Goal: Communication & Community: Answer question/provide support

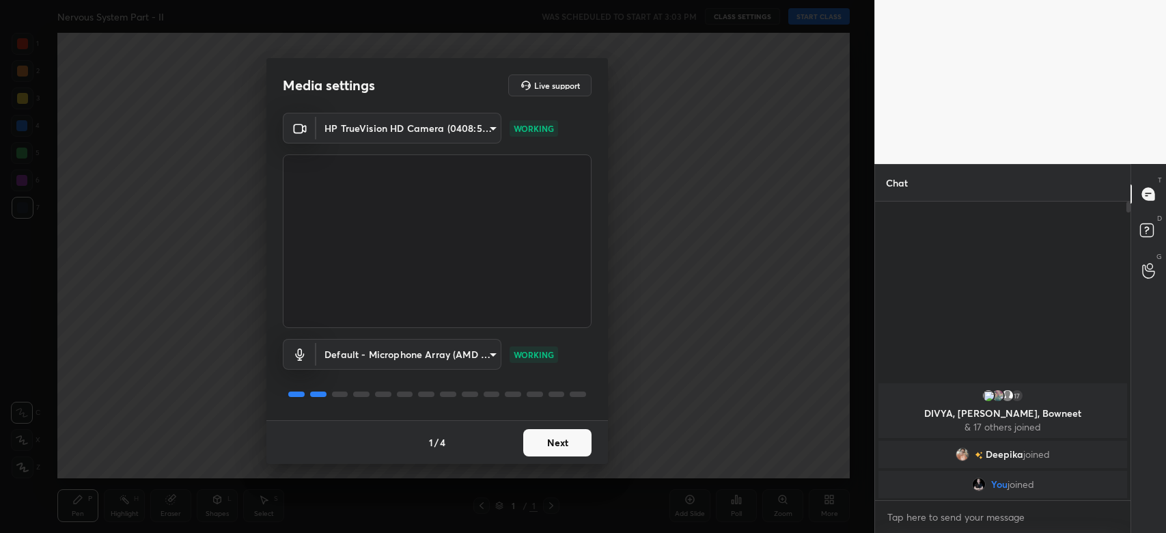
click at [551, 449] on button "Next" at bounding box center [557, 442] width 68 height 27
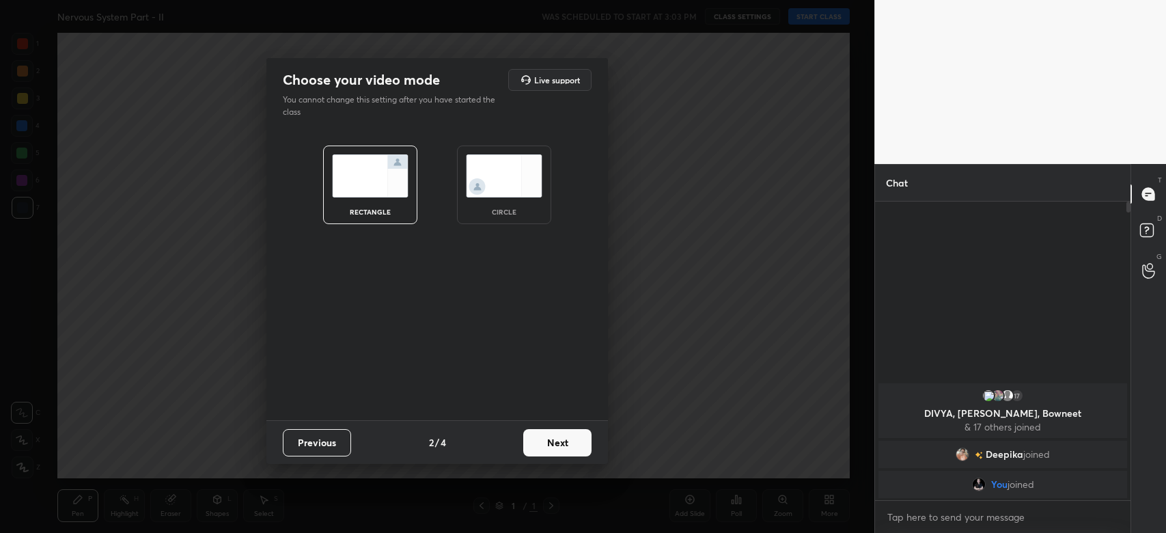
click at [551, 449] on button "Next" at bounding box center [557, 442] width 68 height 27
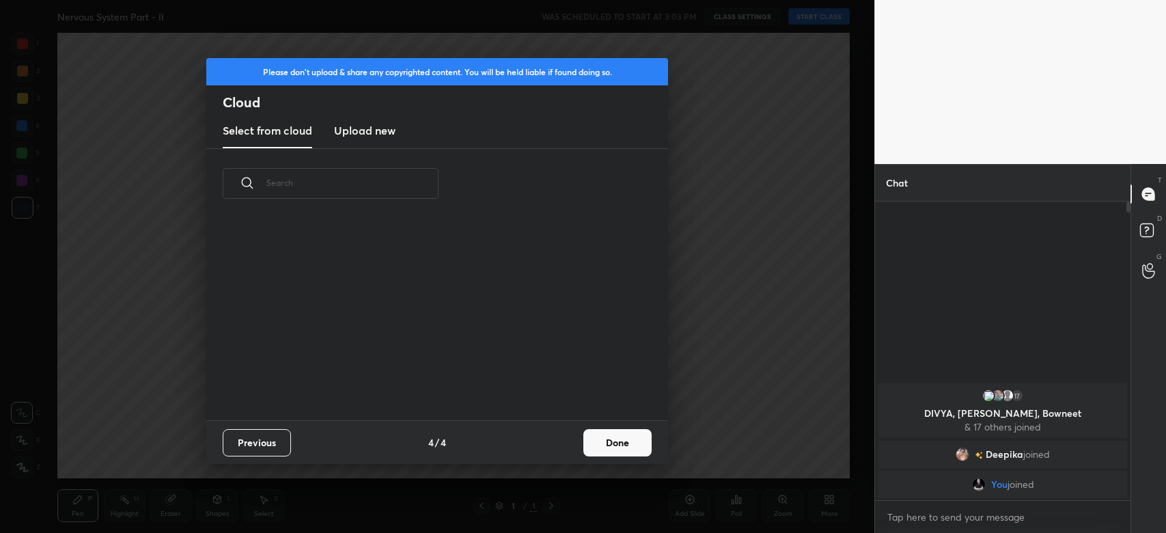
click at [551, 449] on div "Previous 4 / 4 Done" at bounding box center [437, 442] width 462 height 44
click at [624, 429] on button "Done" at bounding box center [617, 442] width 68 height 27
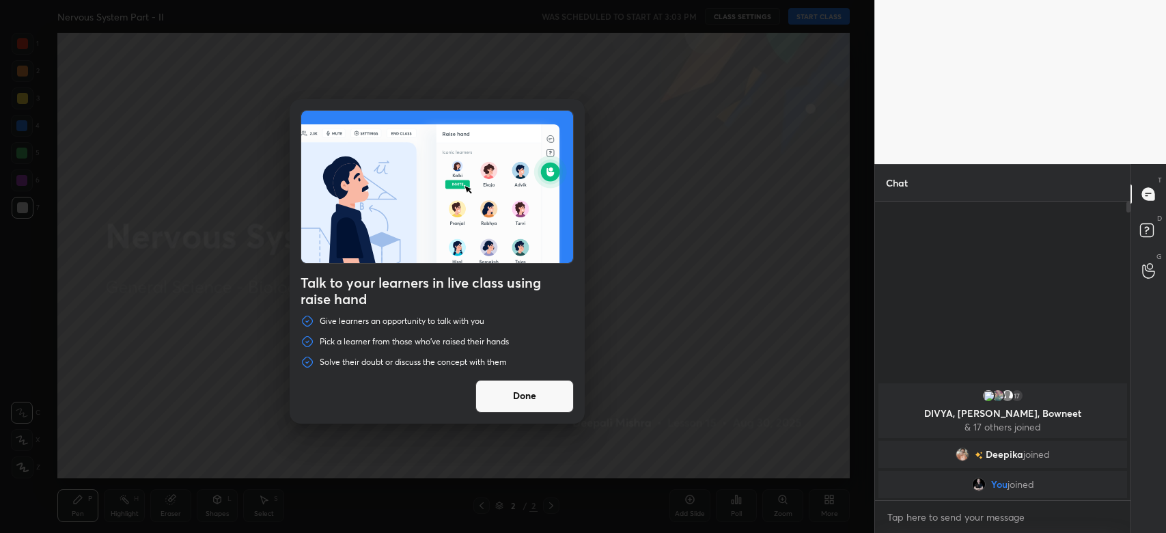
click at [511, 397] on button "Done" at bounding box center [524, 396] width 98 height 33
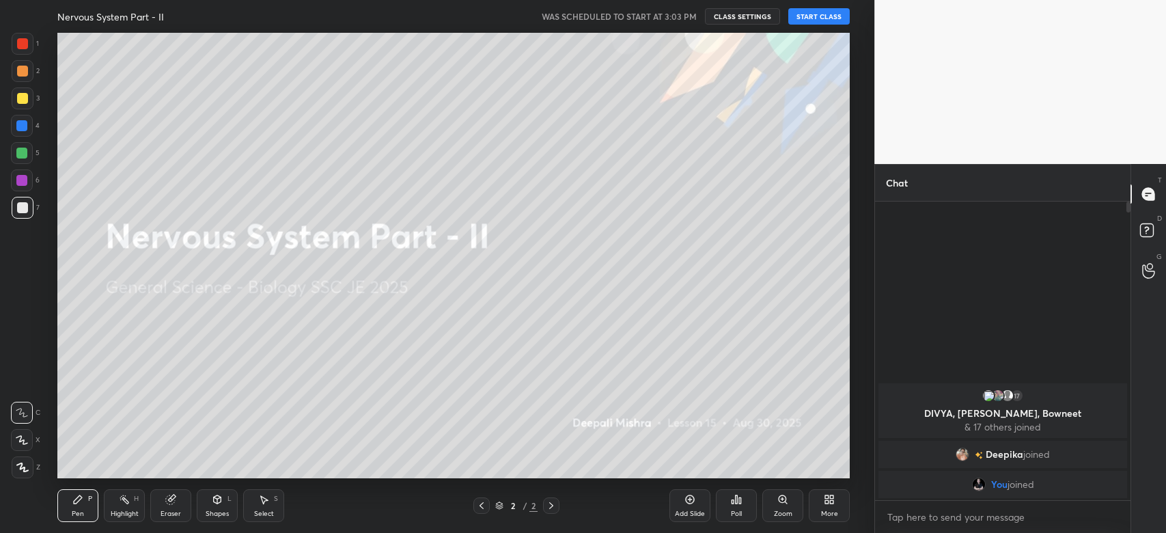
click at [823, 17] on button "START CLASS" at bounding box center [818, 16] width 61 height 16
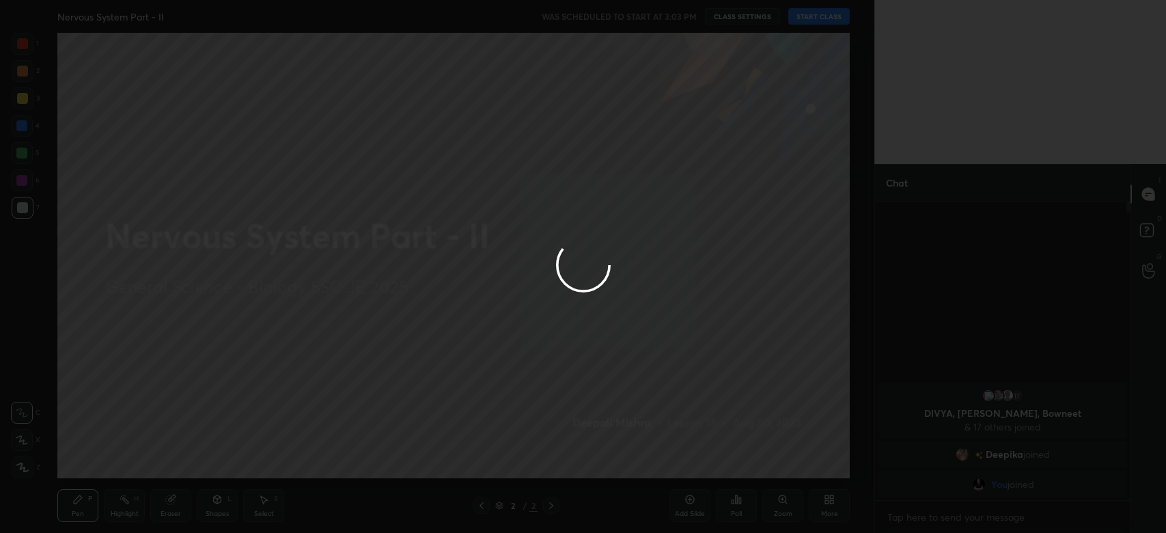
type textarea "x"
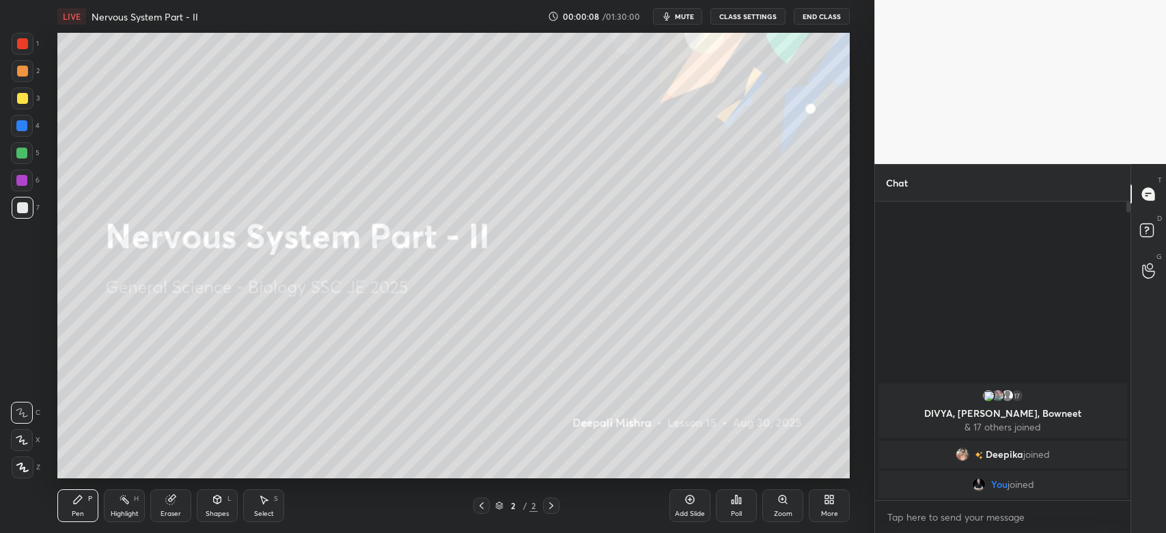
click at [20, 471] on icon at bounding box center [22, 467] width 12 height 10
click at [838, 517] on div "More" at bounding box center [829, 505] width 41 height 33
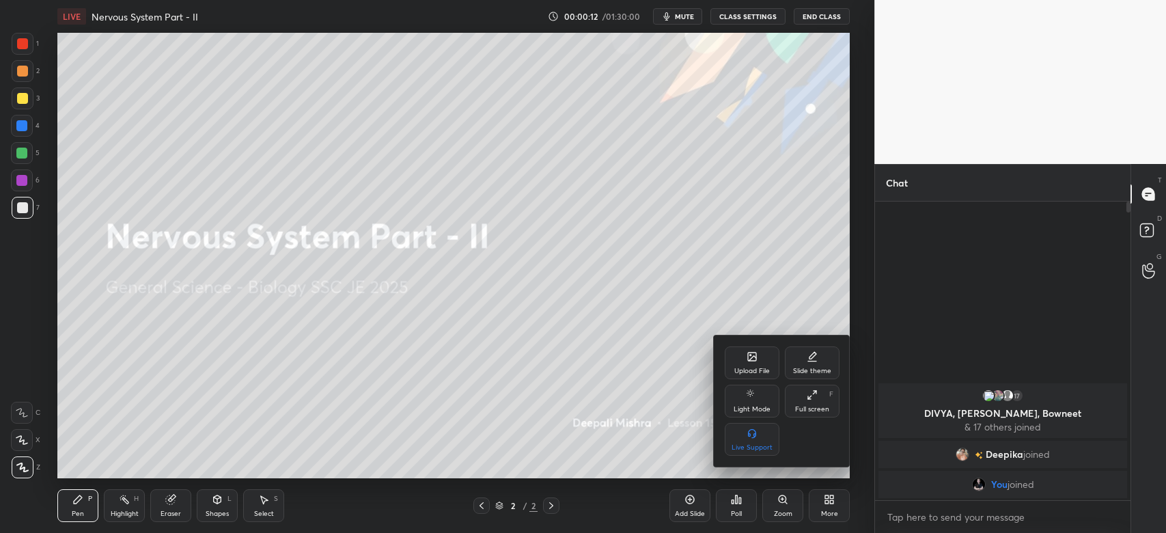
click at [751, 347] on div "Upload File" at bounding box center [752, 362] width 55 height 33
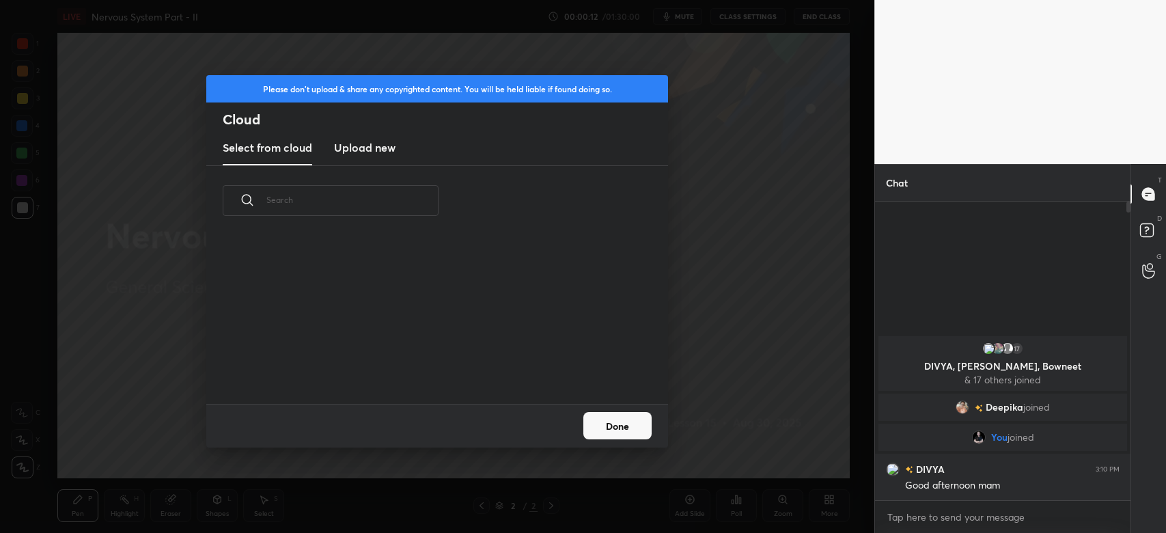
scroll to position [169, 438]
click at [358, 150] on h3 "Upload new" at bounding box center [364, 147] width 61 height 16
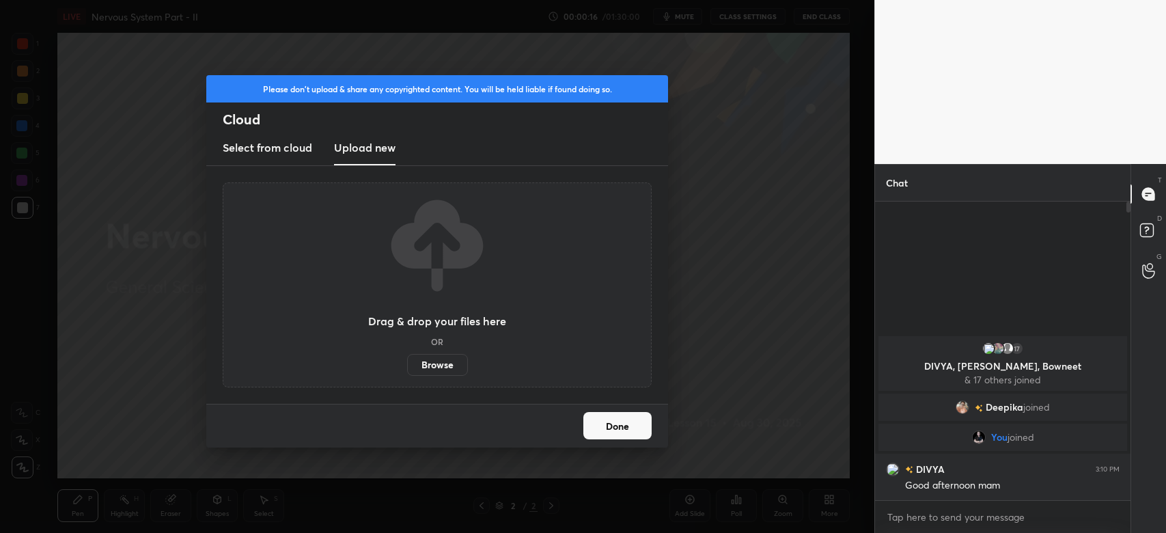
click at [443, 371] on label "Browse" at bounding box center [437, 365] width 61 height 22
click at [407, 371] on input "Browse" at bounding box center [407, 365] width 0 height 22
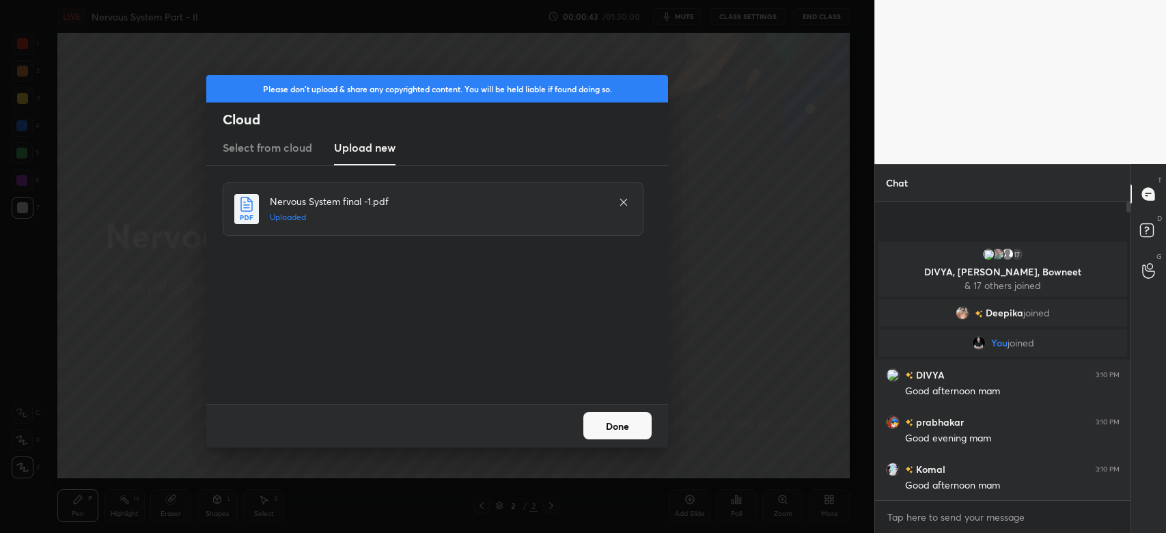
click at [633, 429] on button "Done" at bounding box center [617, 425] width 68 height 27
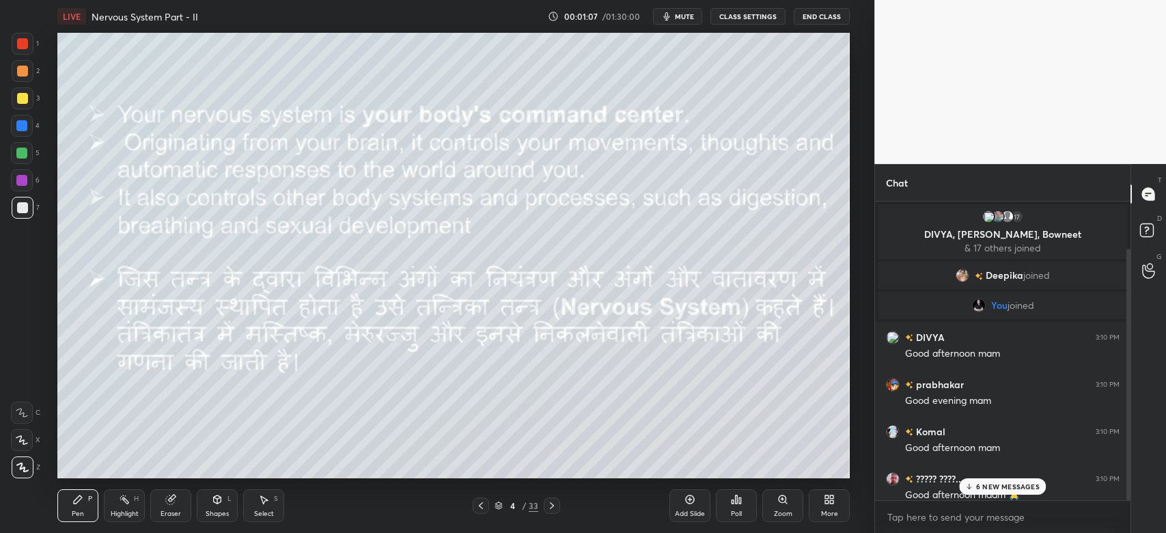
scroll to position [56, 0]
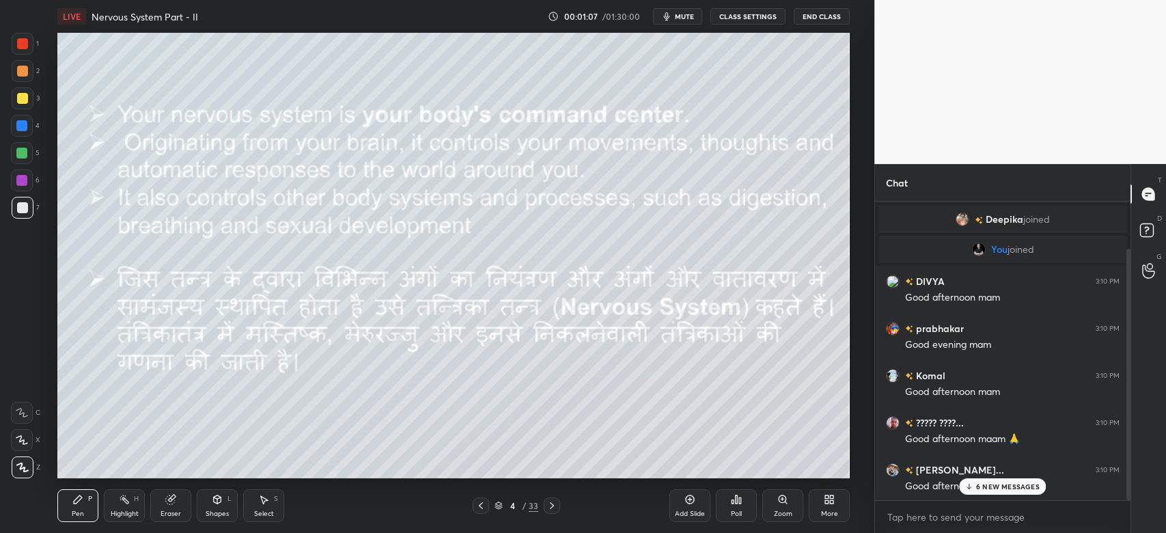
drag, startPoint x: 1127, startPoint y: 440, endPoint x: 1120, endPoint y: 510, distance: 70.0
click at [1120, 510] on div "17 DIVYA, saiyaara, Bowneet & 17 others joined Deepika joined You joined DIVYA …" at bounding box center [1002, 367] width 255 height 331
click at [1008, 487] on p "6 NEW MESSAGES" at bounding box center [1008, 486] width 64 height 8
click at [689, 12] on span "mute" at bounding box center [684, 17] width 19 height 10
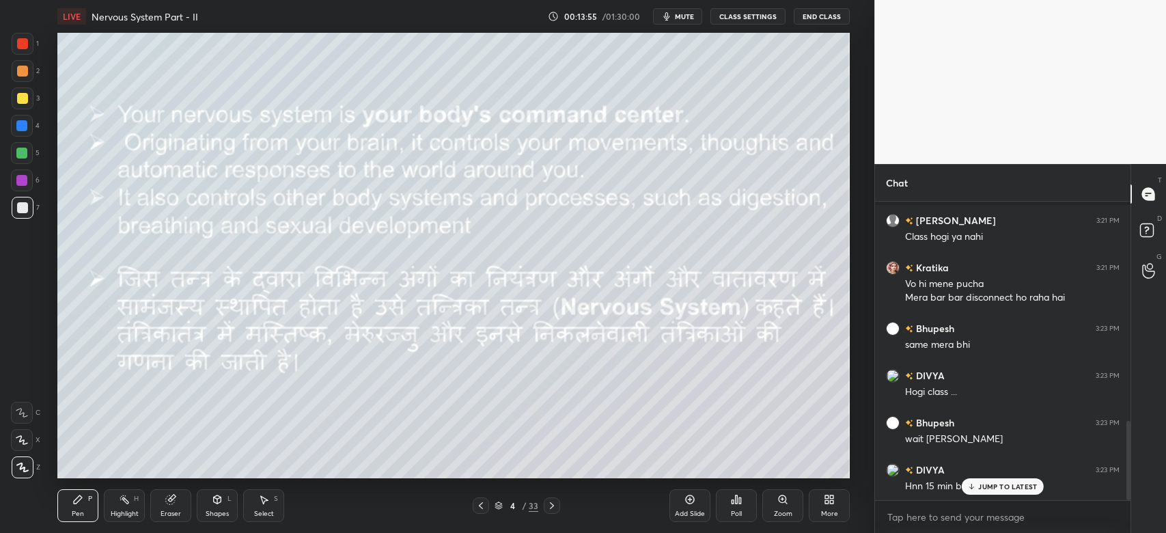
scroll to position [67866, 67492]
click at [24, 43] on div at bounding box center [22, 43] width 11 height 11
click at [1025, 493] on div "JUMP TO LATEST" at bounding box center [1003, 486] width 82 height 16
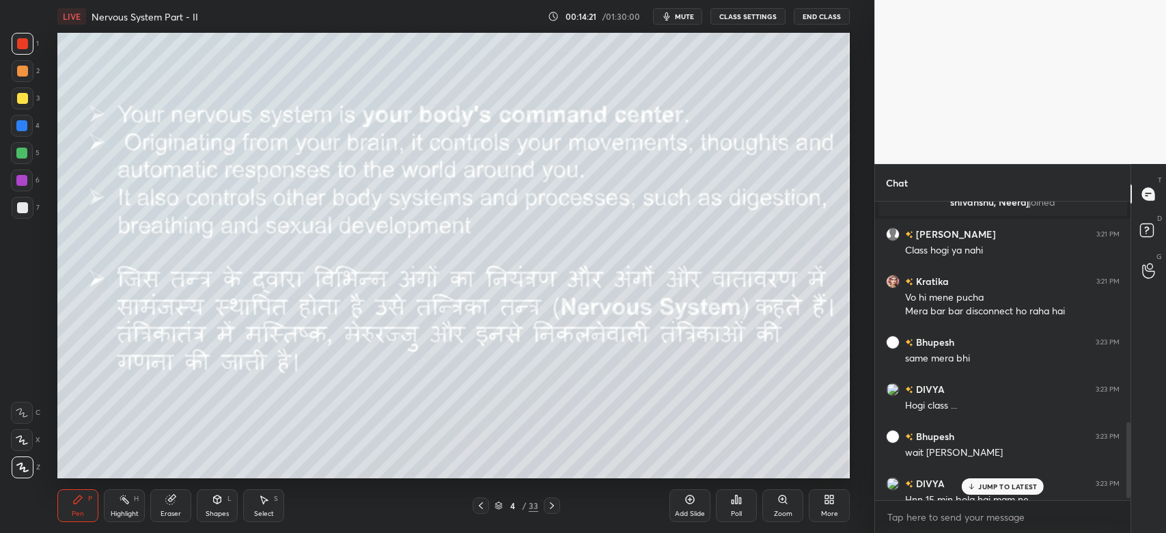
scroll to position [873, 0]
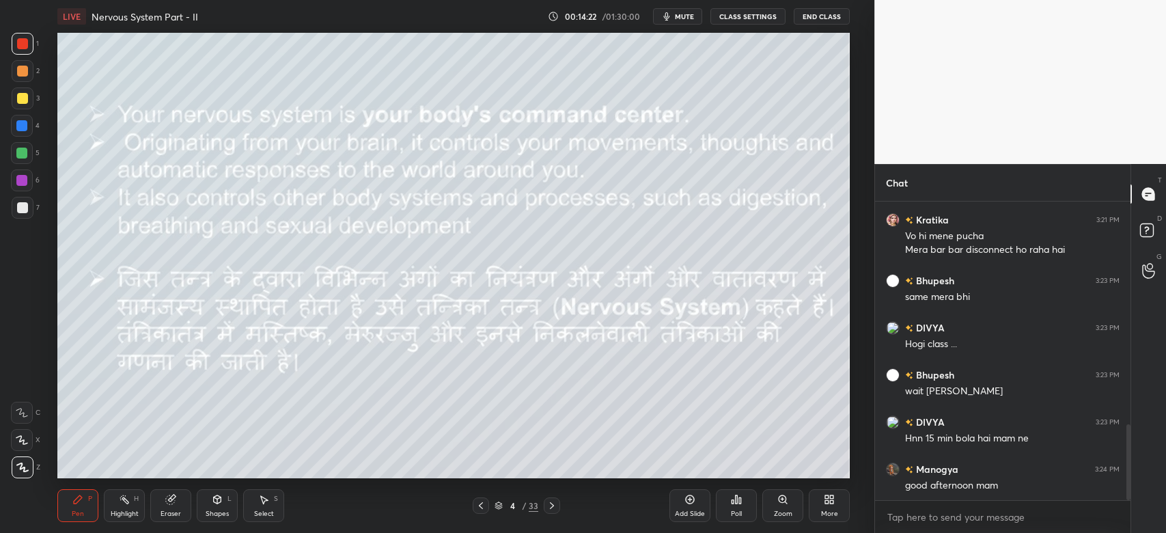
drag, startPoint x: 1129, startPoint y: 477, endPoint x: 1098, endPoint y: 556, distance: 85.0
click at [1098, 0] on html "1 2 3 4 5 6 7 C X Z C X Z E E Erase all H H LIVE Nervous System Part - II 00:14…" at bounding box center [583, 0] width 1166 height 0
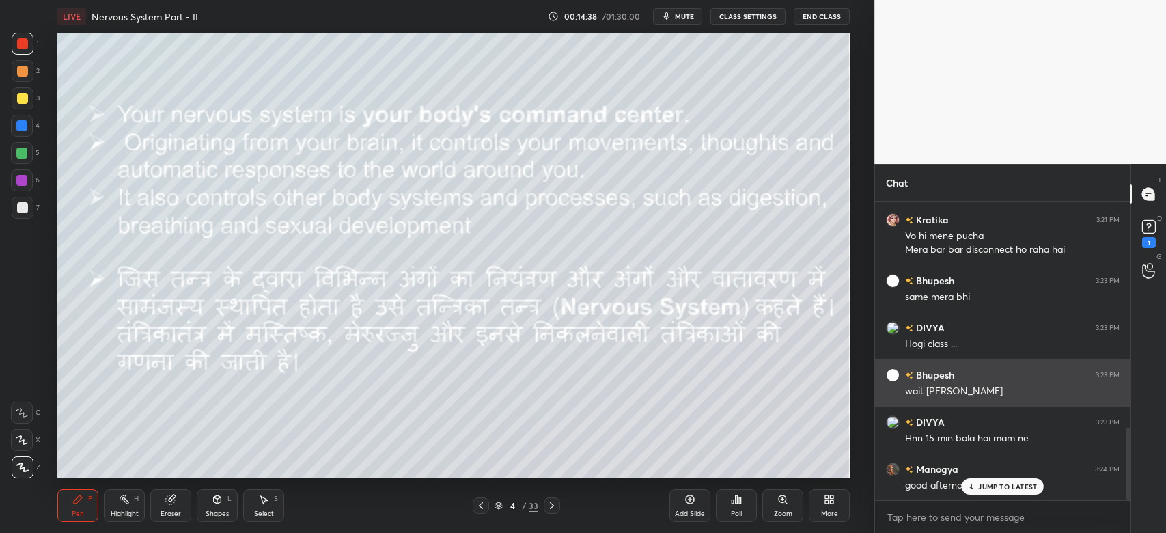
scroll to position [931, 0]
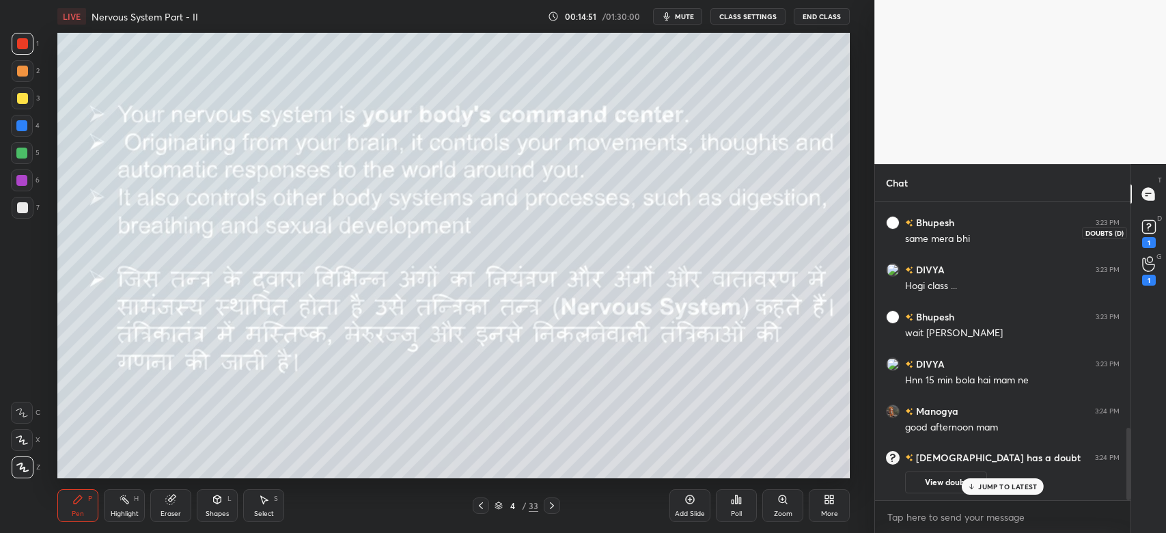
click at [1146, 233] on rect at bounding box center [1148, 227] width 13 height 13
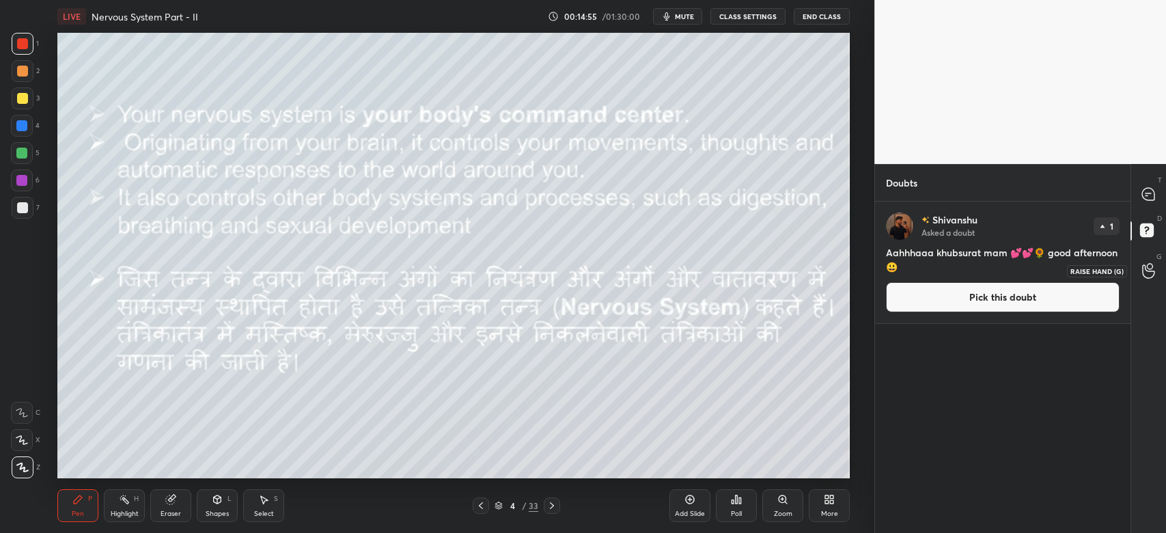
click at [1159, 268] on div at bounding box center [1148, 270] width 27 height 25
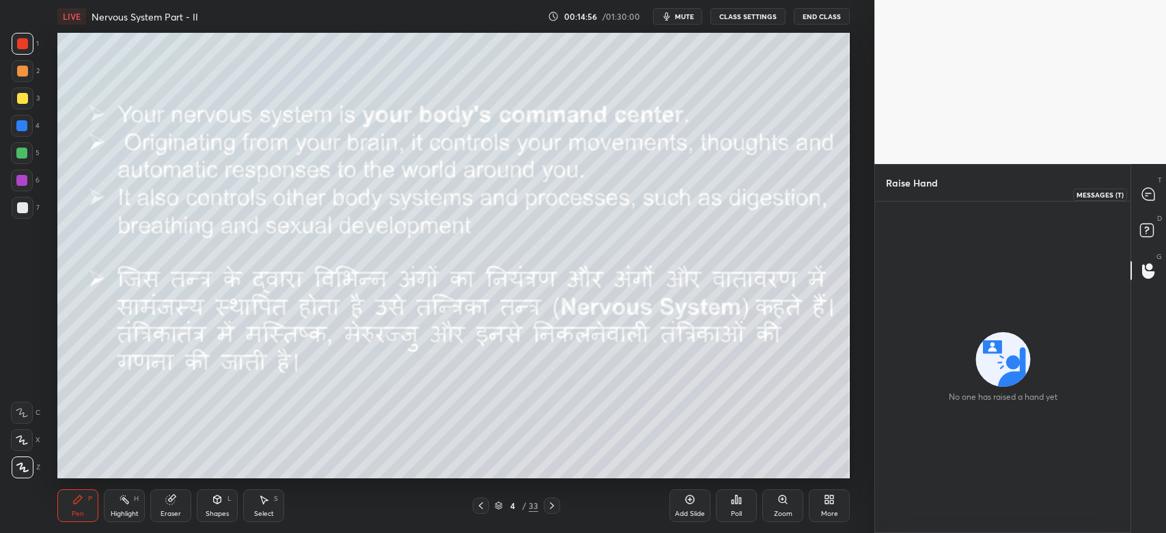
click at [1152, 191] on icon at bounding box center [1148, 194] width 12 height 12
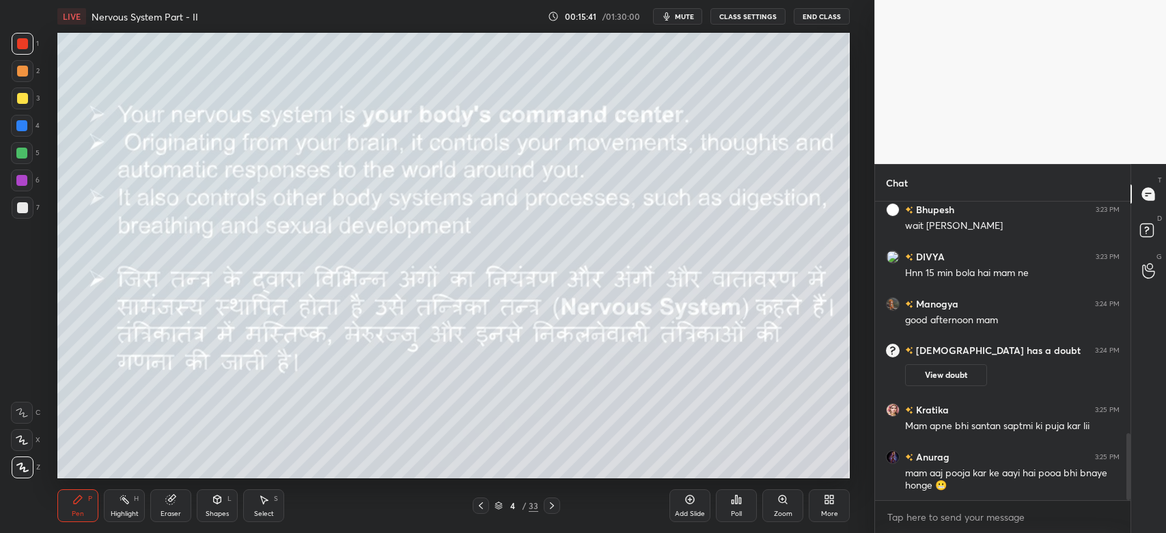
scroll to position [1051, 0]
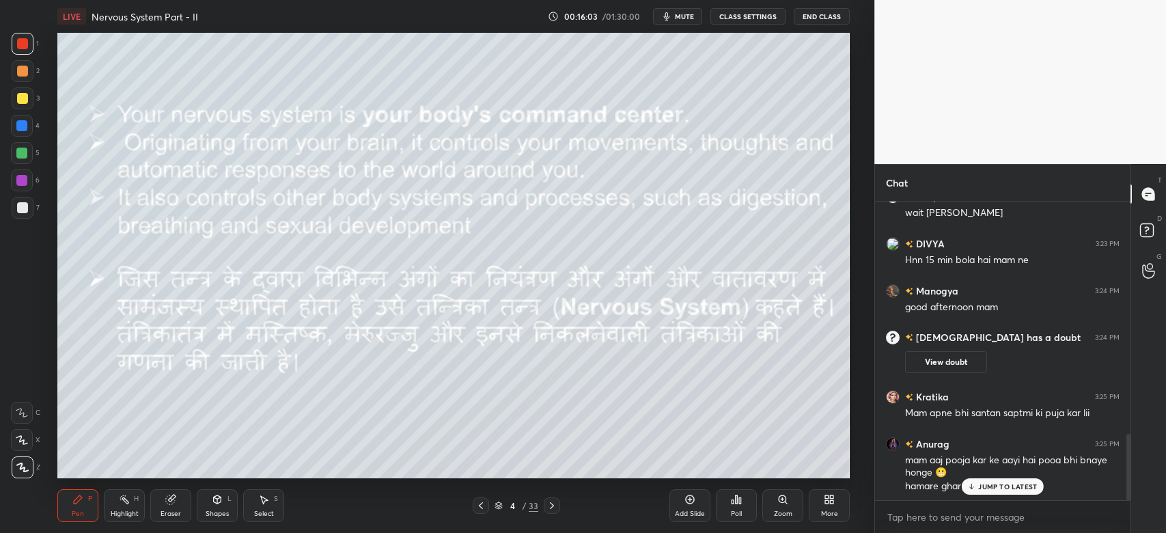
click at [1013, 486] on p "JUMP TO LATEST" at bounding box center [1007, 486] width 59 height 8
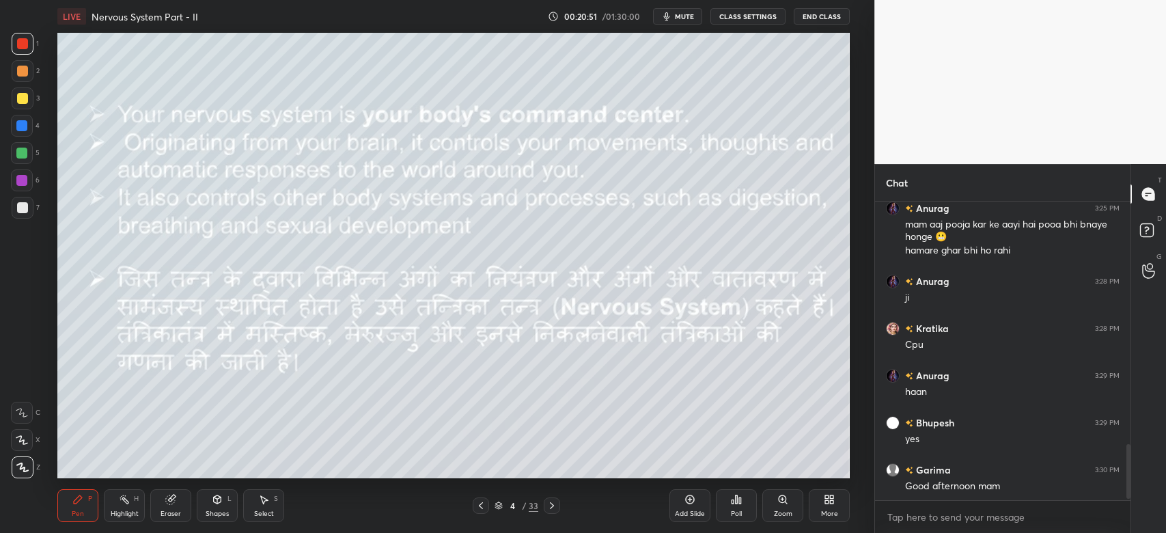
scroll to position [1334, 0]
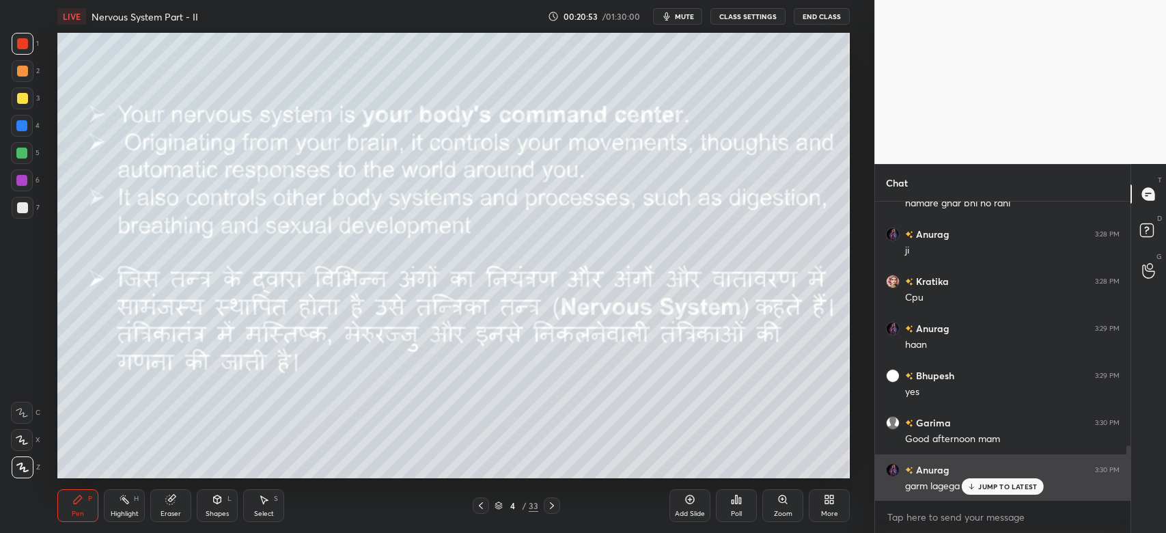
click at [1011, 489] on p "JUMP TO LATEST" at bounding box center [1007, 486] width 59 height 8
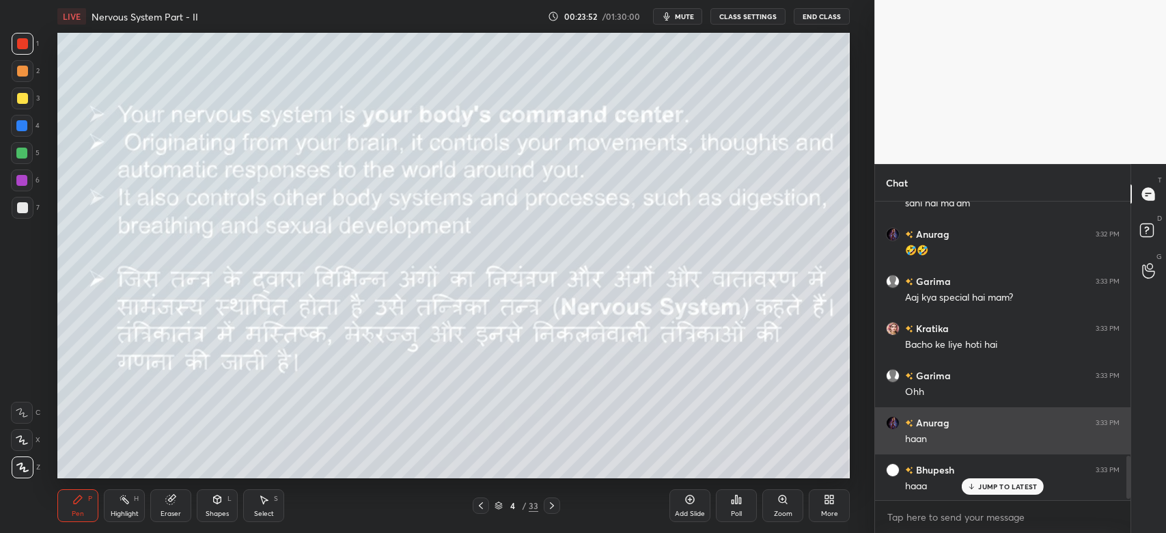
scroll to position [1712, 0]
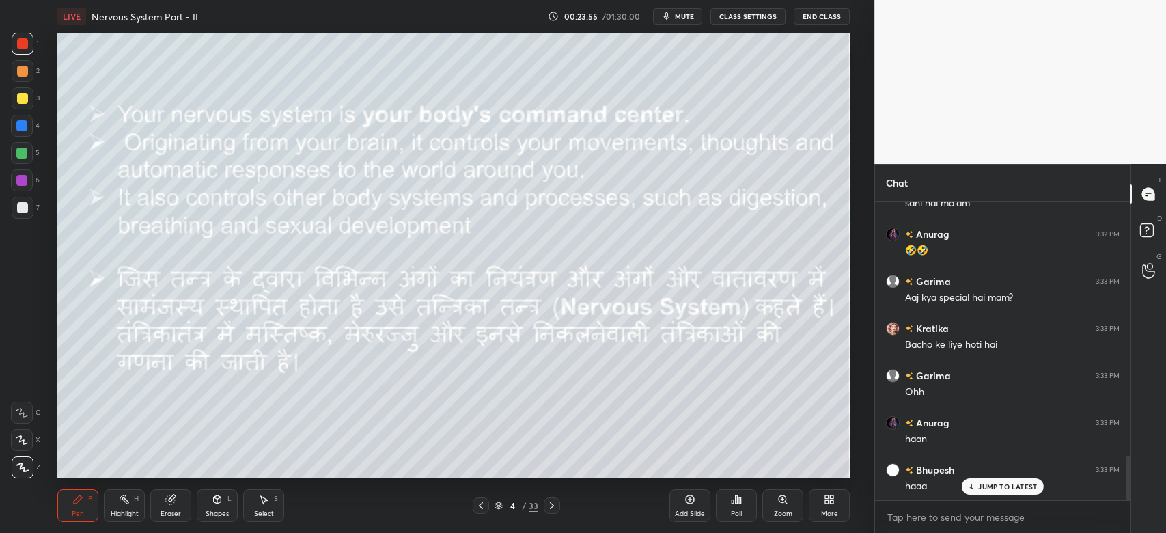
click at [1008, 490] on p "JUMP TO LATEST" at bounding box center [1007, 486] width 59 height 8
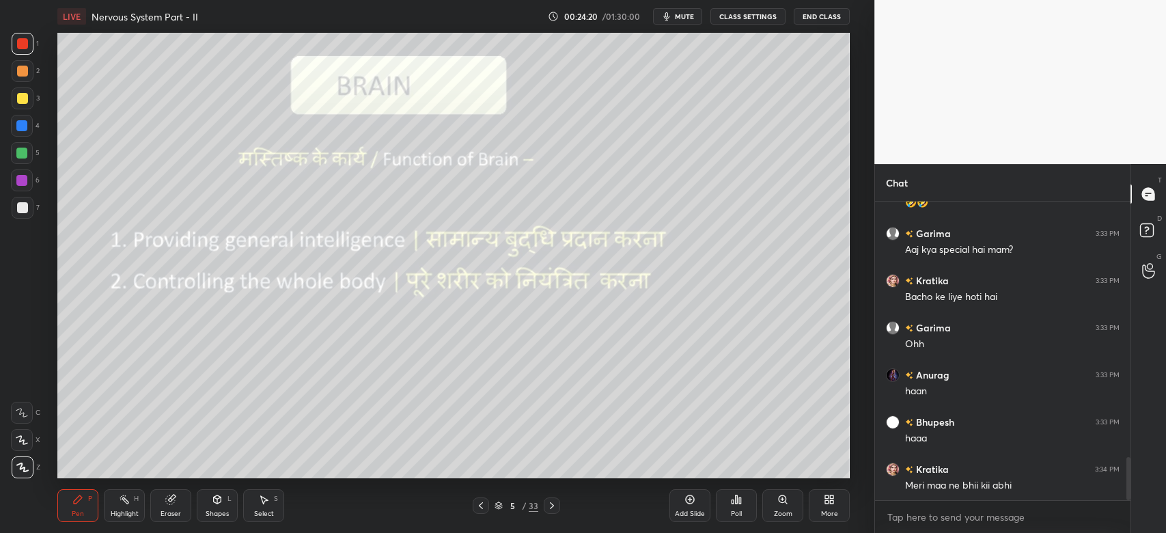
click at [16, 51] on div at bounding box center [23, 44] width 22 height 22
click at [25, 49] on div at bounding box center [22, 43] width 11 height 11
click at [0, 475] on div "1 2 3 4 5 6 7 C X Z C X Z E E Erase all H H" at bounding box center [22, 255] width 44 height 445
click at [16, 469] on icon at bounding box center [22, 467] width 12 height 10
click at [22, 471] on icon at bounding box center [22, 467] width 12 height 10
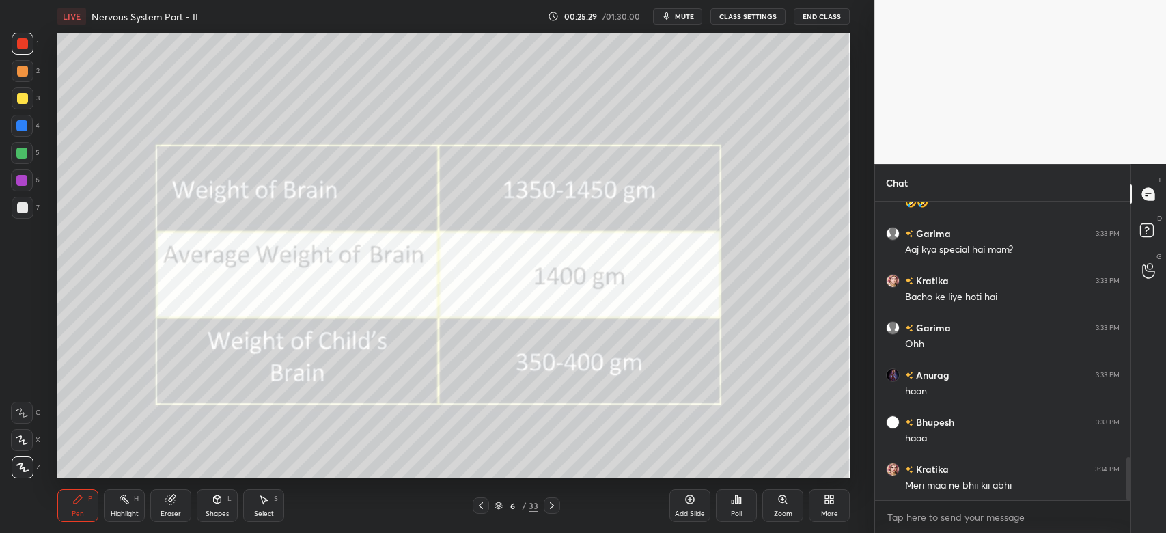
scroll to position [1818, 0]
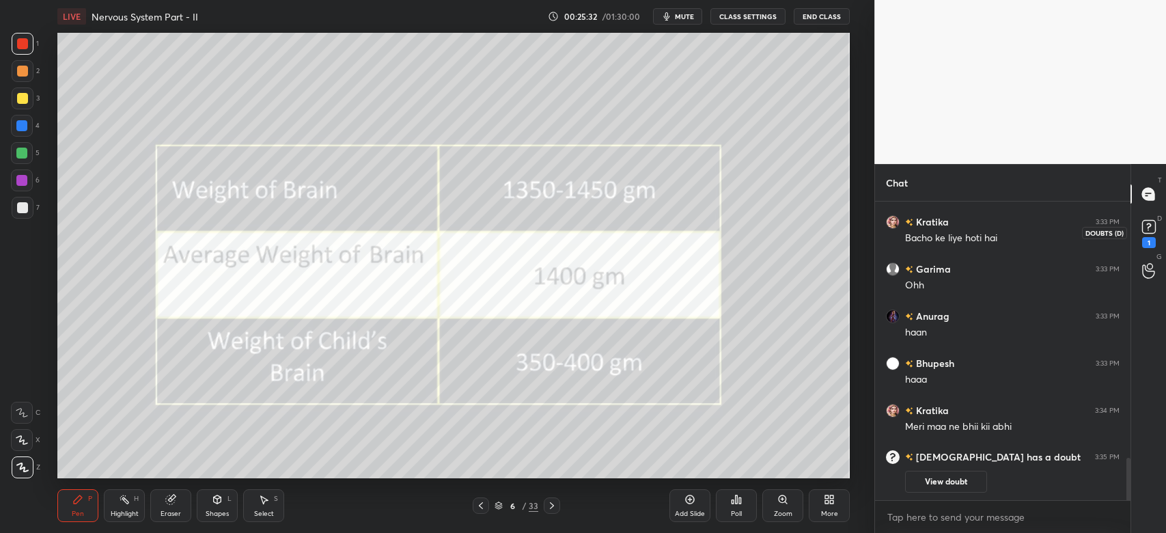
click at [1151, 225] on rect at bounding box center [1148, 227] width 13 height 13
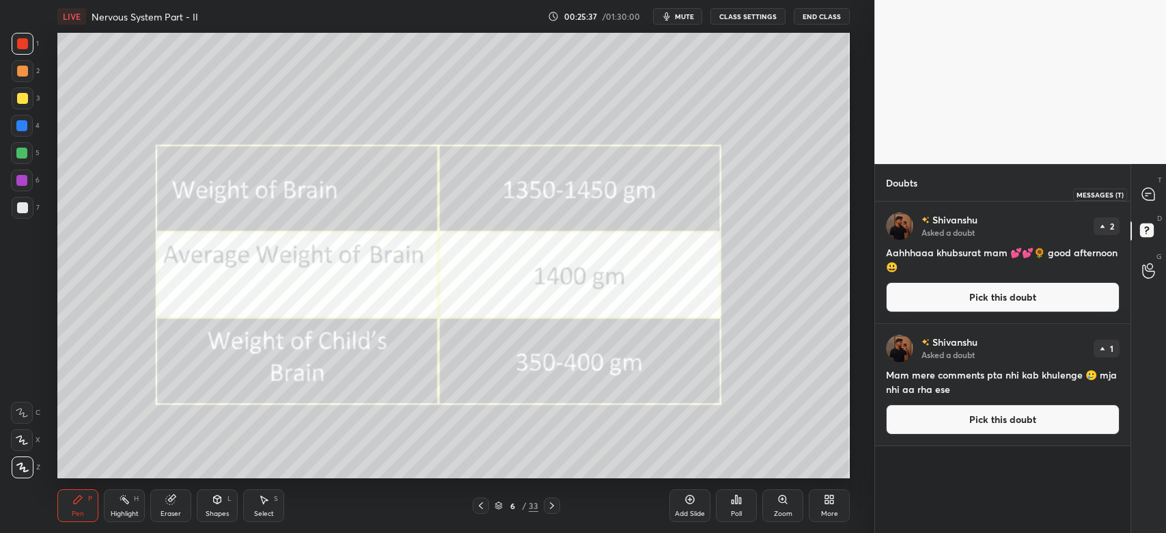
click at [1148, 195] on icon at bounding box center [1148, 194] width 12 height 12
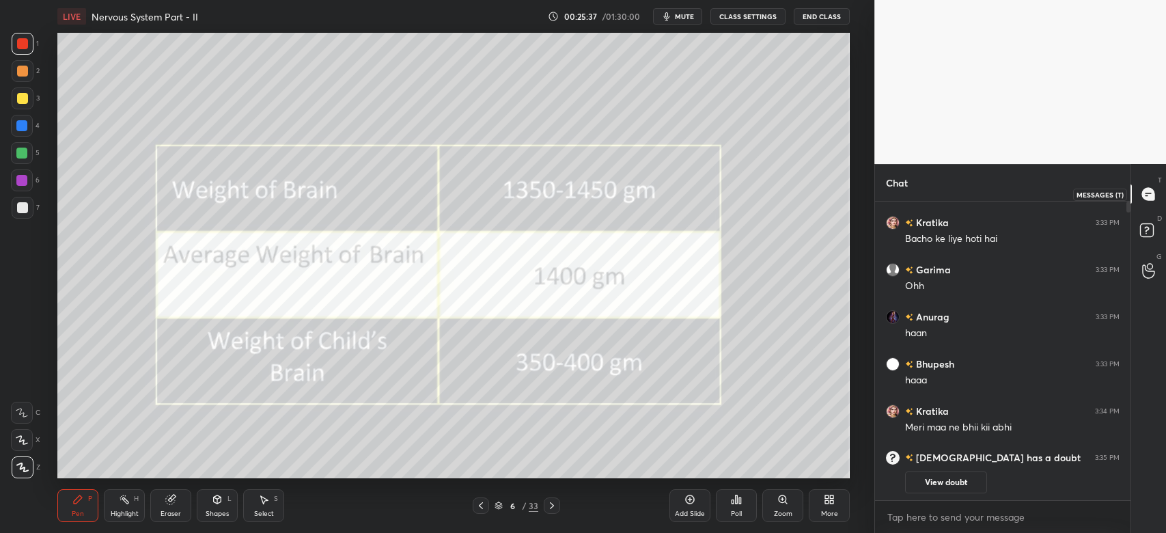
scroll to position [295, 251]
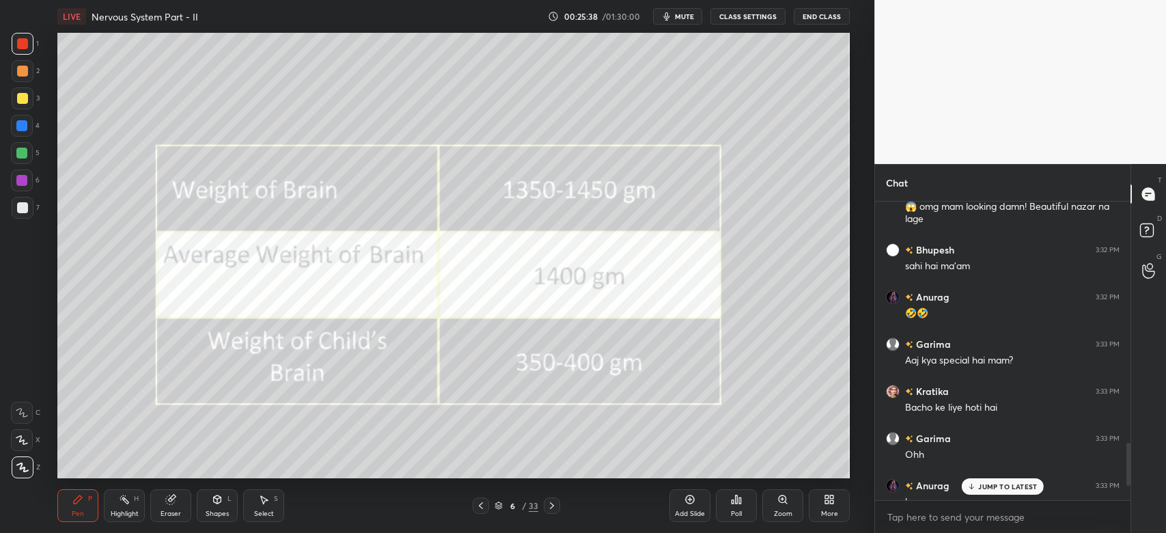
click at [1014, 488] on p "JUMP TO LATEST" at bounding box center [1007, 486] width 59 height 8
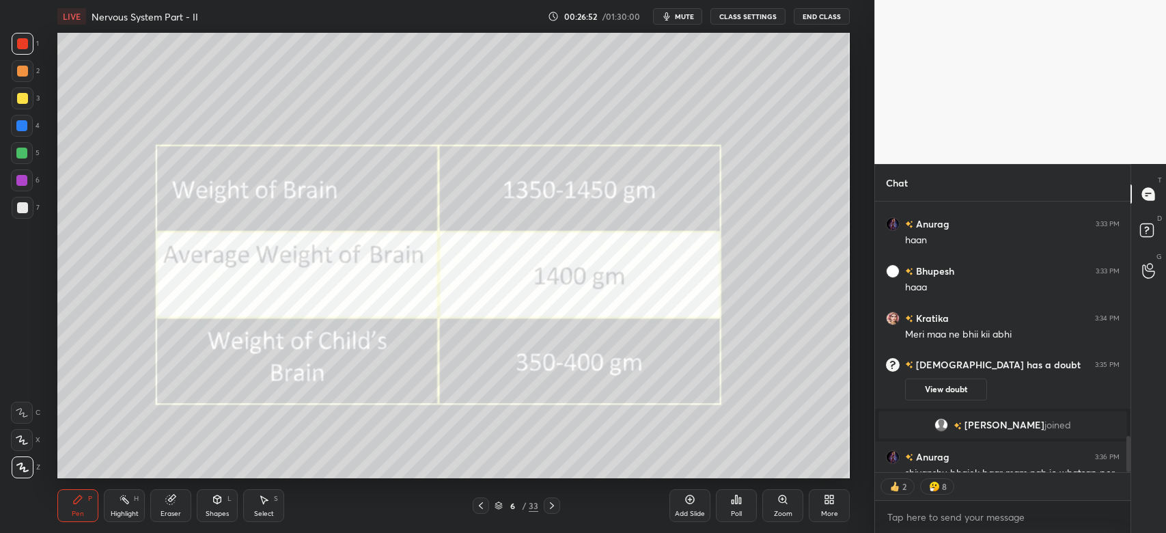
scroll to position [1984, 0]
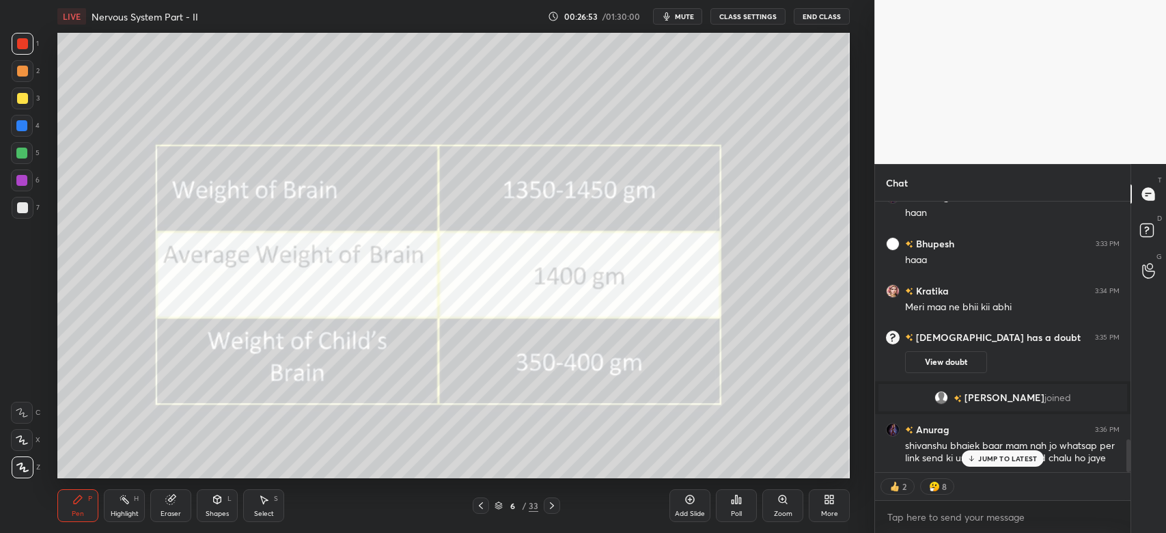
drag, startPoint x: 1127, startPoint y: 446, endPoint x: 1138, endPoint y: 484, distance: 39.1
click at [1138, 484] on div "Chat Garima 3:33 PM Ohh Anurag 3:33 PM [PERSON_NAME] 3:33 PM haaa Kratika 3:34 …" at bounding box center [1020, 348] width 292 height 369
click at [999, 465] on div "JUMP TO LATEST" at bounding box center [1003, 458] width 82 height 16
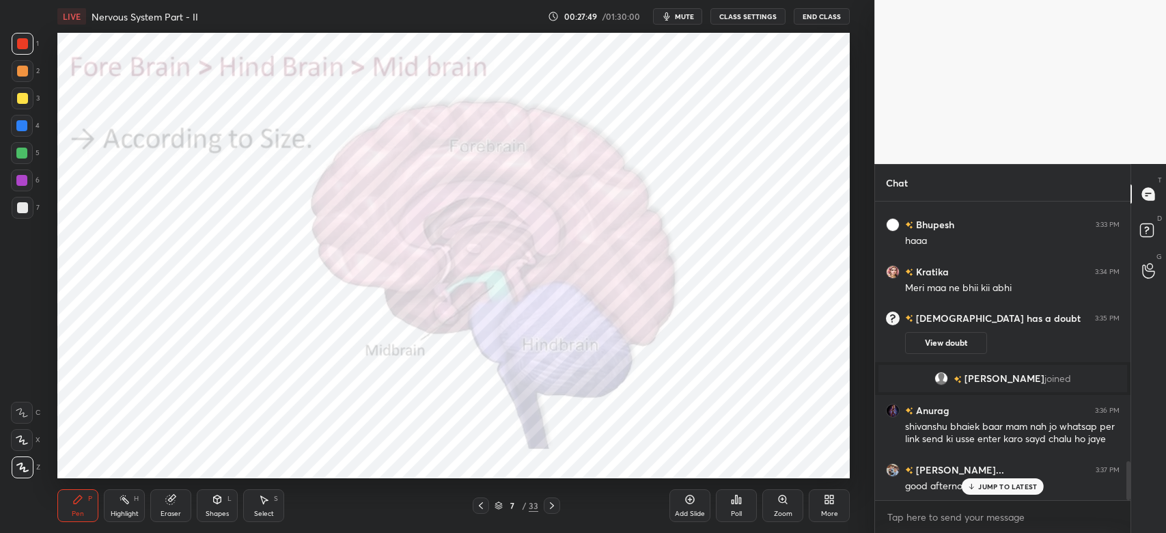
scroll to position [2003, 0]
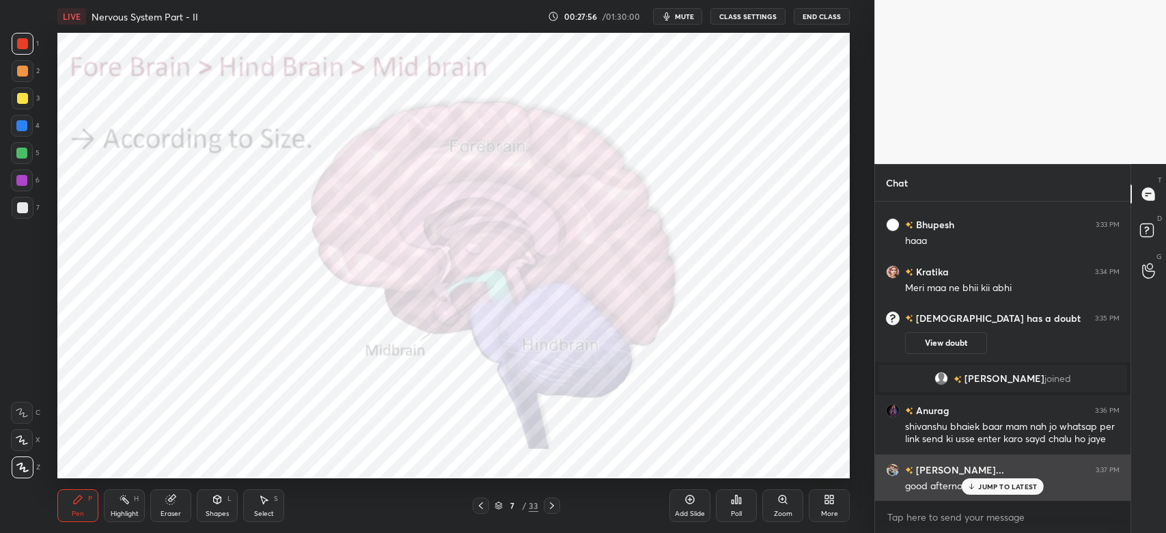
click at [1009, 489] on p "JUMP TO LATEST" at bounding box center [1007, 486] width 59 height 8
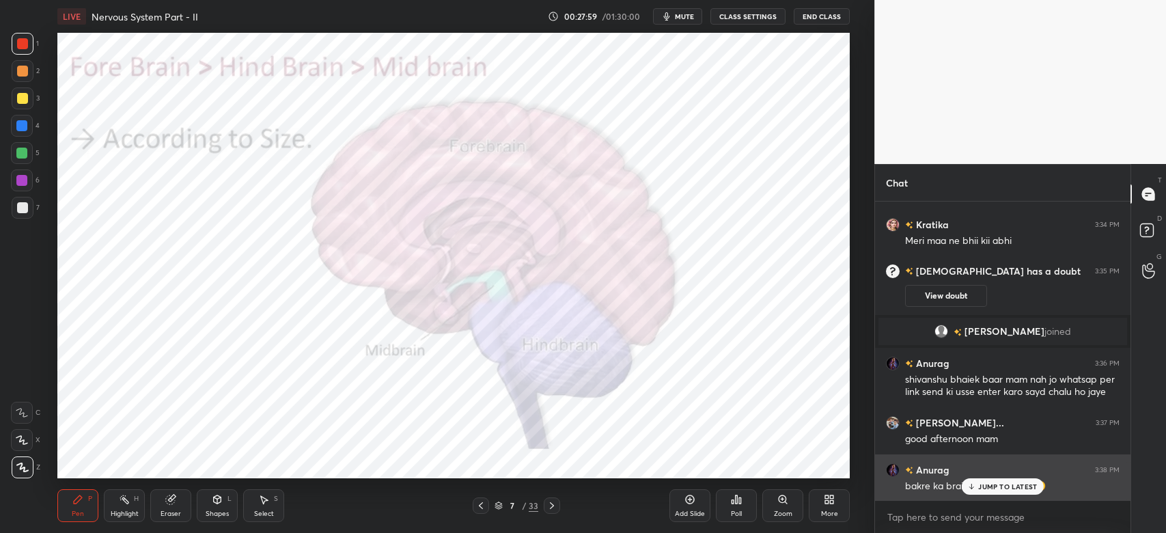
click at [999, 486] on p "JUMP TO LATEST" at bounding box center [1007, 486] width 59 height 8
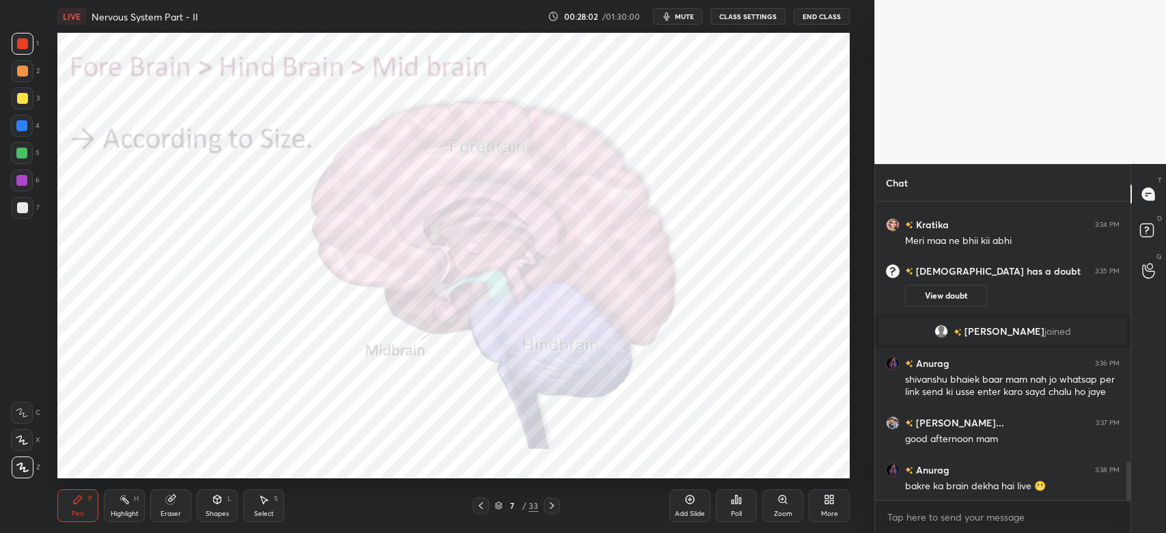
click at [22, 49] on div at bounding box center [22, 43] width 11 height 11
click at [19, 48] on div at bounding box center [22, 43] width 11 height 11
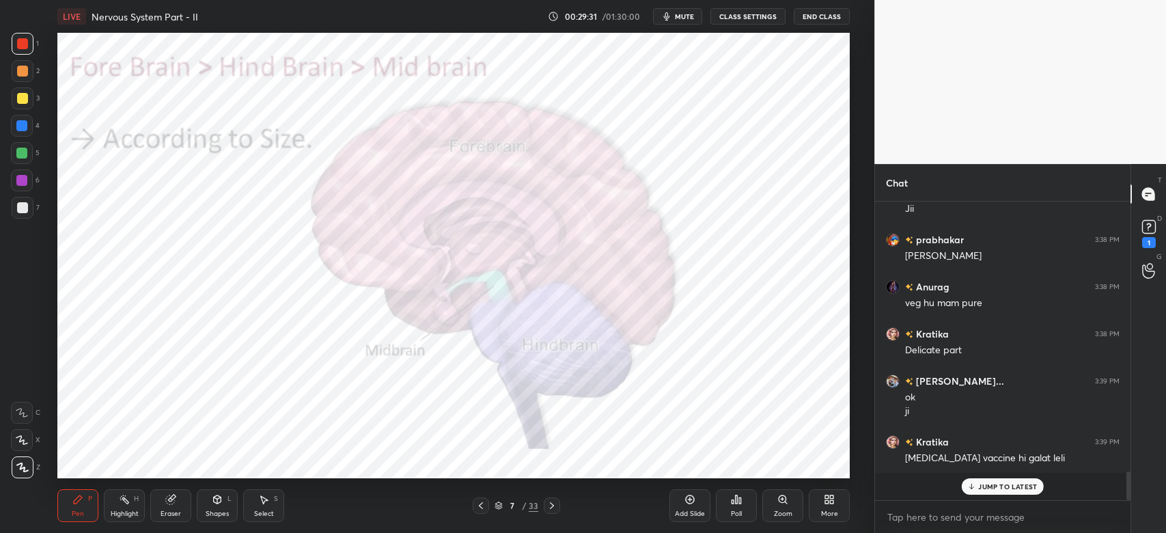
scroll to position [2549, 0]
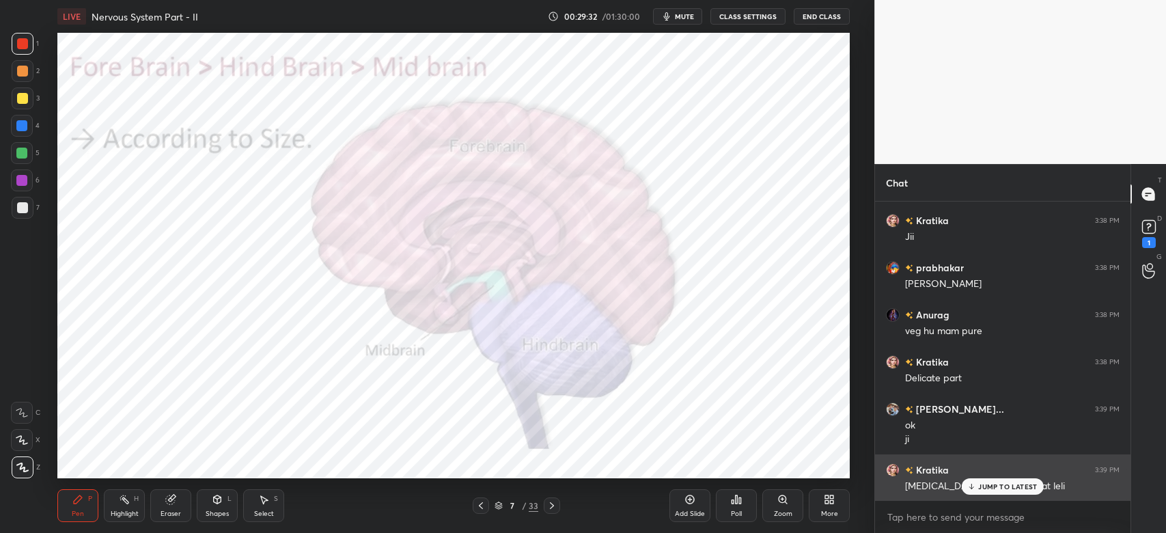
click at [1023, 490] on p "JUMP TO LATEST" at bounding box center [1007, 486] width 59 height 8
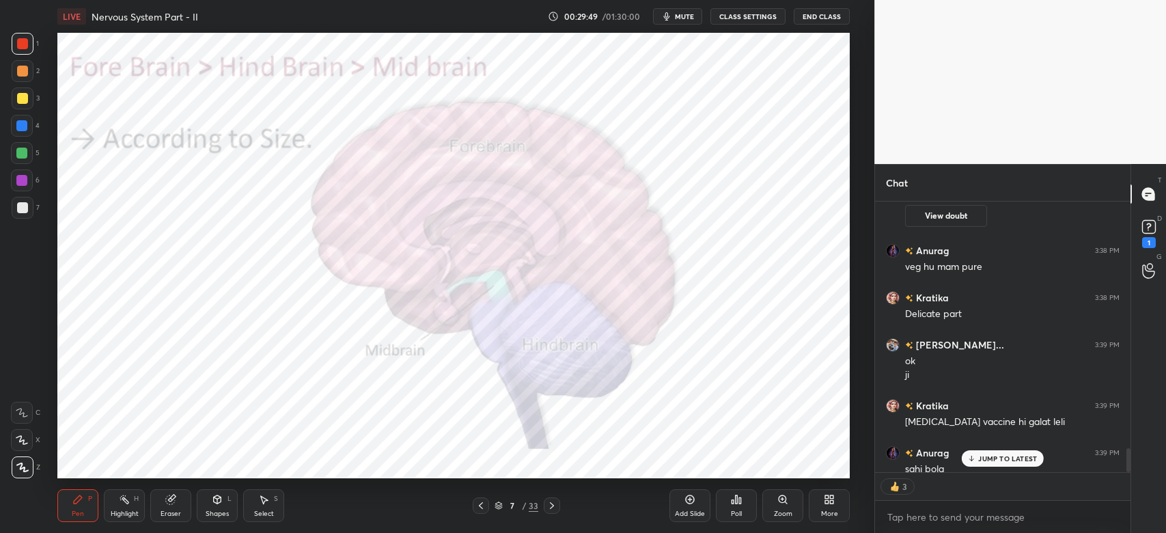
scroll to position [2763, 0]
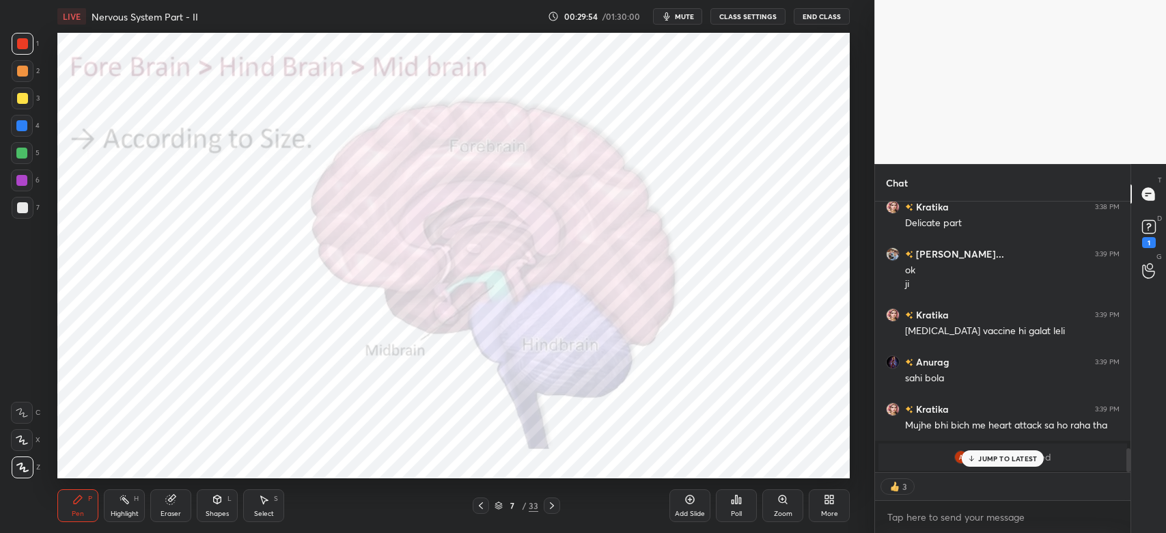
click at [1021, 462] on p "JUMP TO LATEST" at bounding box center [1007, 458] width 59 height 8
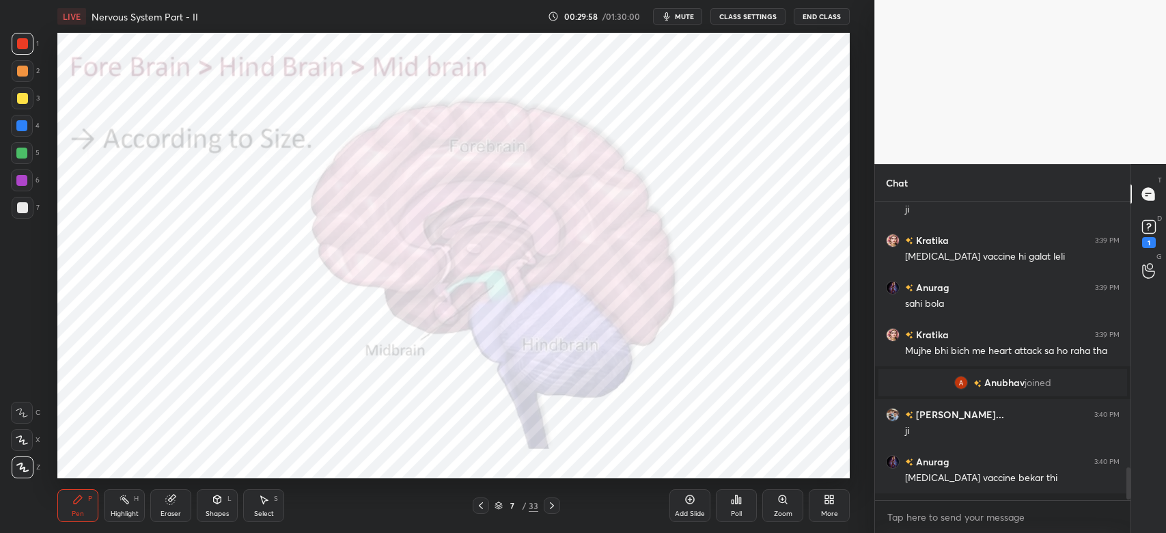
scroll to position [2281, 0]
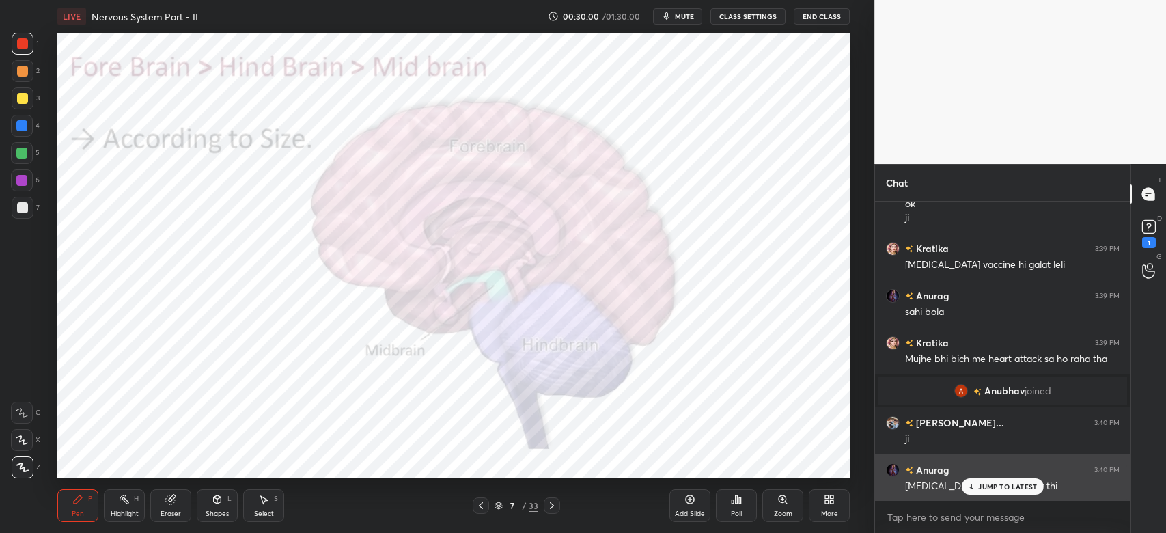
click at [1029, 486] on p "JUMP TO LATEST" at bounding box center [1007, 486] width 59 height 8
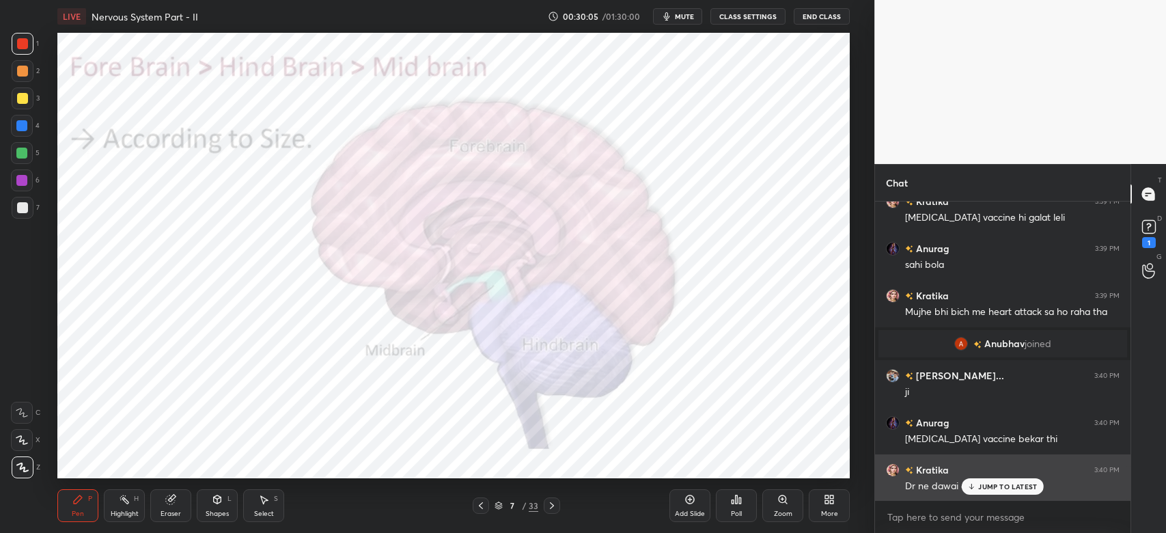
click at [981, 493] on div "JUMP TO LATEST" at bounding box center [1003, 486] width 82 height 16
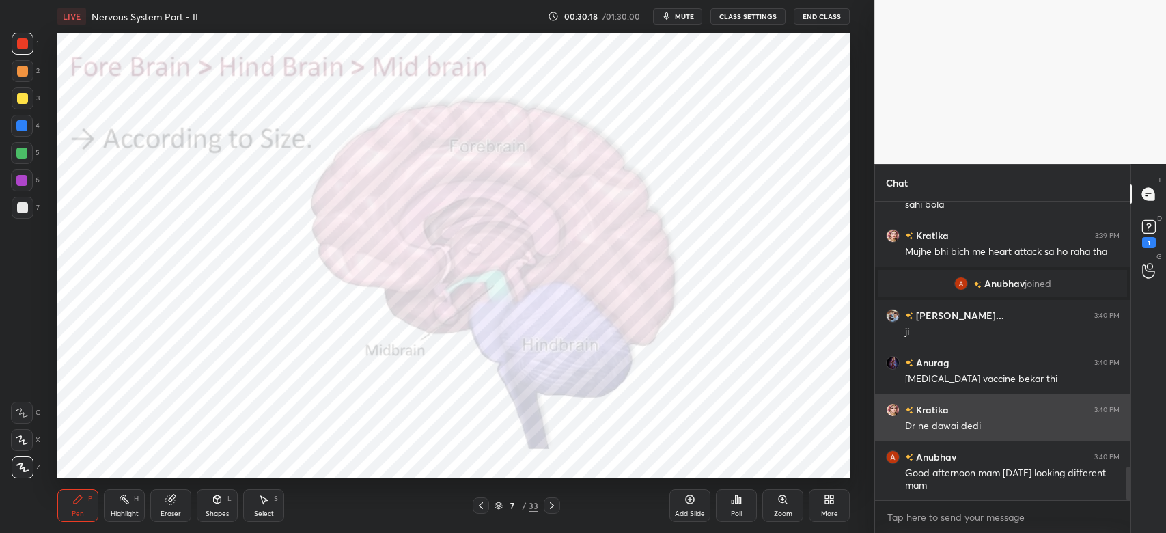
scroll to position [2447, 0]
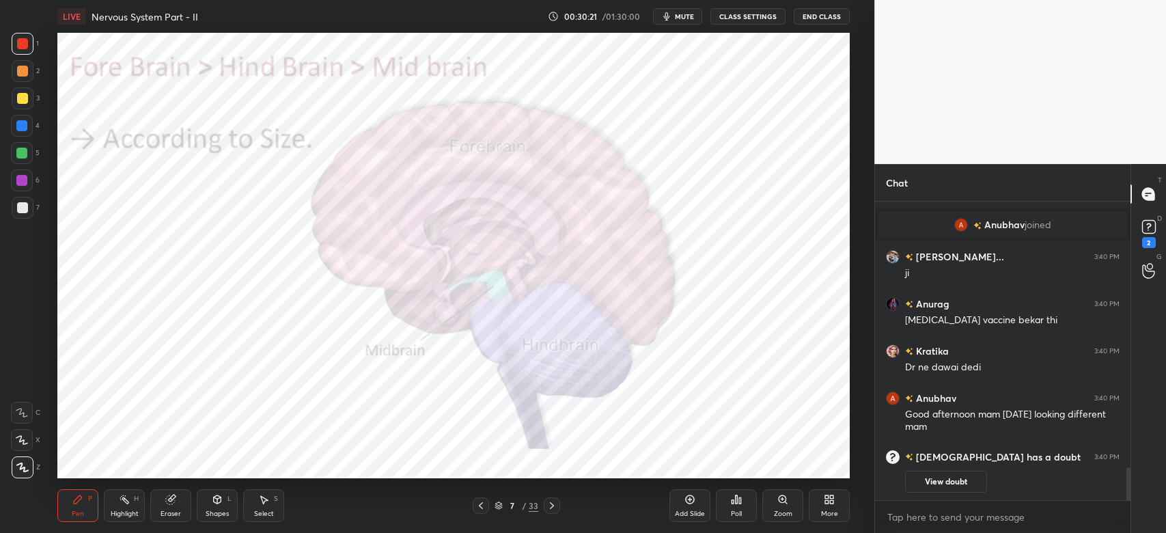
click at [953, 482] on button "View doubt" at bounding box center [946, 482] width 82 height 22
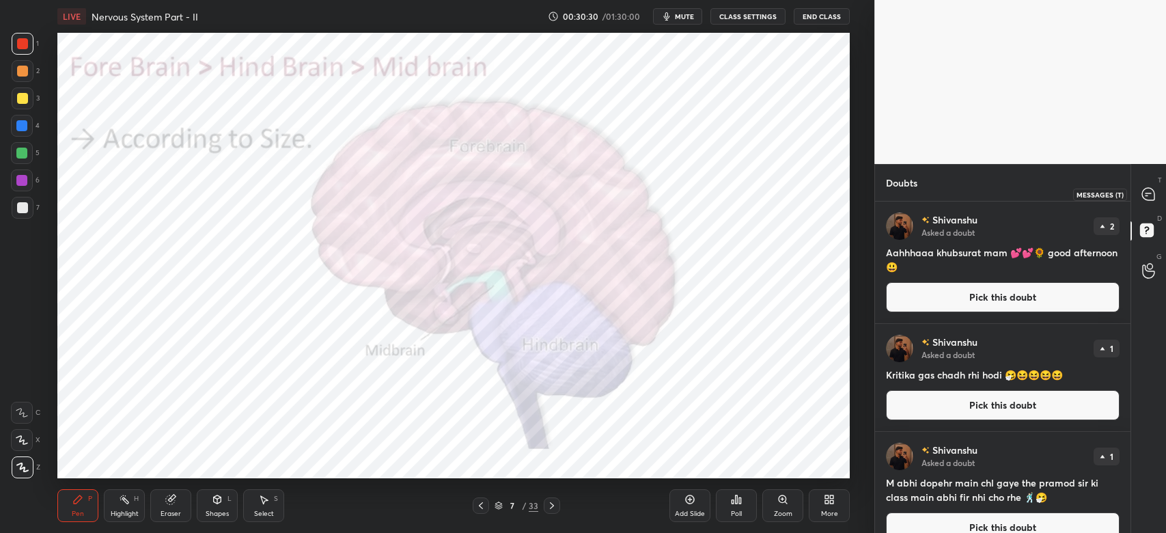
click at [1148, 193] on icon at bounding box center [1148, 193] width 5 height 0
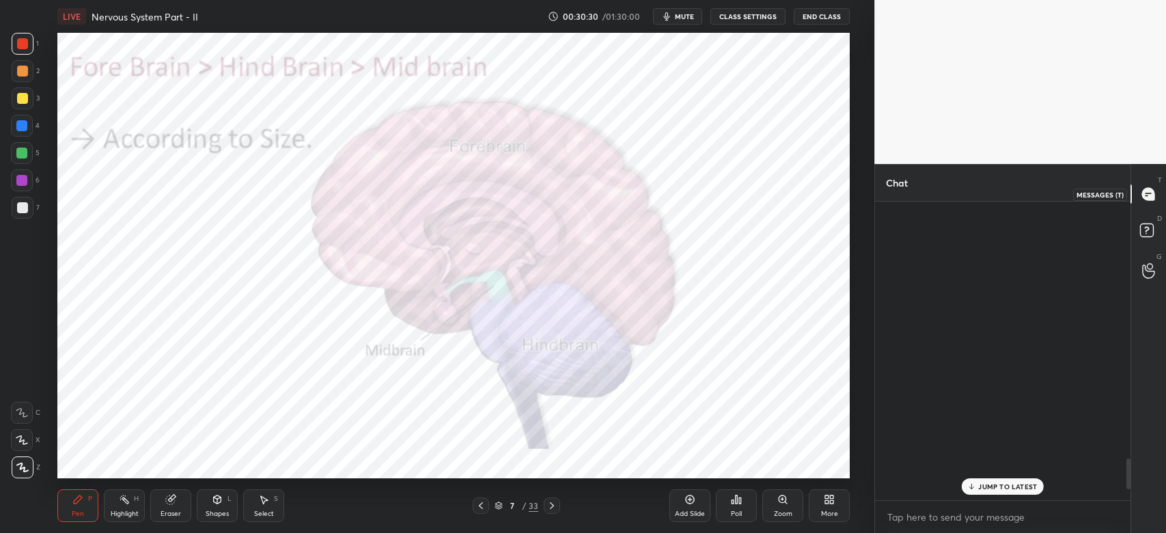
scroll to position [295, 251]
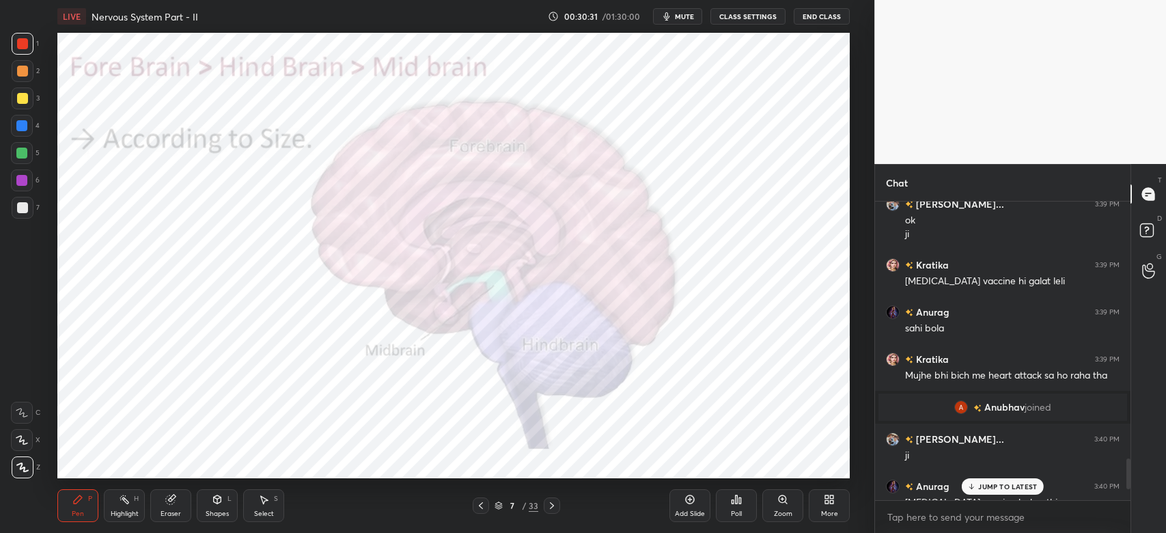
click at [1027, 482] on p "JUMP TO LATEST" at bounding box center [1007, 486] width 59 height 8
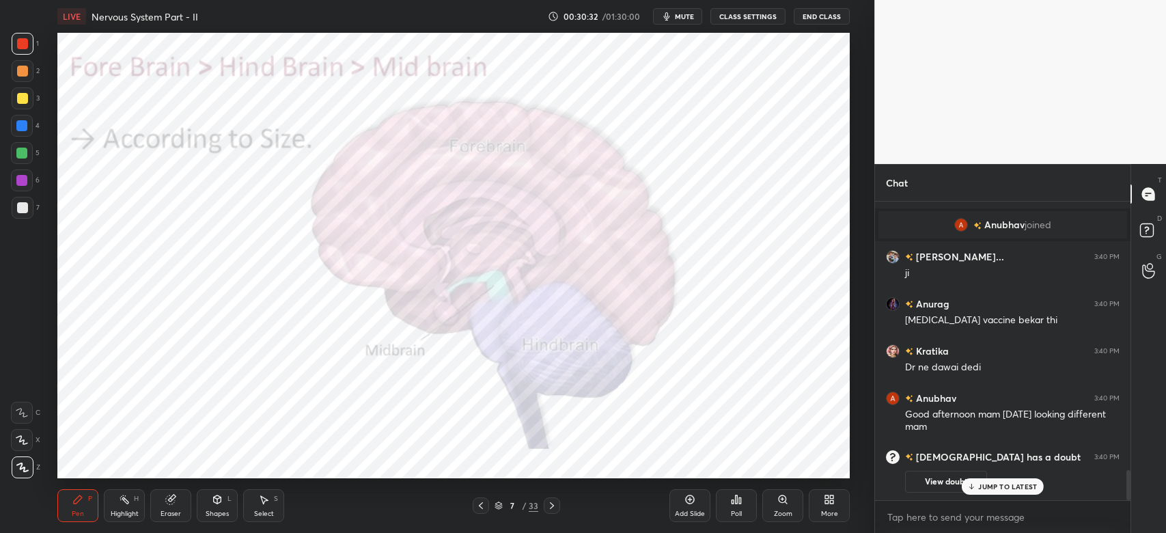
scroll to position [2707, 0]
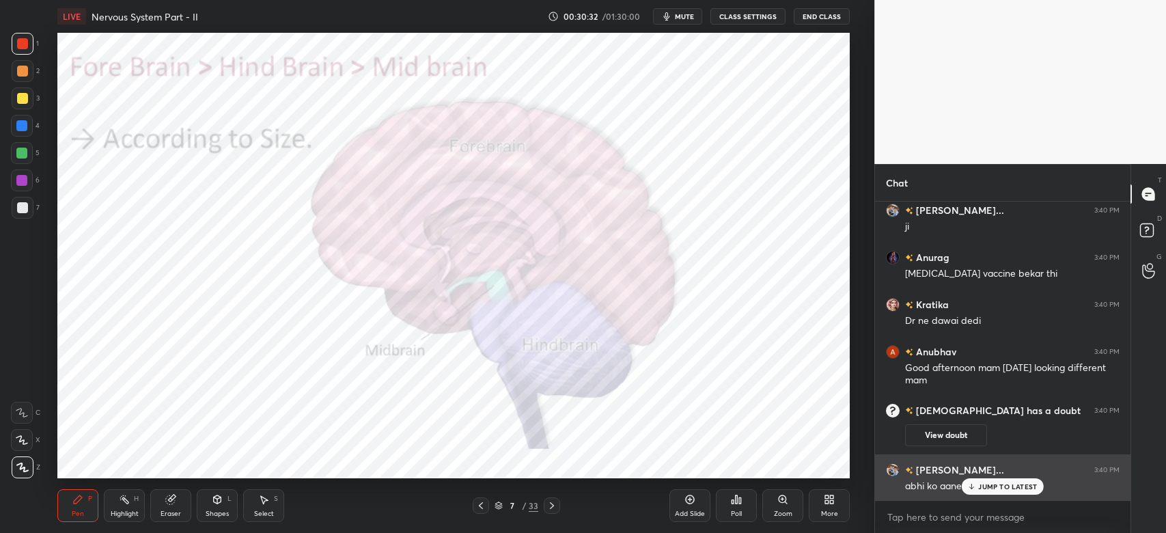
click at [891, 455] on div "[PERSON_NAME]... 3:40 PM abhi ko aane do ab" at bounding box center [1002, 477] width 255 height 47
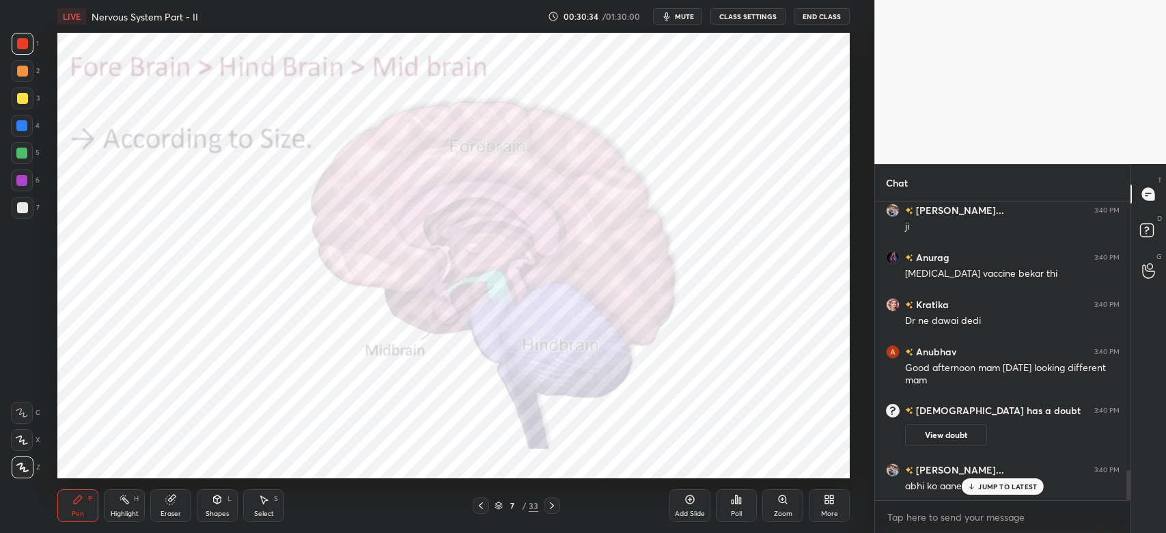
click at [897, 406] on rect "grid" at bounding box center [893, 411] width 14 height 14
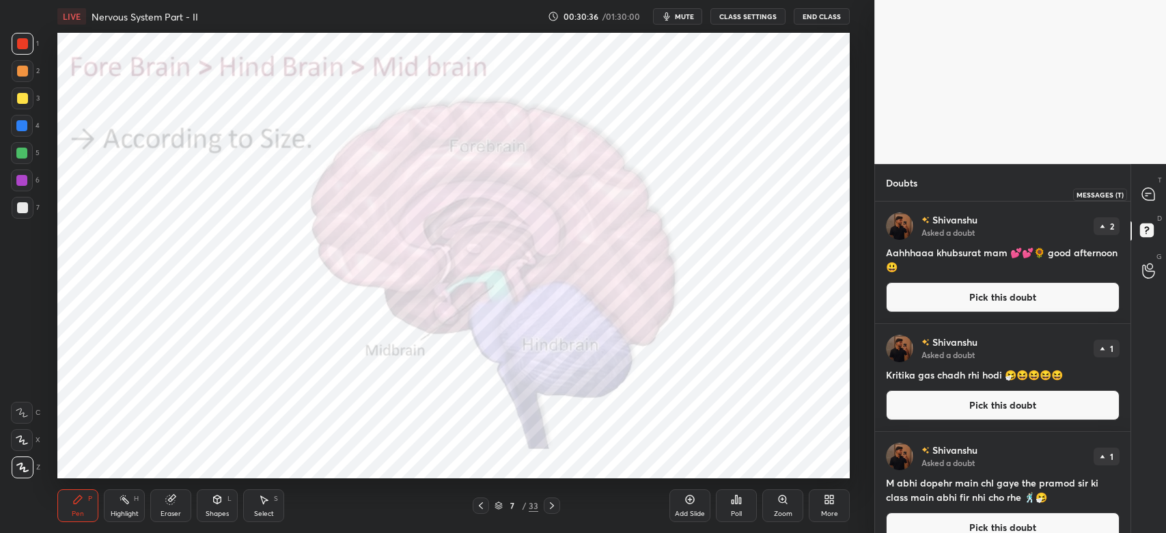
click at [1151, 186] on div at bounding box center [1148, 194] width 27 height 25
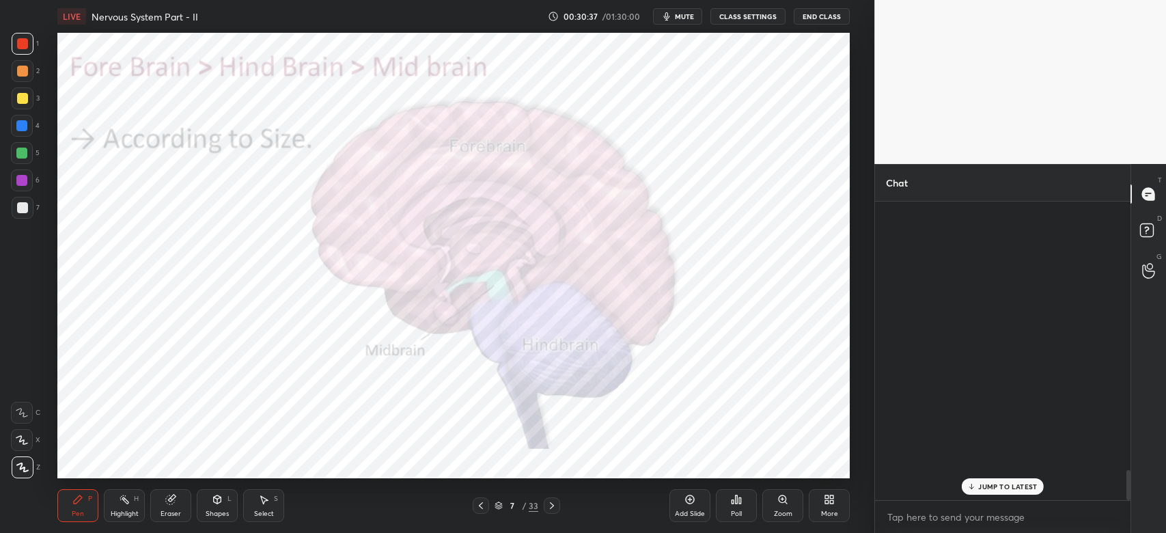
scroll to position [295, 251]
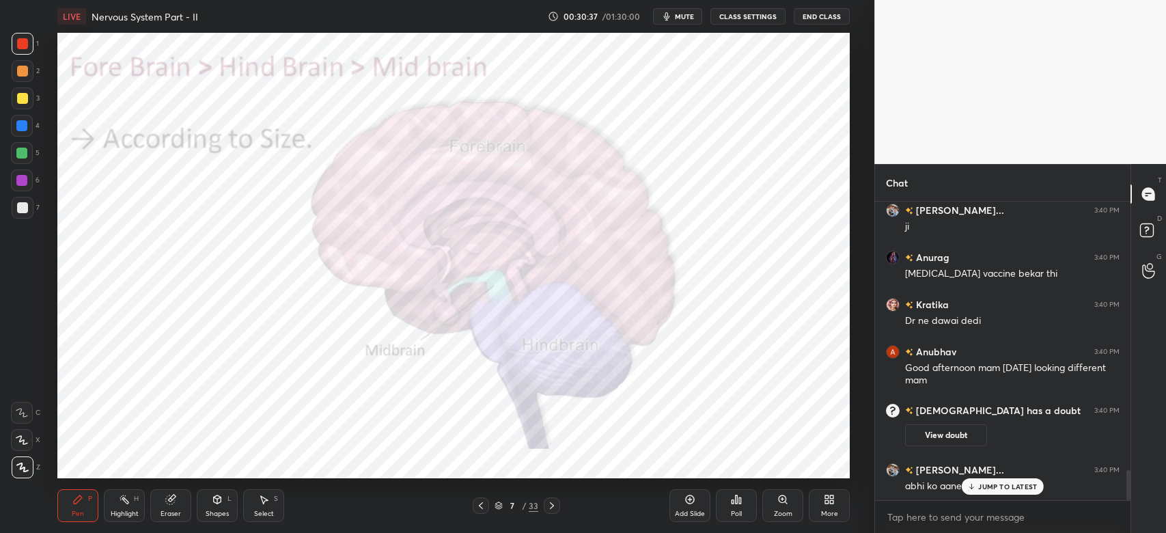
click at [994, 478] on div "abhi ko aane do ab" at bounding box center [1012, 485] width 214 height 16
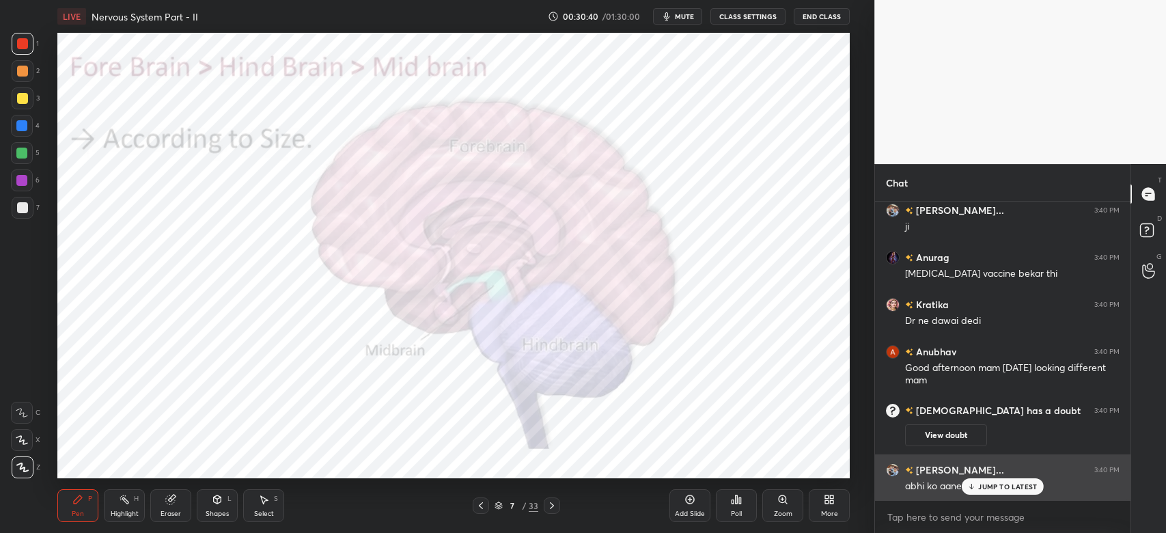
click at [986, 486] on p "JUMP TO LATEST" at bounding box center [1007, 486] width 59 height 8
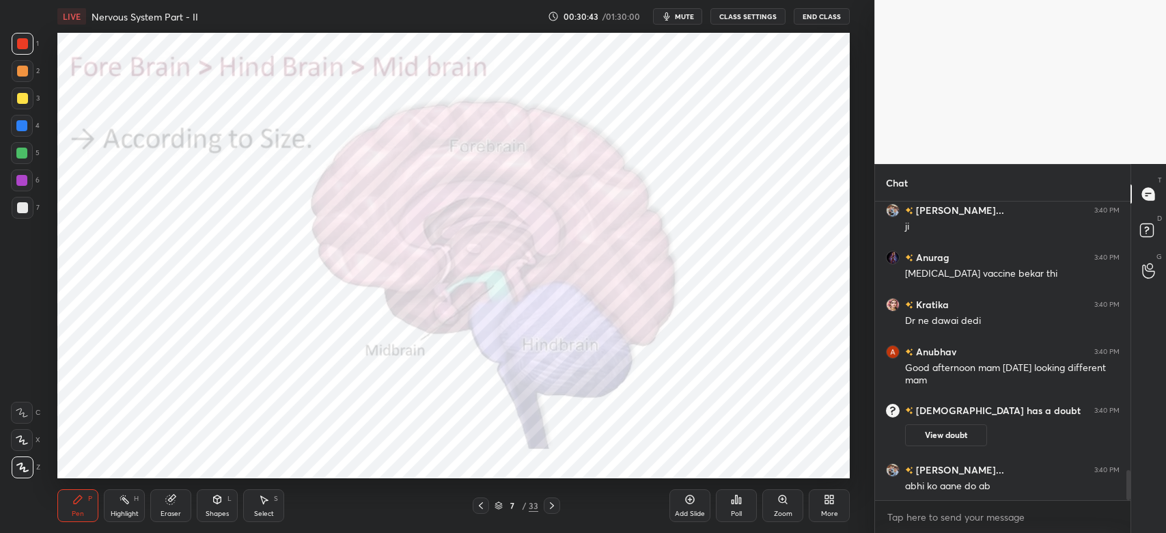
click at [25, 51] on div at bounding box center [23, 44] width 22 height 22
click at [27, 44] on div at bounding box center [22, 43] width 11 height 11
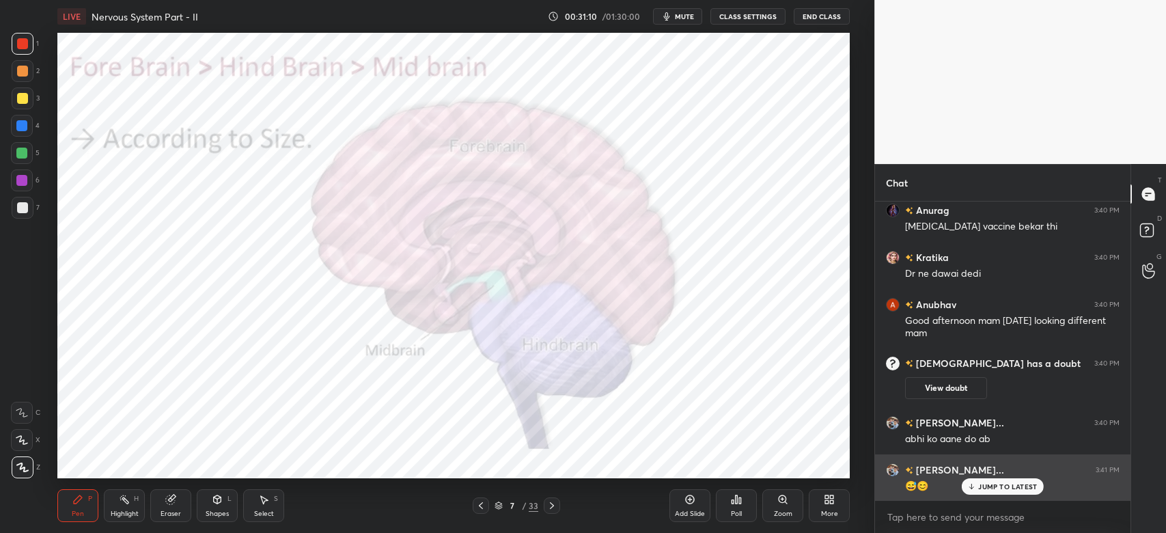
click at [997, 490] on p "JUMP TO LATEST" at bounding box center [1007, 486] width 59 height 8
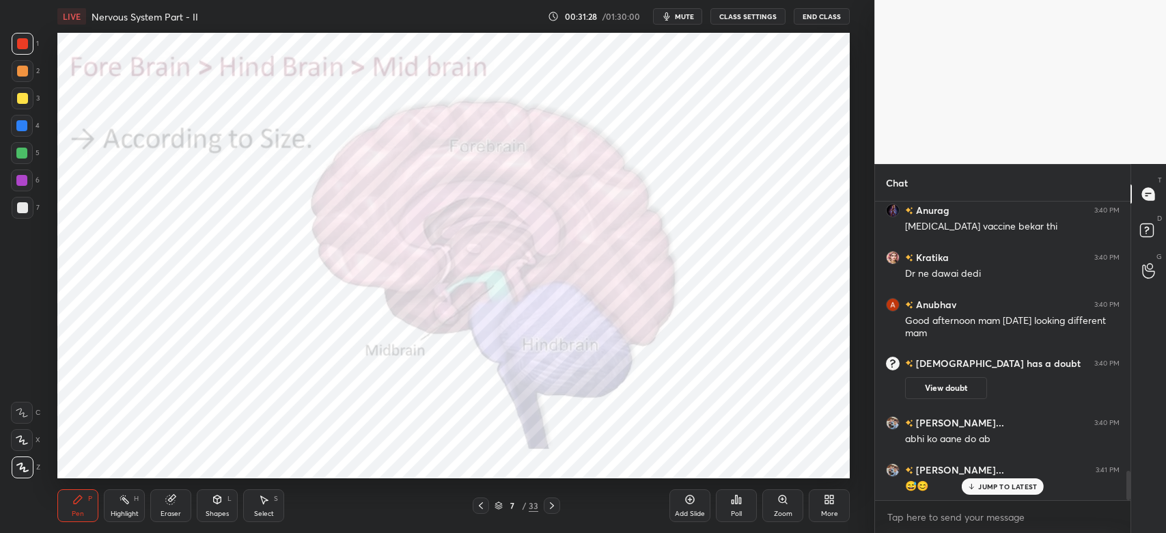
click at [1007, 488] on p "JUMP TO LATEST" at bounding box center [1007, 486] width 59 height 8
click at [23, 183] on div at bounding box center [21, 180] width 11 height 11
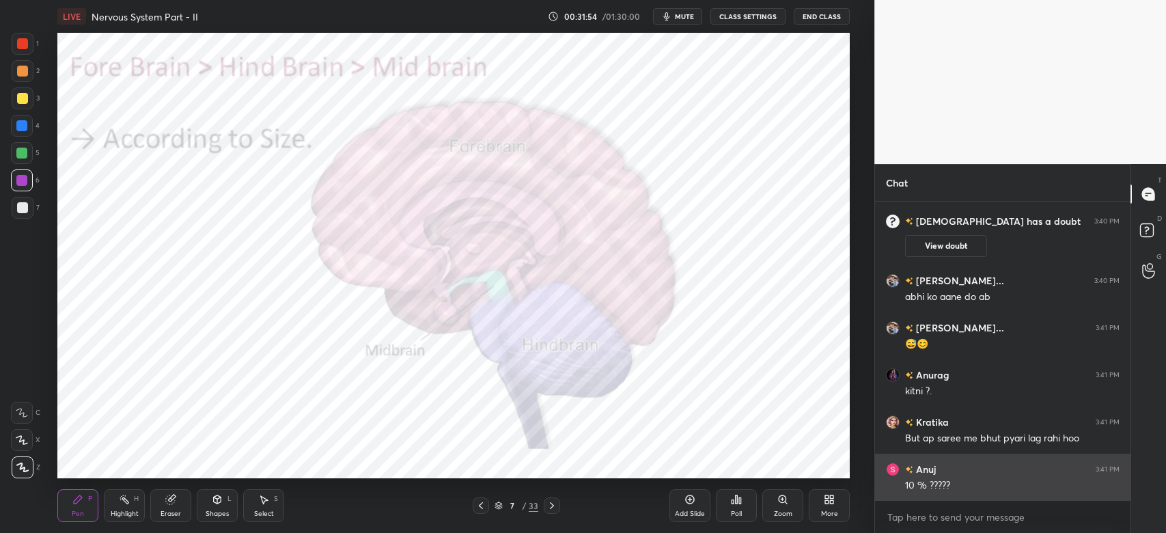
scroll to position [2955, 0]
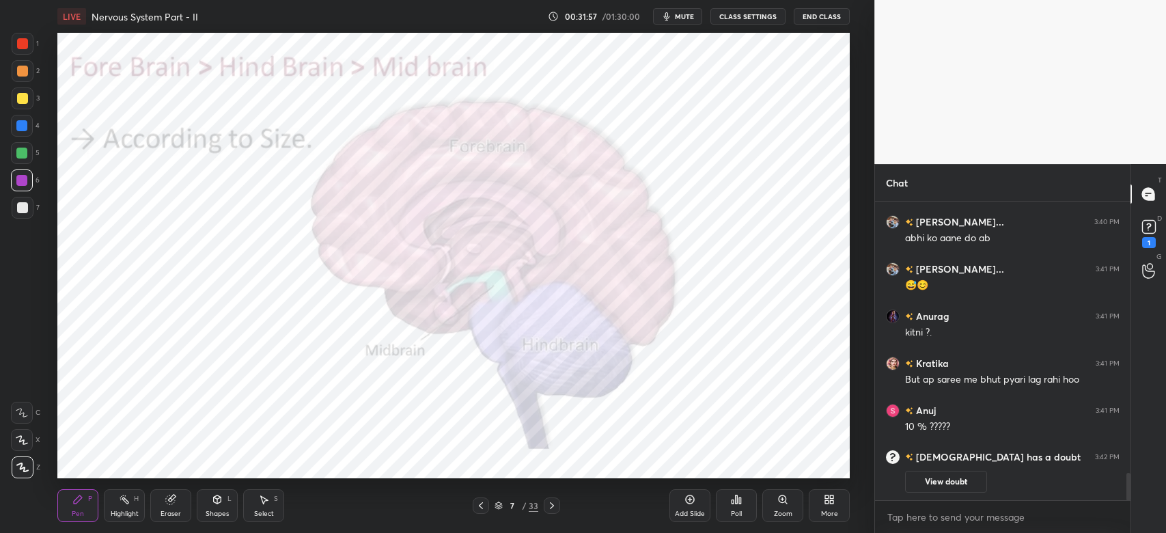
click at [898, 457] on div "Anubhav 3:40 PM Good afternoon mam [DATE] looking different mam [PERSON_NAME] h…" at bounding box center [1002, 351] width 255 height 299
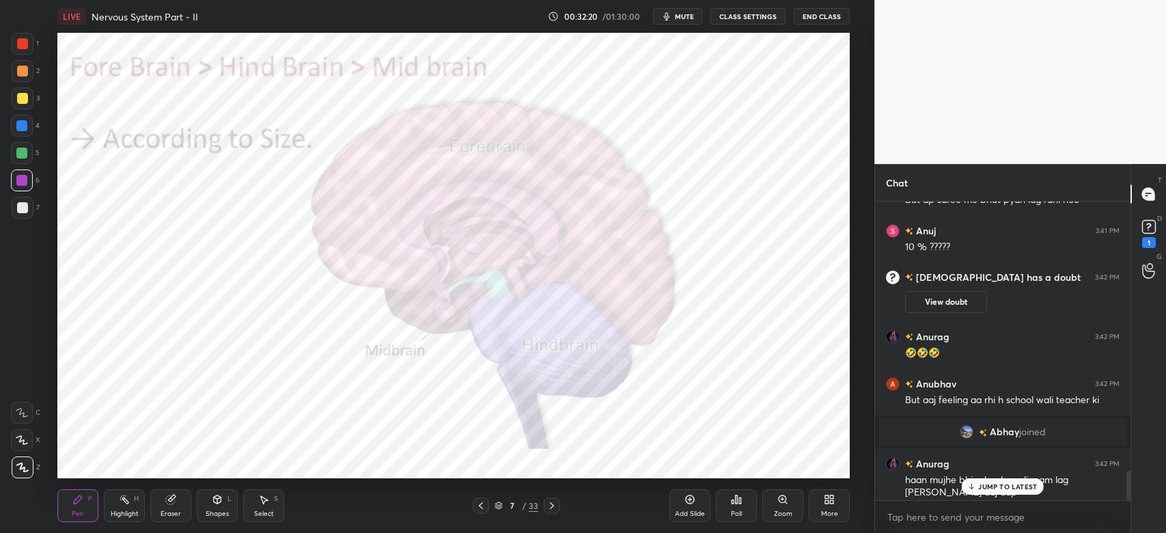
scroll to position [2732, 0]
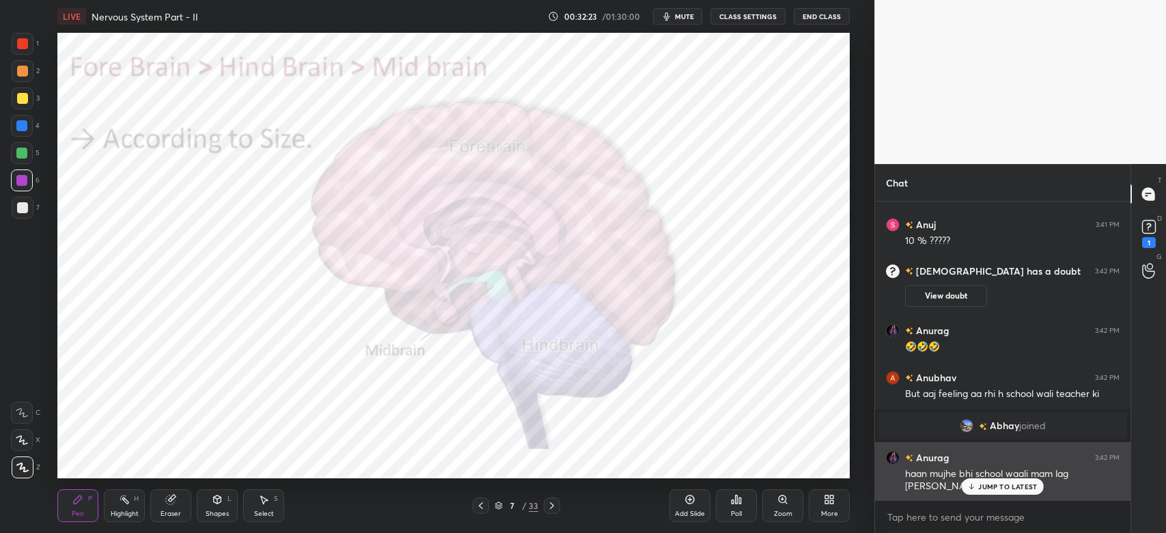
click at [995, 489] on p "JUMP TO LATEST" at bounding box center [1007, 486] width 59 height 8
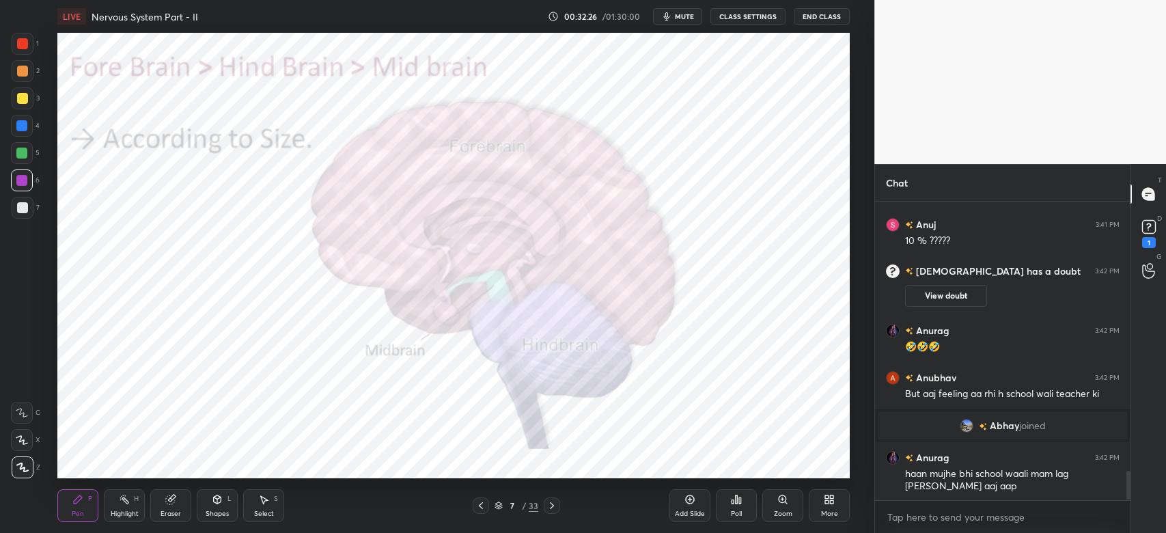
scroll to position [2780, 0]
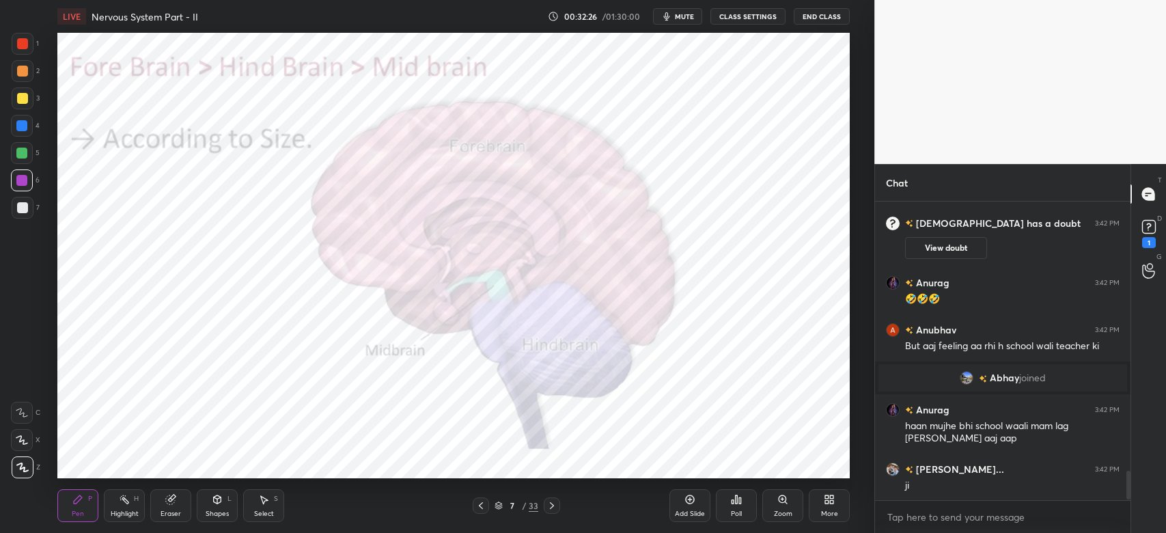
click at [29, 44] on div at bounding box center [23, 44] width 22 height 22
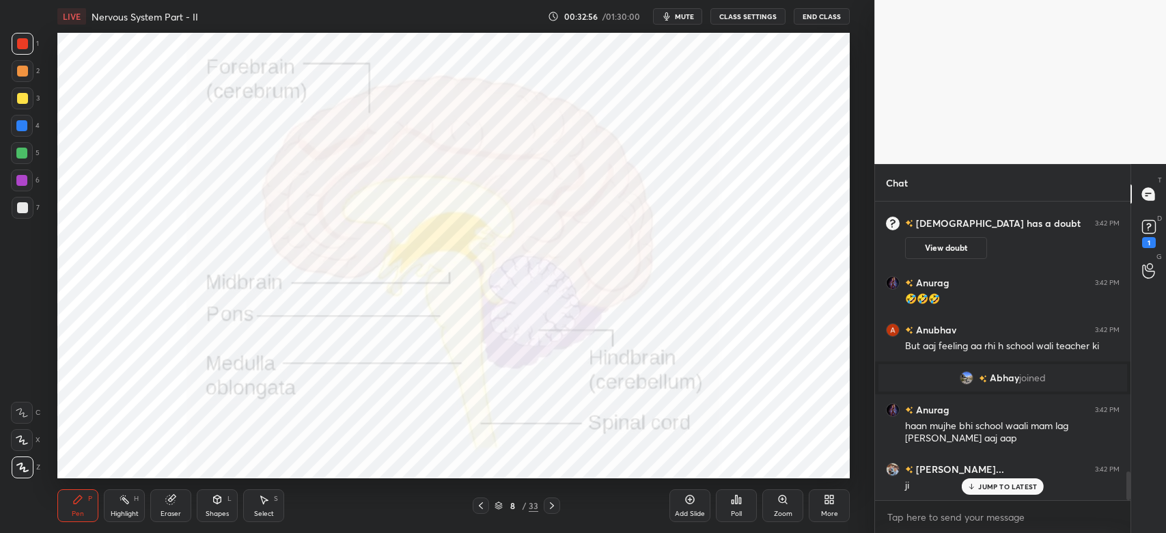
scroll to position [2827, 0]
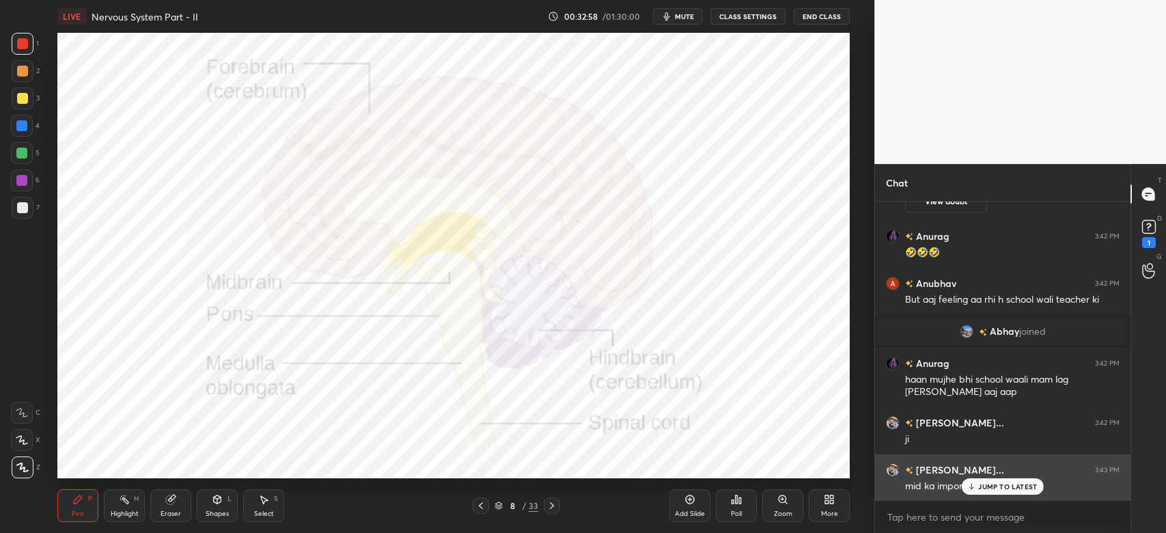
click at [995, 486] on p "JUMP TO LATEST" at bounding box center [1007, 486] width 59 height 8
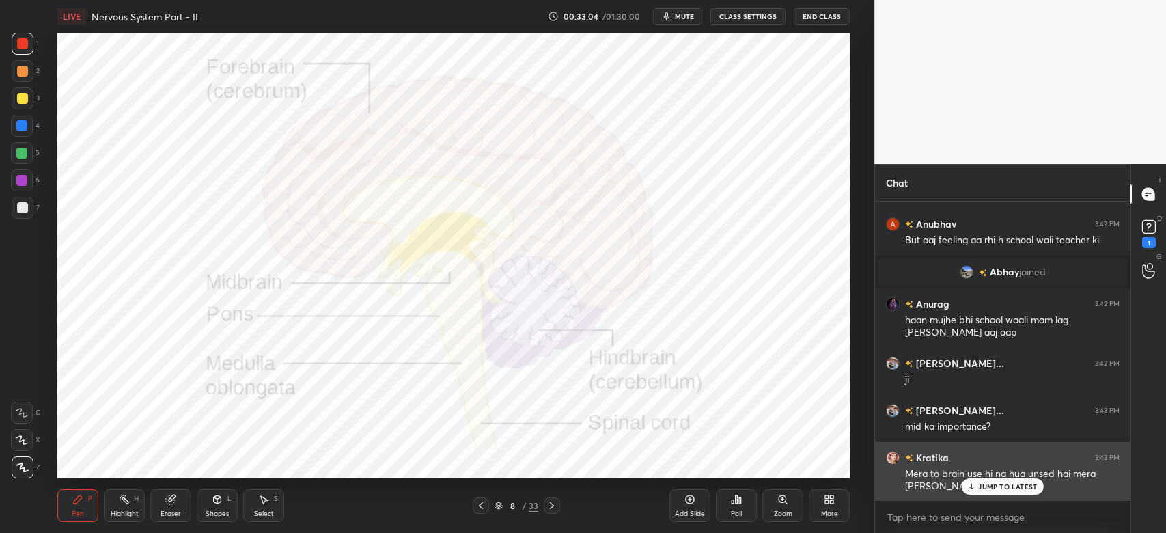
click at [1012, 496] on div "Kratika 3:43 PM Mera to brain use hi na hua unsed hai mera [PERSON_NAME] hai" at bounding box center [1002, 471] width 255 height 59
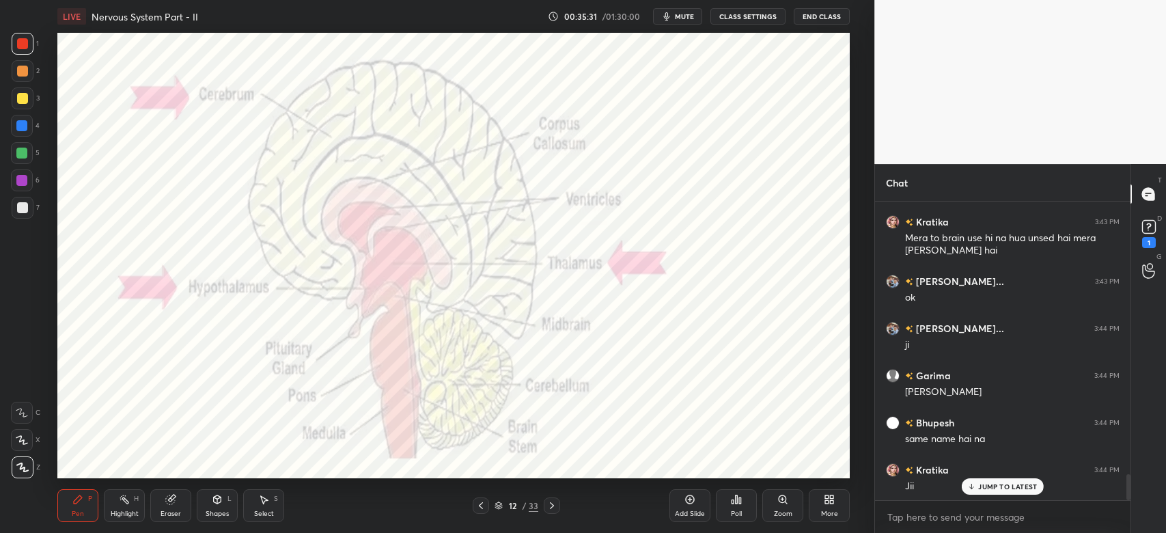
scroll to position [3155, 0]
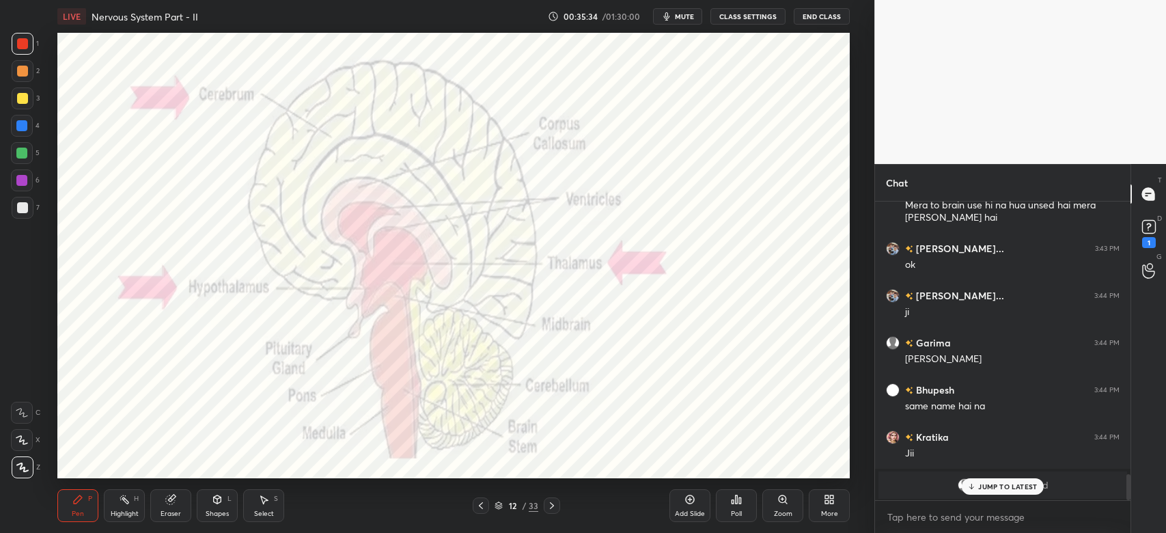
click at [1000, 475] on div "[PERSON_NAME] joined" at bounding box center [1002, 484] width 249 height 27
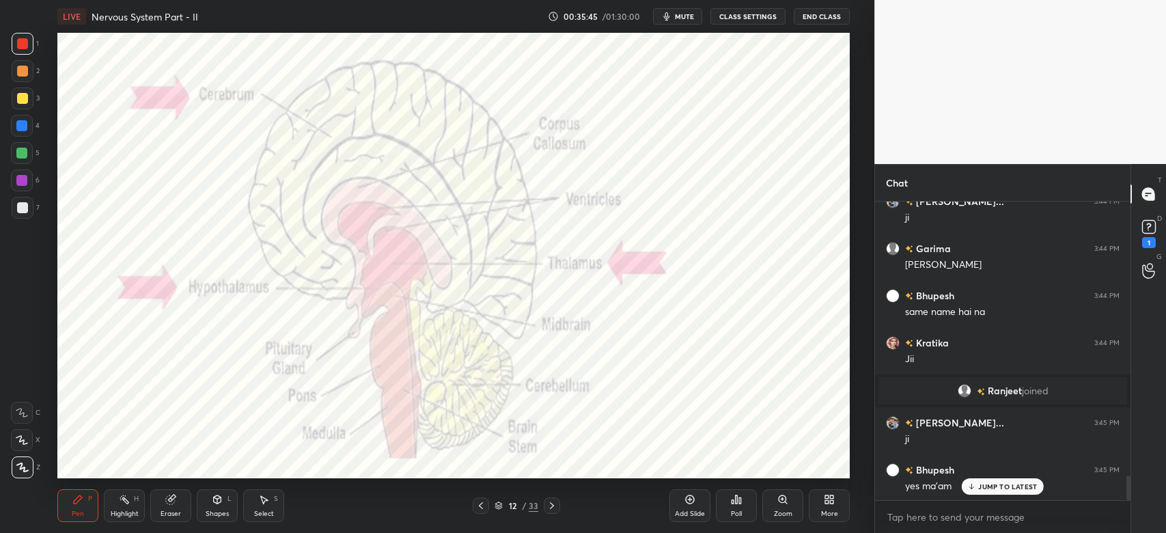
scroll to position [3308, 0]
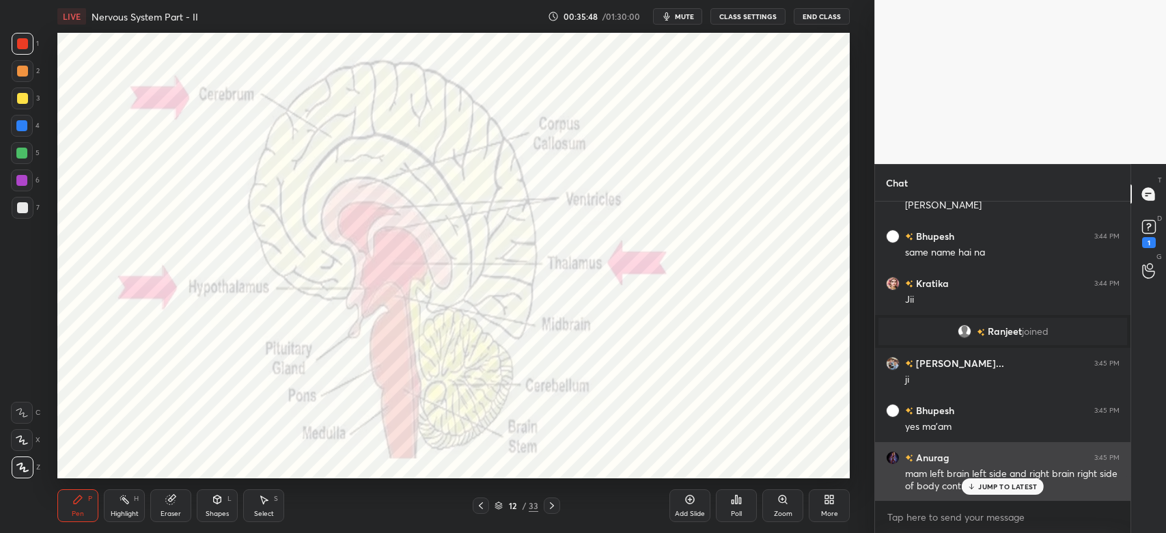
click at [1006, 486] on p "JUMP TO LATEST" at bounding box center [1007, 486] width 59 height 8
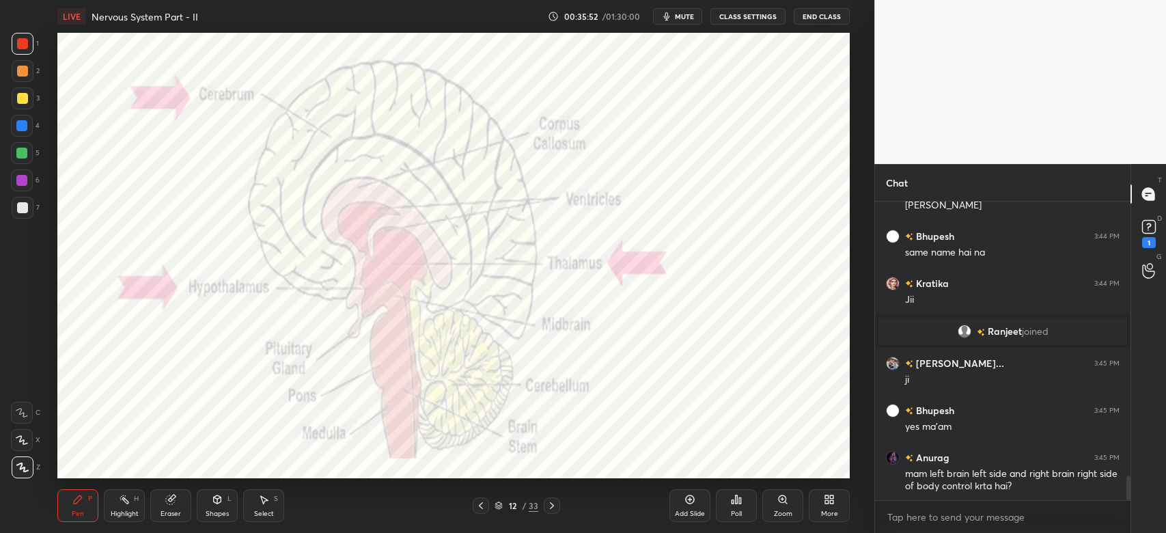
scroll to position [3355, 0]
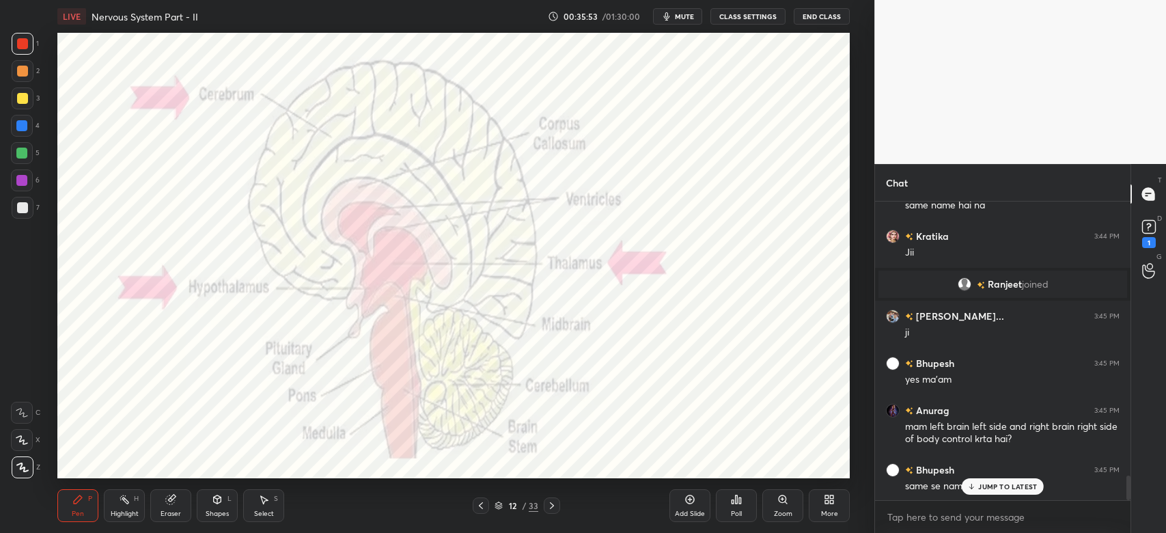
click at [983, 484] on p "JUMP TO LATEST" at bounding box center [1007, 486] width 59 height 8
click at [20, 179] on div at bounding box center [21, 180] width 11 height 11
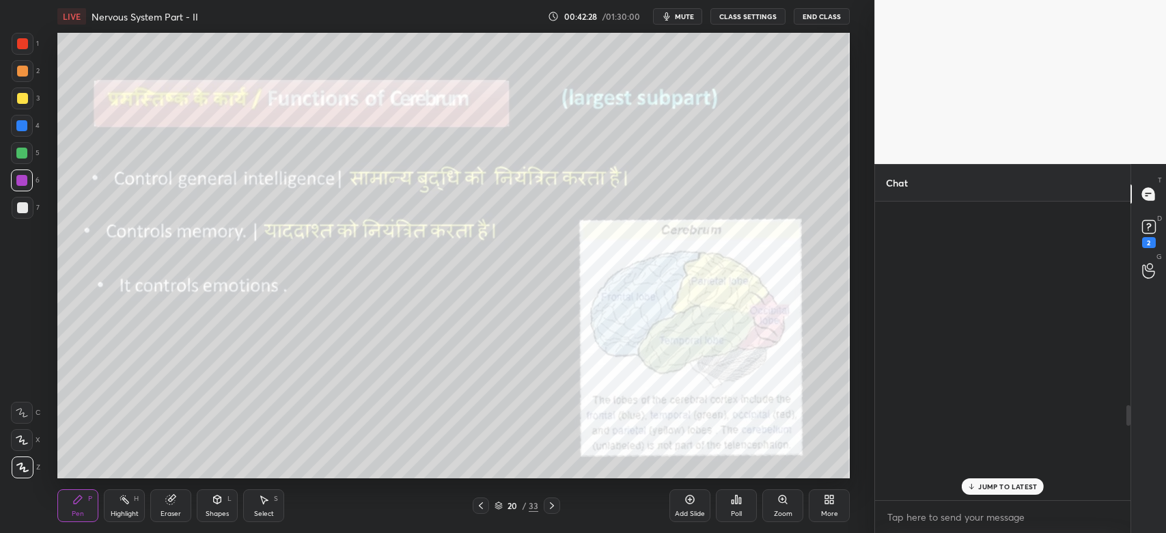
scroll to position [4021, 0]
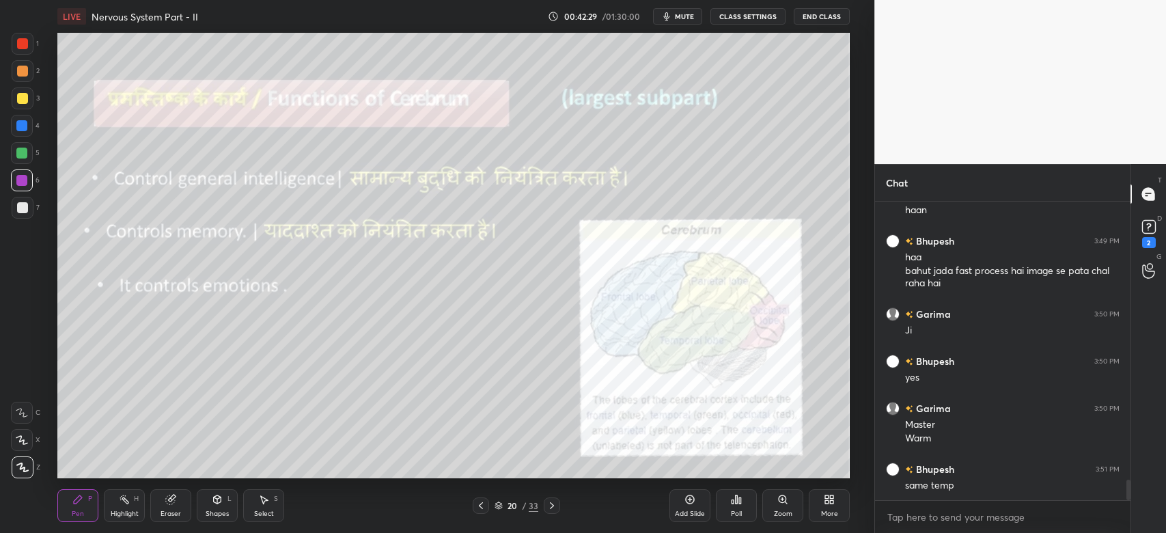
drag, startPoint x: 1127, startPoint y: 479, endPoint x: 1105, endPoint y: 553, distance: 77.6
click at [1105, 0] on html "1 2 3 4 5 6 7 C X Z C X Z E E Erase all H H LIVE Nervous System Part - II 00:42…" at bounding box center [583, 0] width 1166 height 0
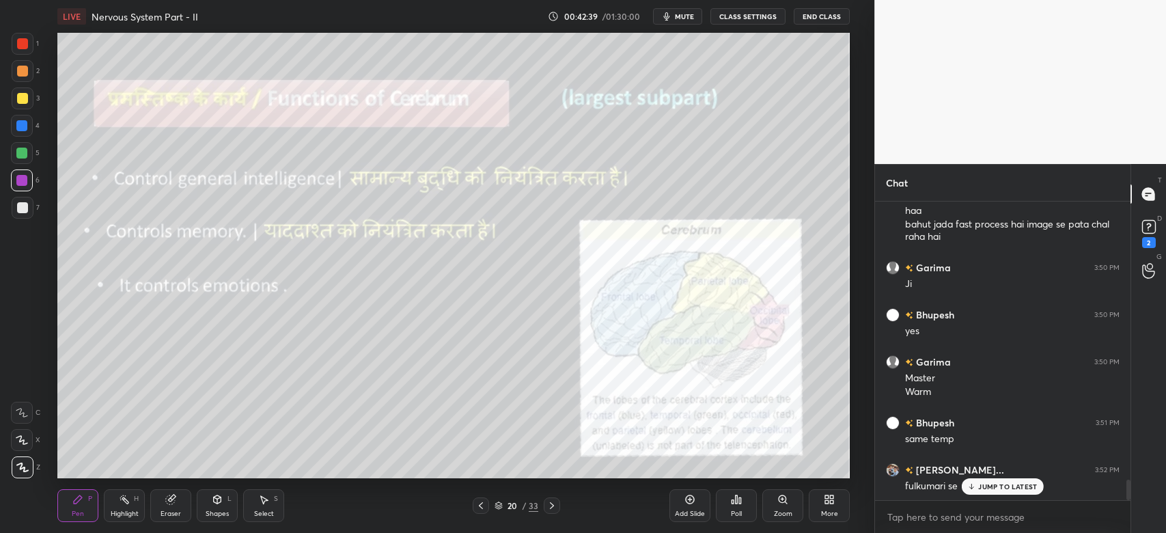
click at [991, 487] on p "JUMP TO LATEST" at bounding box center [1007, 486] width 59 height 8
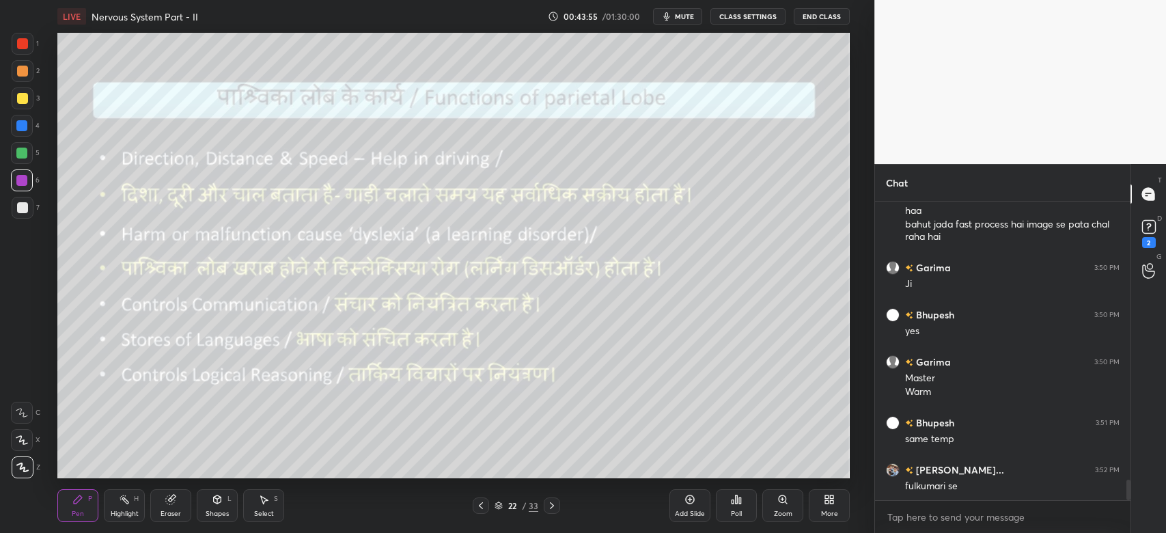
click at [221, 501] on icon at bounding box center [218, 499] width 8 height 8
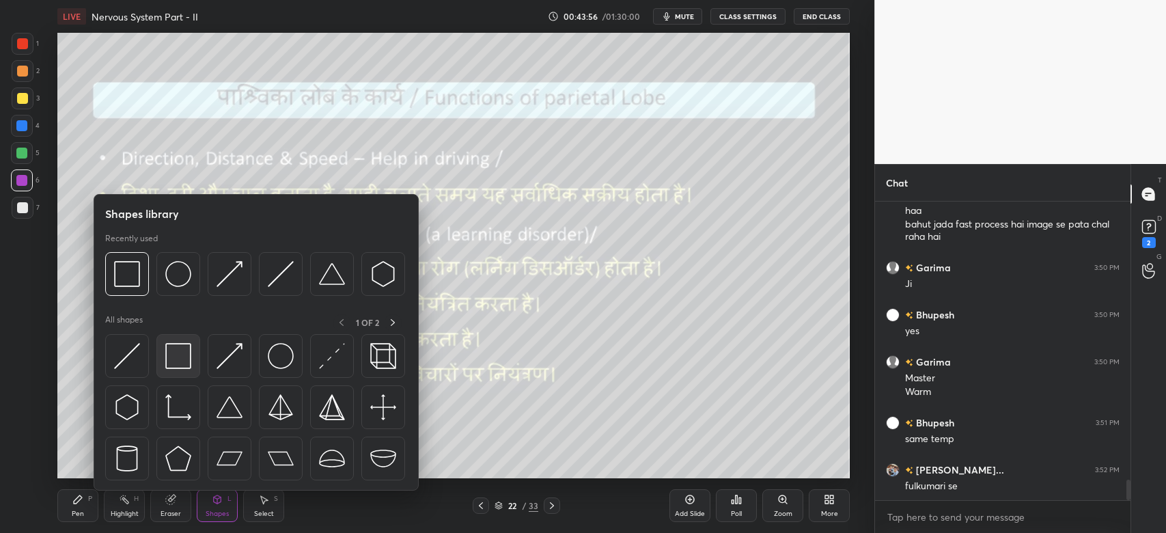
click at [191, 352] on img at bounding box center [178, 356] width 26 height 26
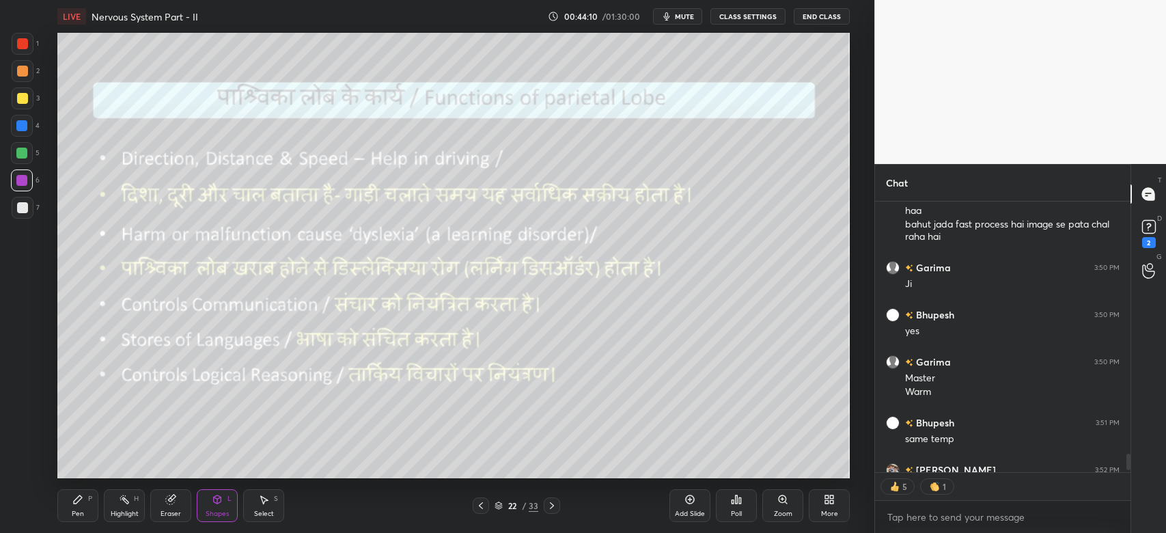
scroll to position [4142, 0]
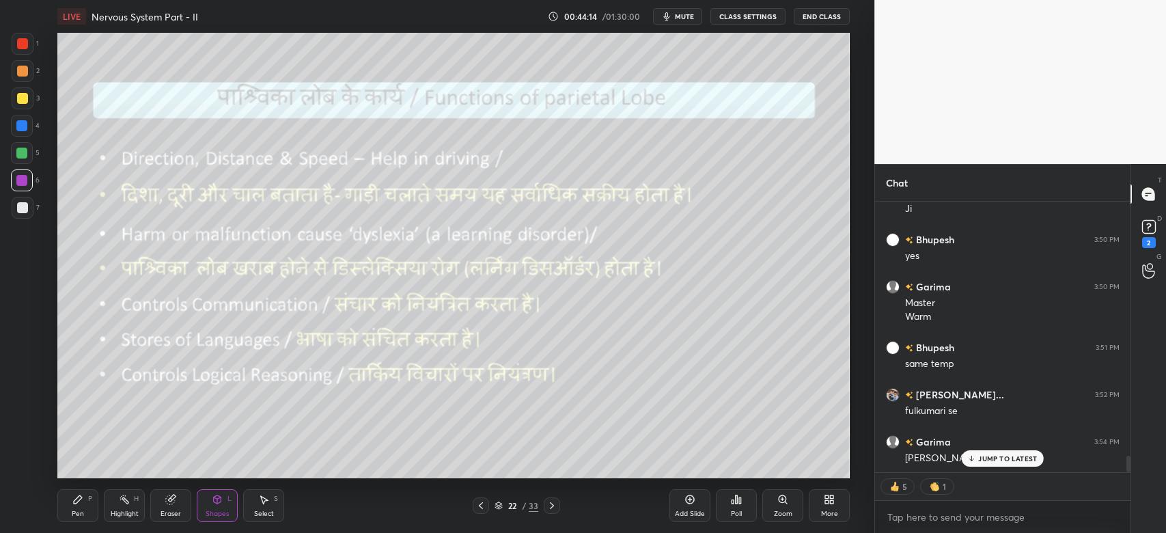
type textarea "x"
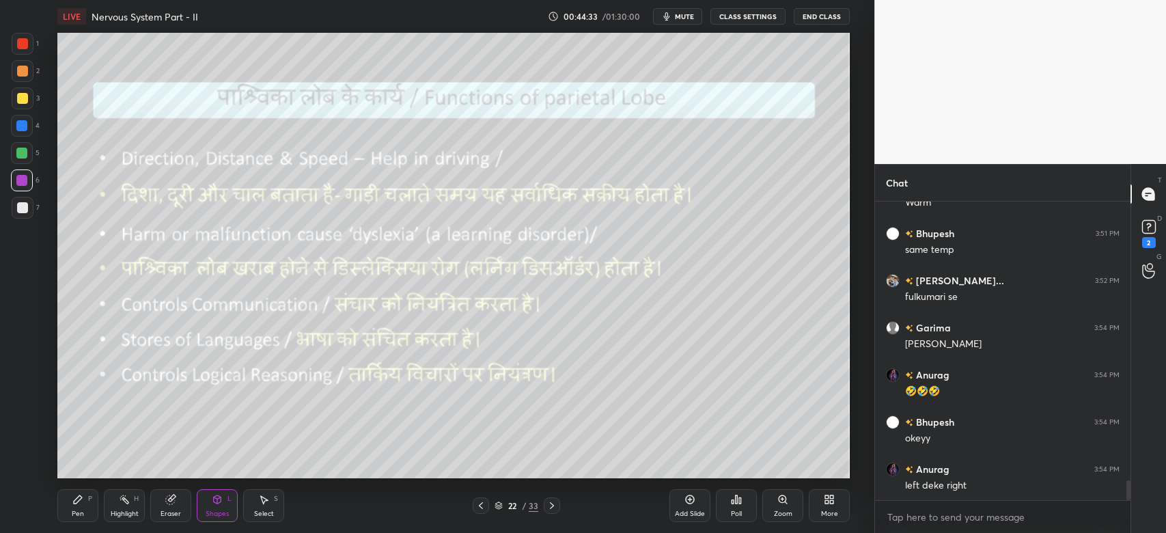
scroll to position [4303, 0]
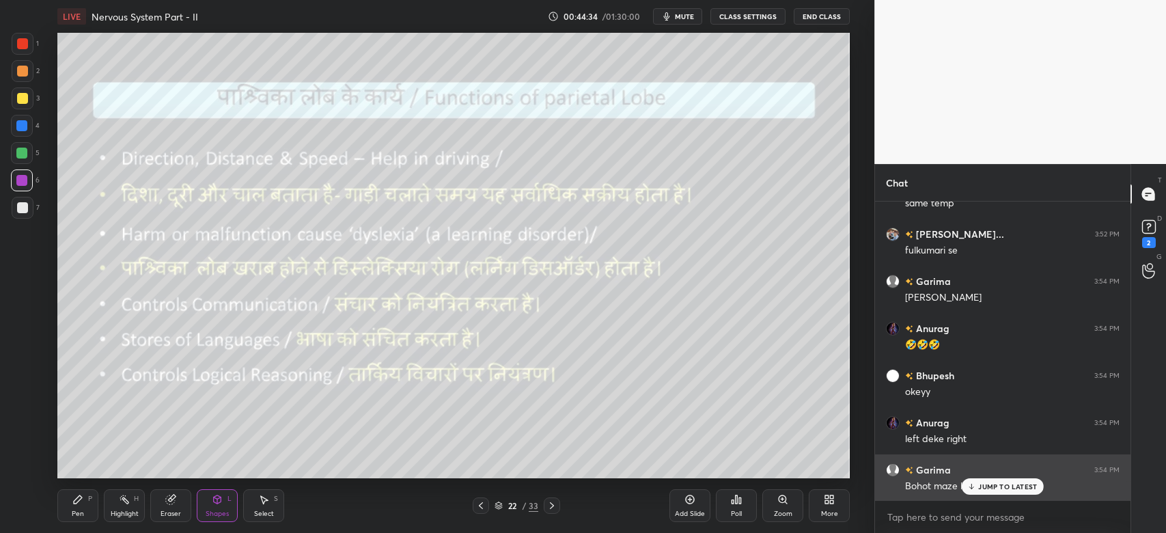
click at [1008, 486] on p "JUMP TO LATEST" at bounding box center [1007, 486] width 59 height 8
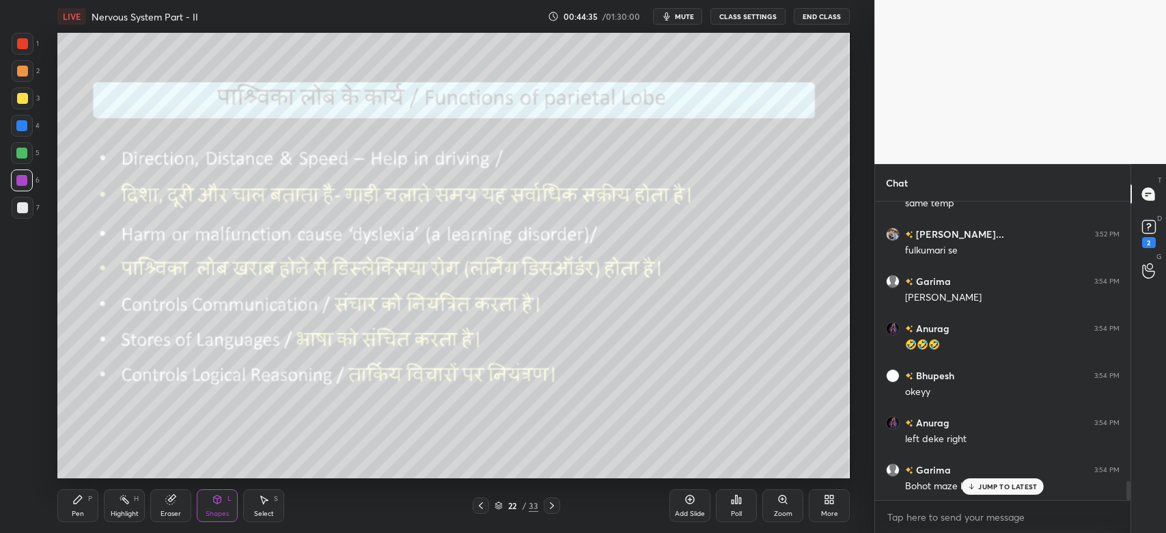
scroll to position [4350, 0]
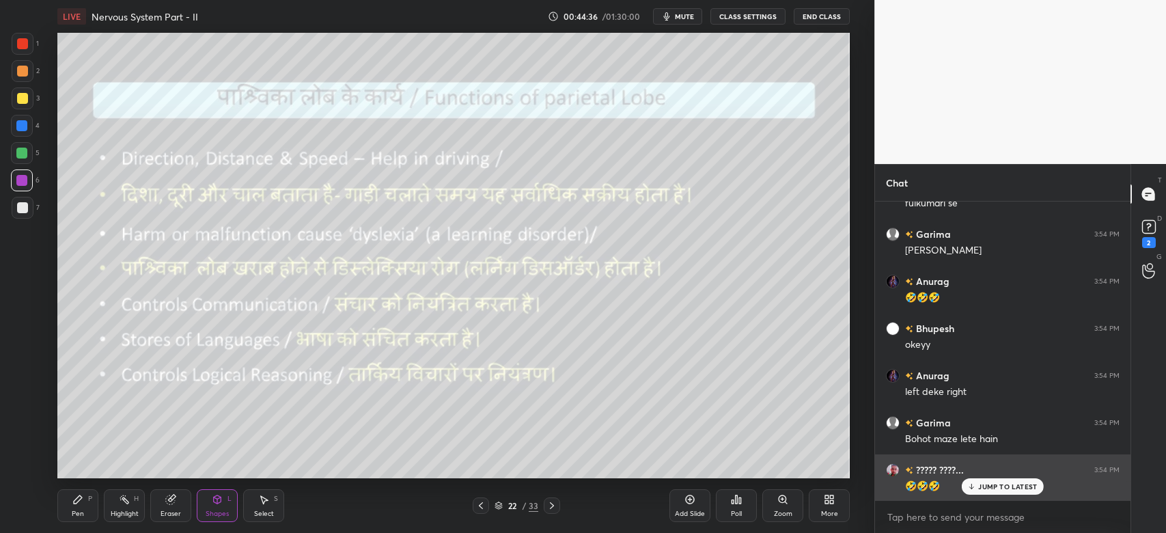
click at [1022, 485] on p "JUMP TO LATEST" at bounding box center [1007, 486] width 59 height 8
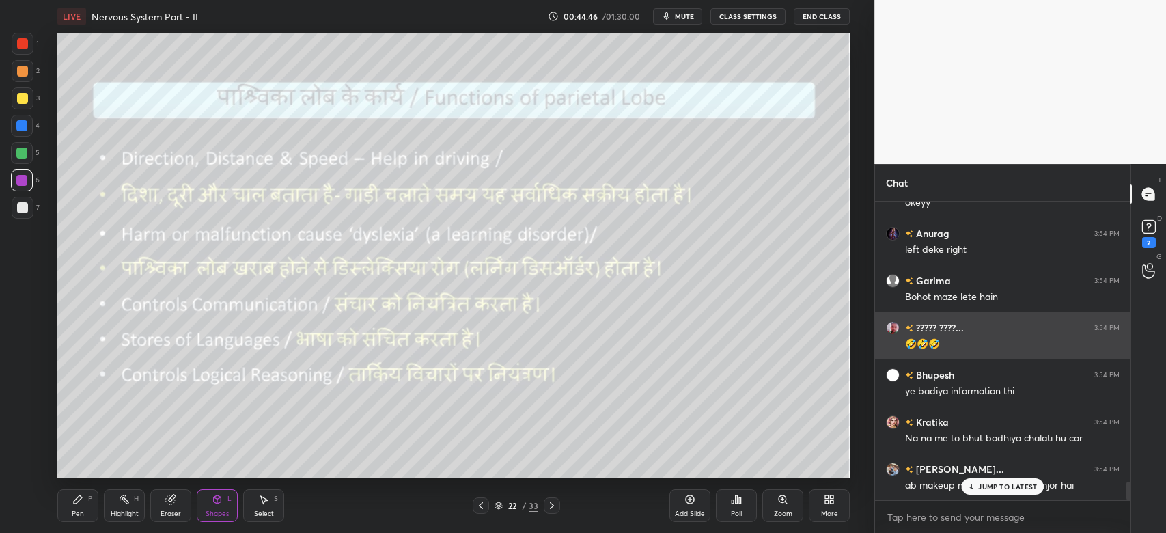
scroll to position [4539, 0]
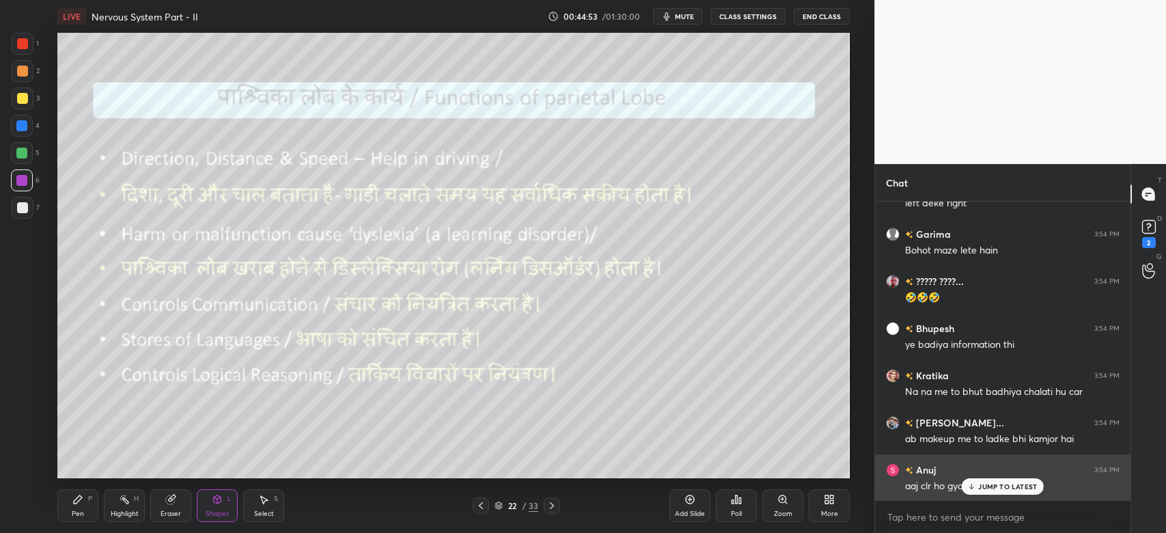
click at [1019, 488] on p "JUMP TO LATEST" at bounding box center [1007, 486] width 59 height 8
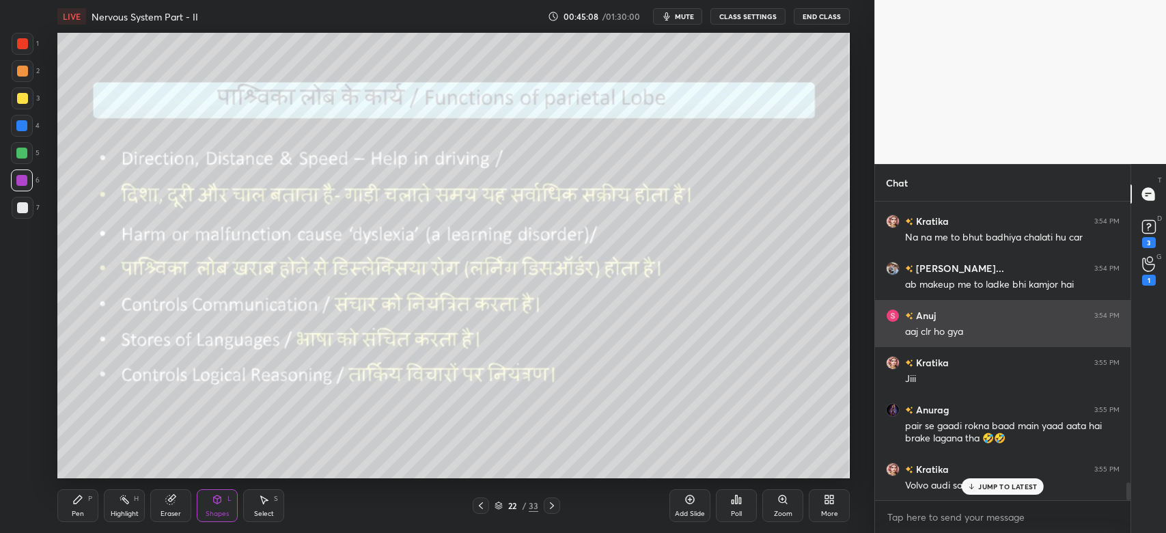
scroll to position [4739, 0]
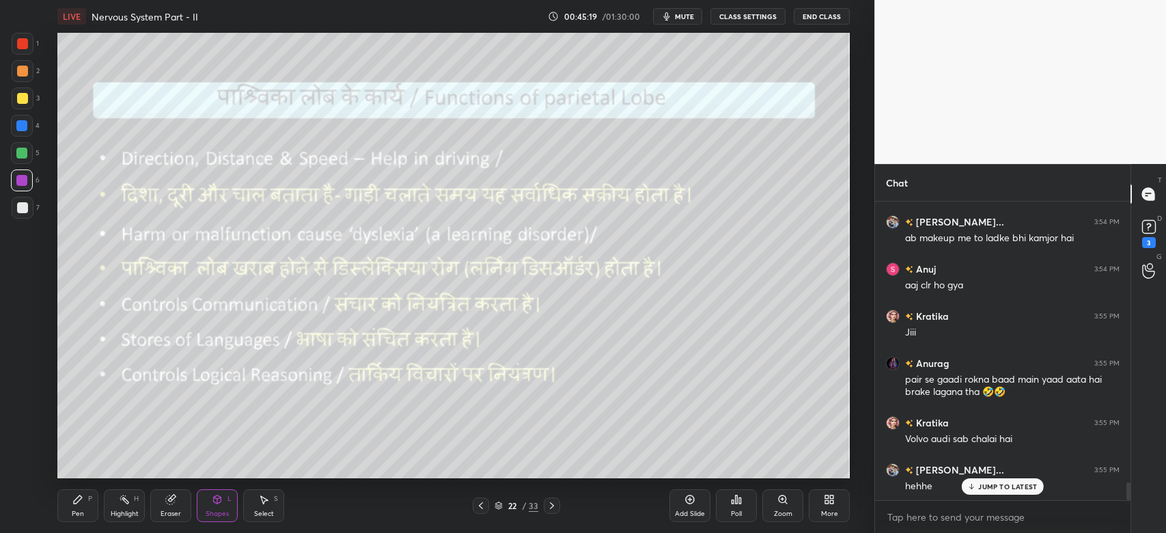
click at [73, 507] on div "Pen P" at bounding box center [77, 505] width 41 height 33
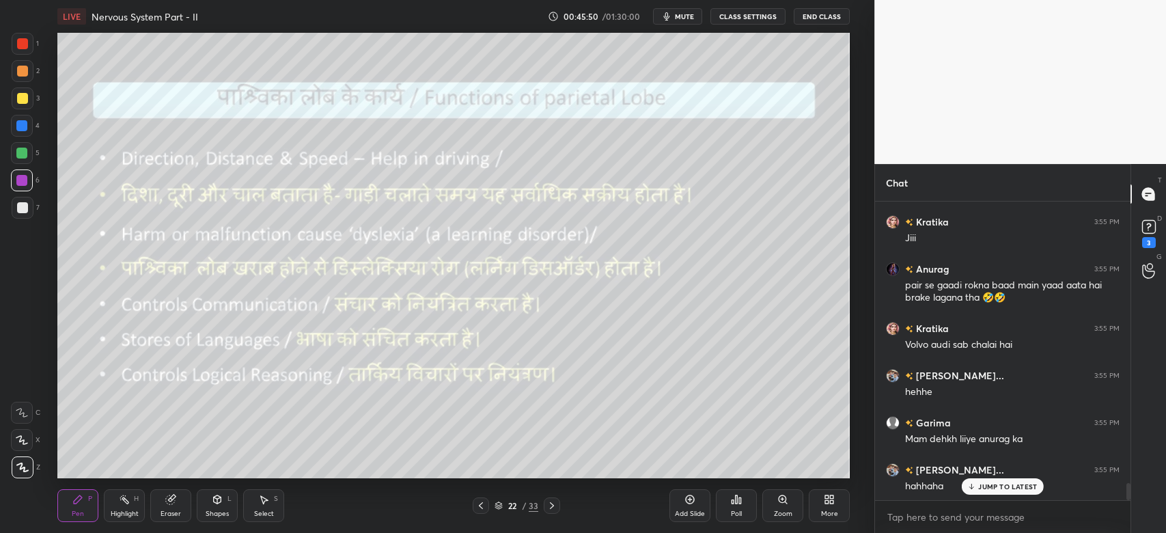
scroll to position [4881, 0]
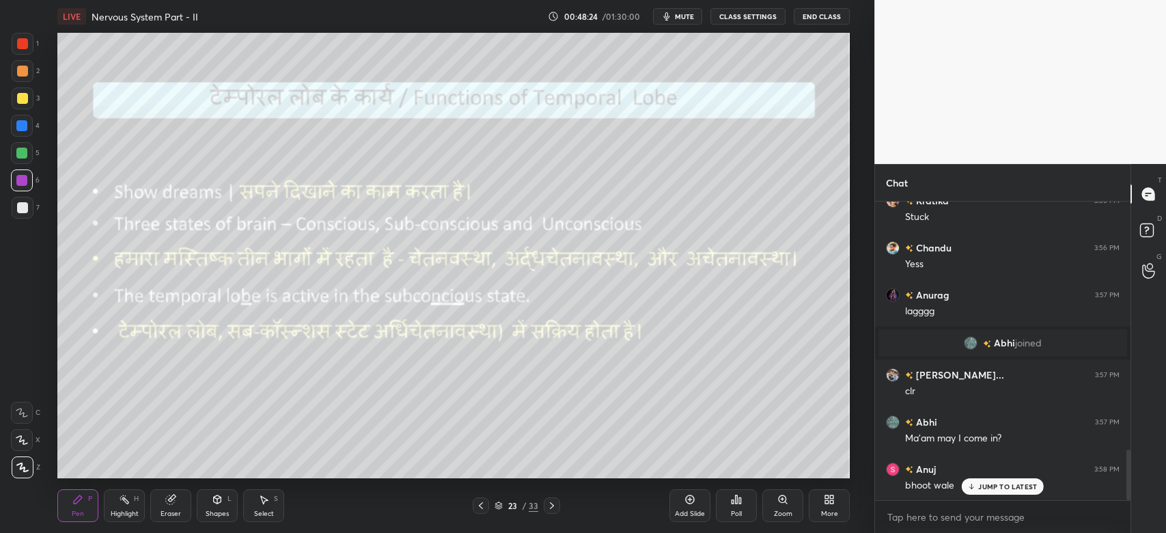
scroll to position [1467, 0]
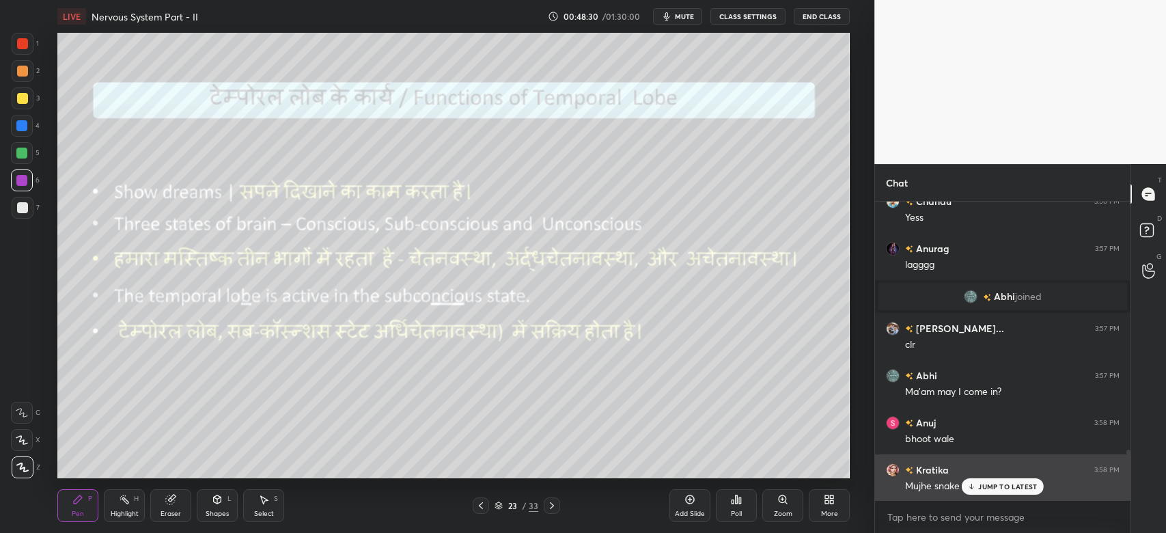
click at [993, 486] on p "JUMP TO LATEST" at bounding box center [1007, 486] width 59 height 8
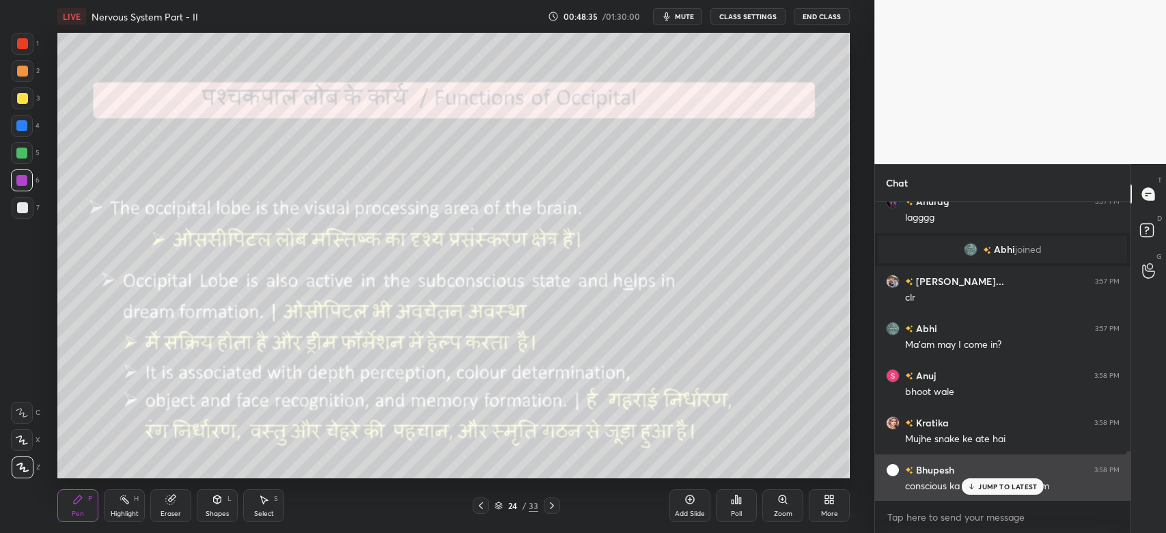
click at [1026, 490] on p "JUMP TO LATEST" at bounding box center [1007, 486] width 59 height 8
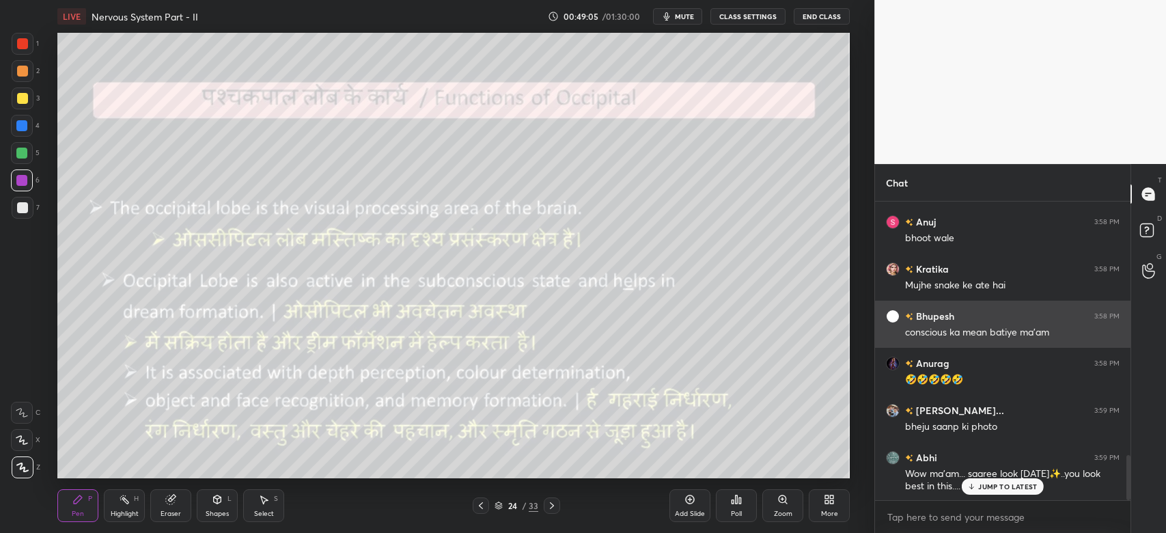
scroll to position [5, 4]
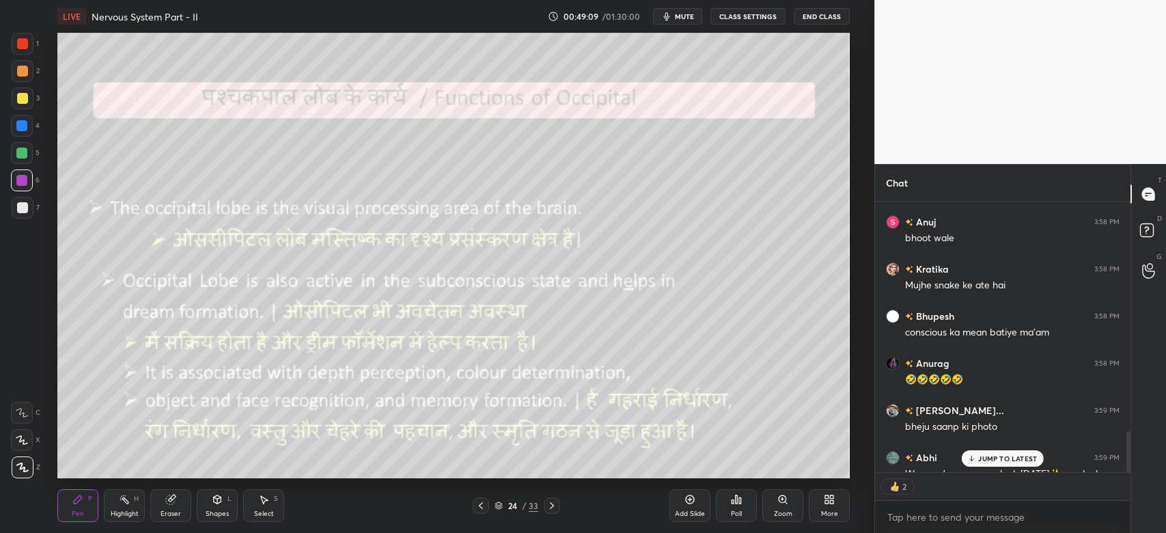
click at [1016, 456] on p "JUMP TO LATEST" at bounding box center [1007, 458] width 59 height 8
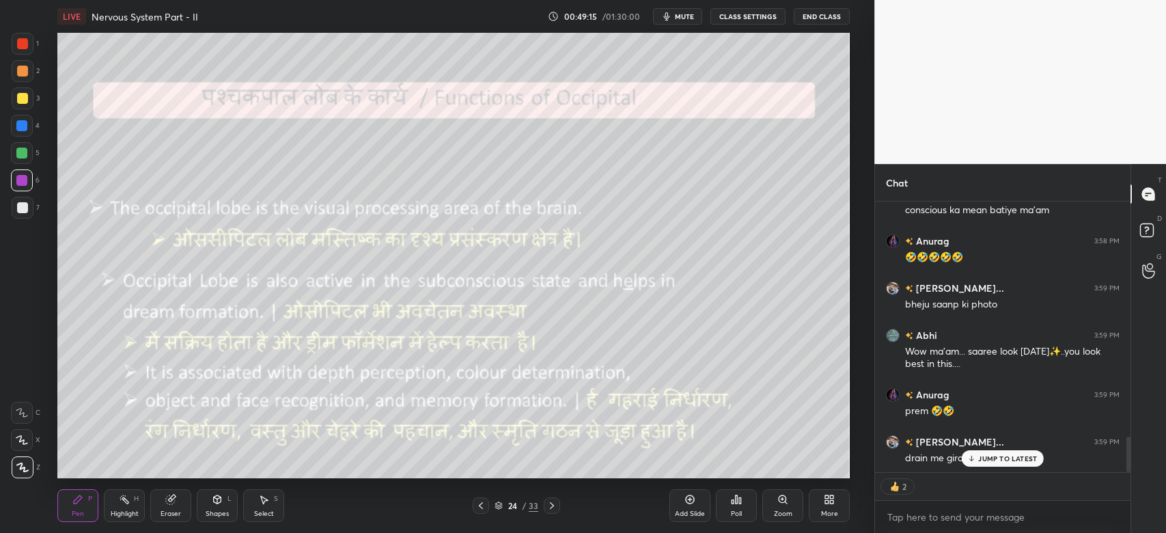
scroll to position [1762, 0]
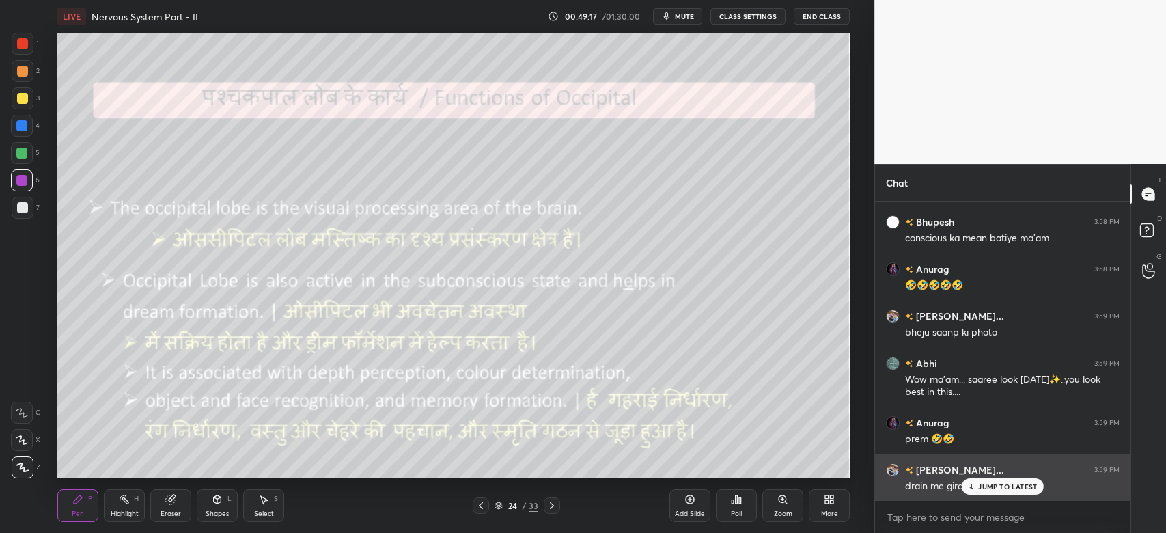
click at [1003, 482] on p "JUMP TO LATEST" at bounding box center [1007, 486] width 59 height 8
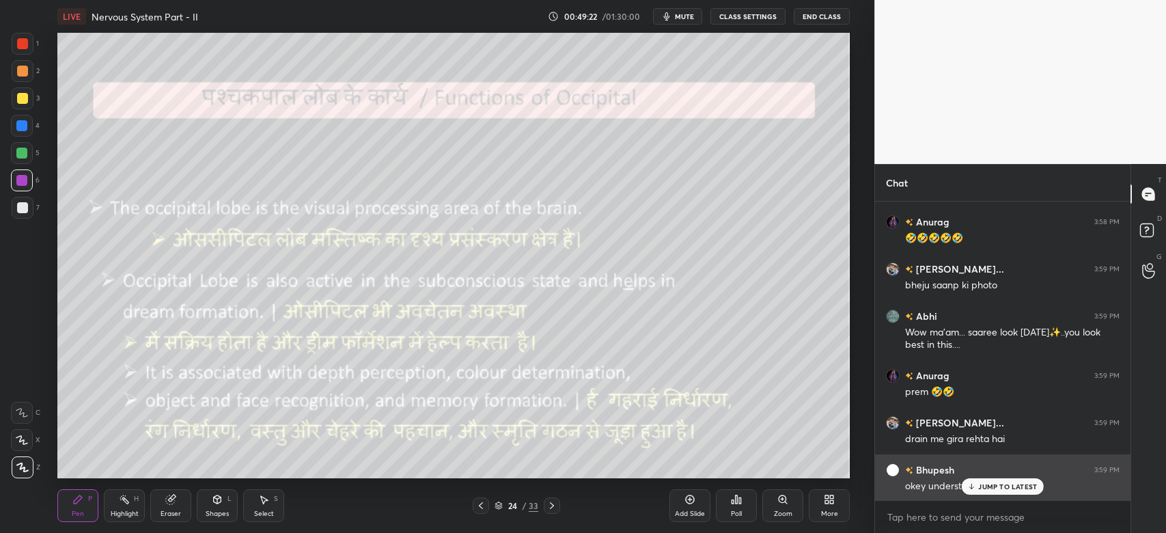
click at [999, 487] on p "JUMP TO LATEST" at bounding box center [1007, 486] width 59 height 8
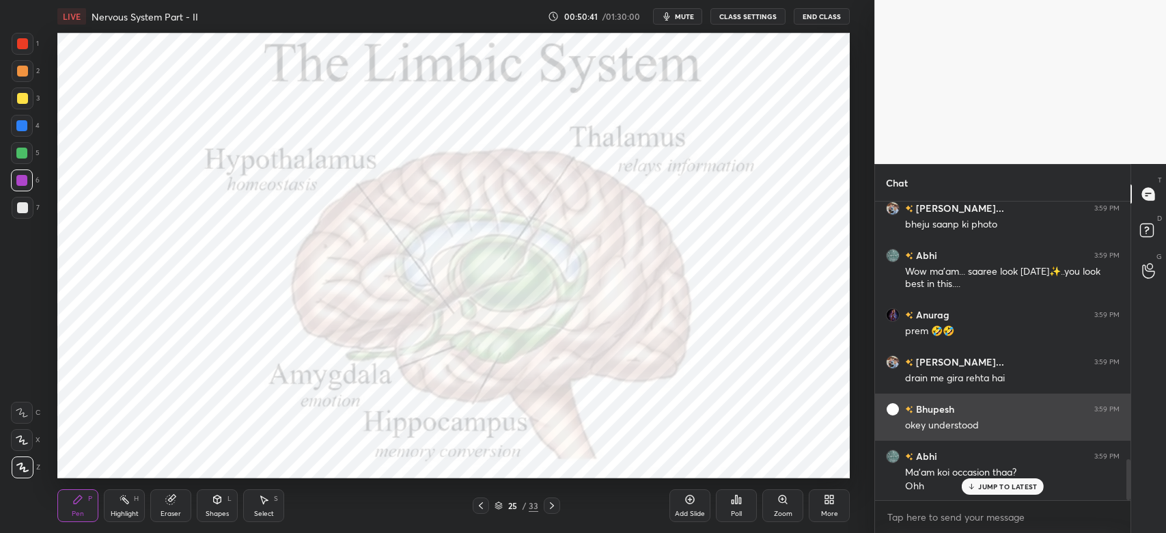
scroll to position [1918, 0]
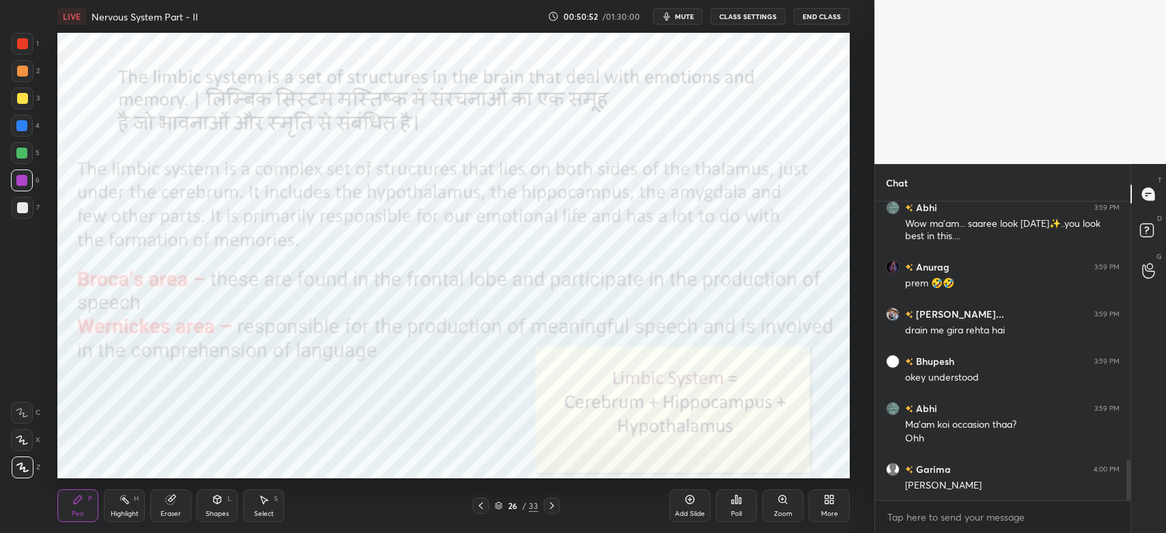
click at [223, 502] on div "Shapes L" at bounding box center [217, 505] width 41 height 33
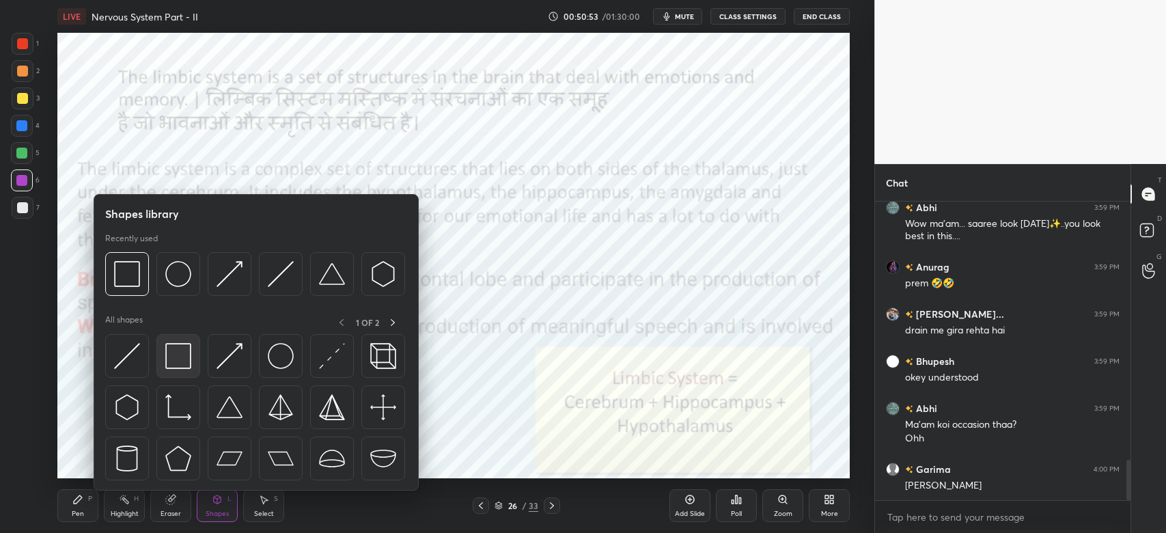
click at [175, 339] on div at bounding box center [178, 356] width 44 height 44
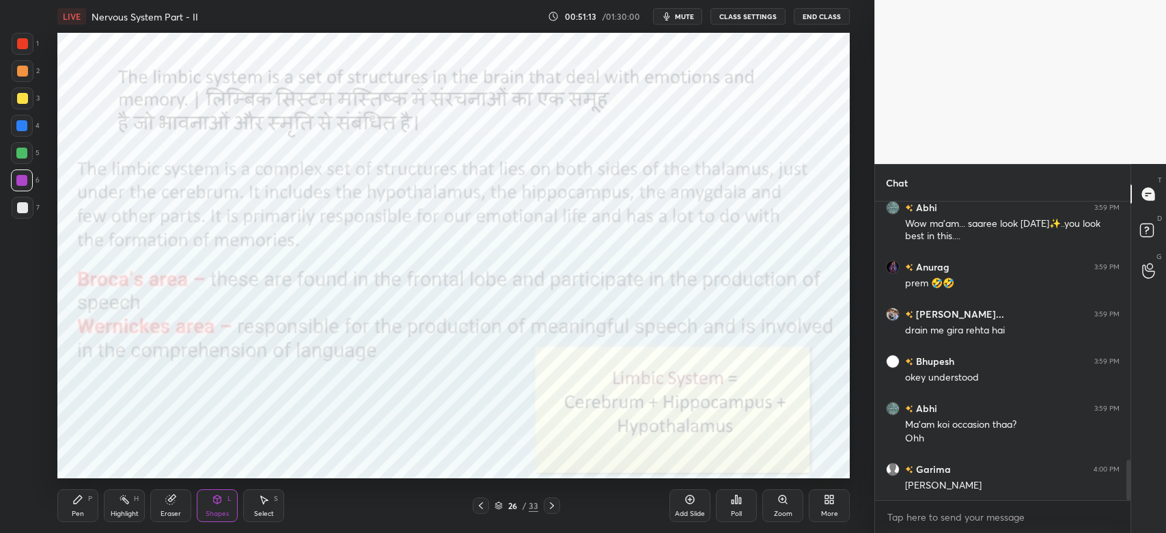
click at [79, 507] on div "Pen P" at bounding box center [77, 505] width 41 height 33
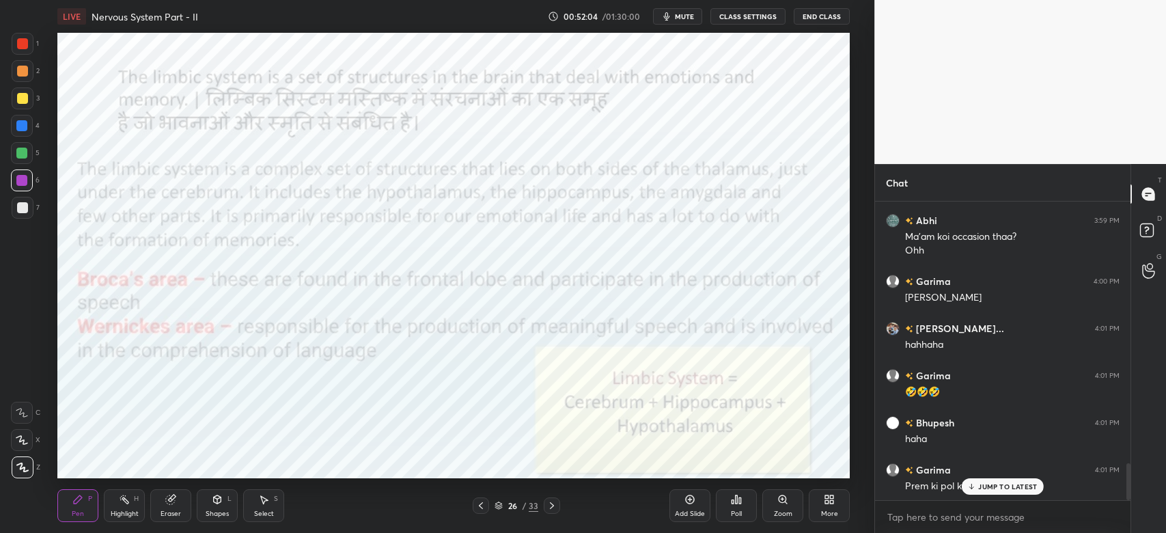
scroll to position [2153, 0]
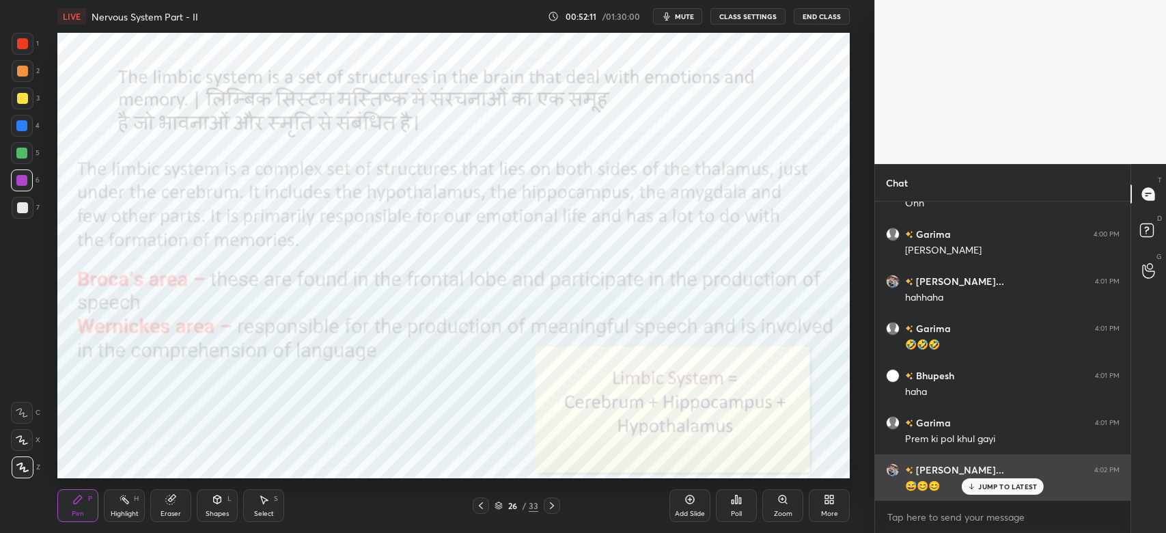
click at [983, 477] on div "😅😊😊" at bounding box center [1012, 485] width 214 height 16
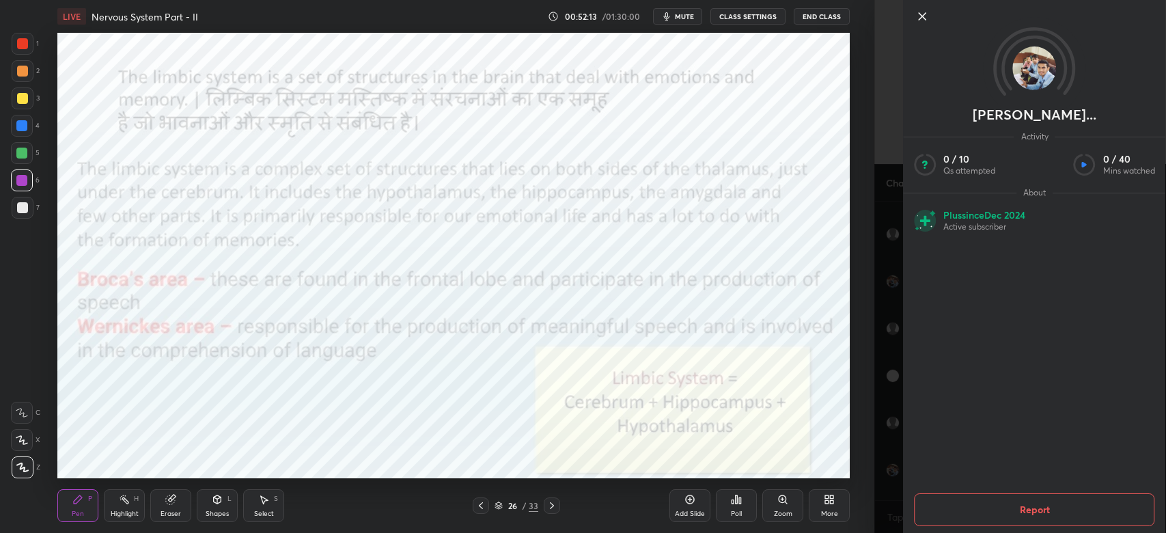
click at [779, 475] on div "Add Slide Poll Zoom More" at bounding box center [759, 505] width 180 height 77
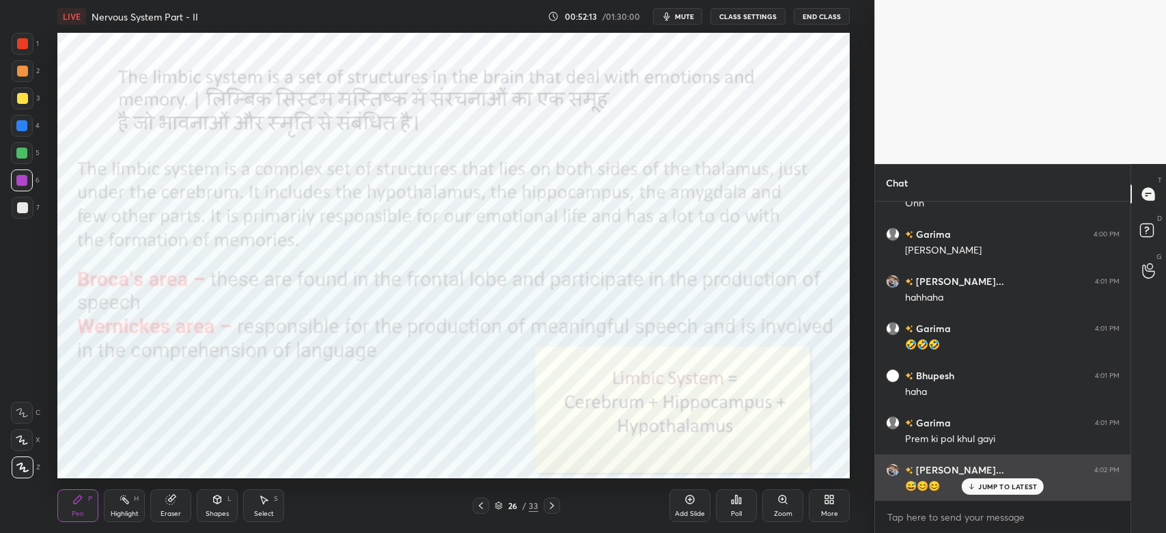
click at [984, 479] on div "JUMP TO LATEST" at bounding box center [1003, 486] width 82 height 16
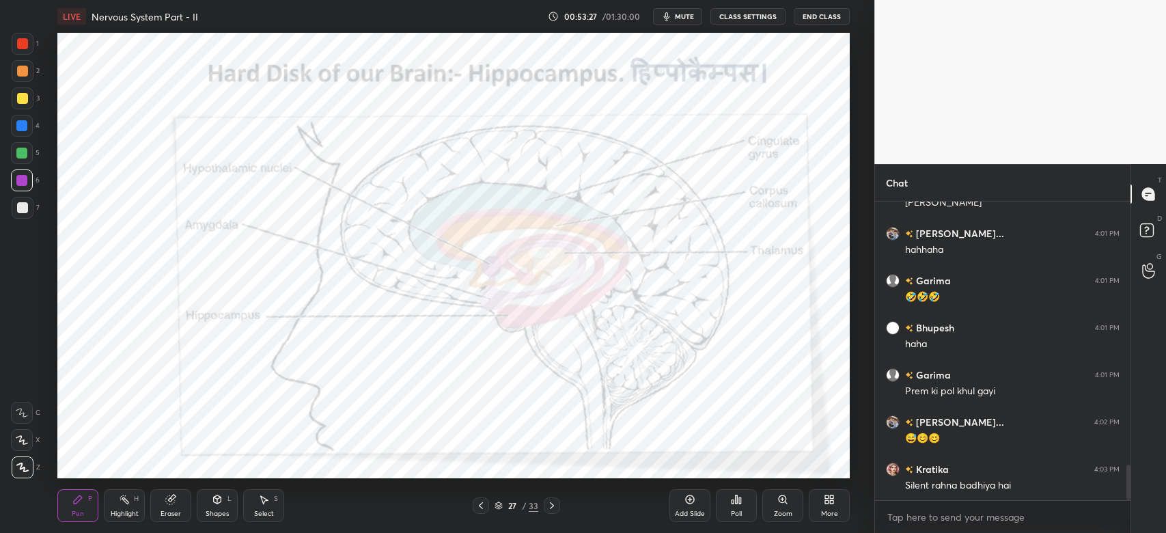
click at [20, 55] on div "1" at bounding box center [25, 46] width 27 height 27
click at [21, 50] on div at bounding box center [23, 44] width 22 height 22
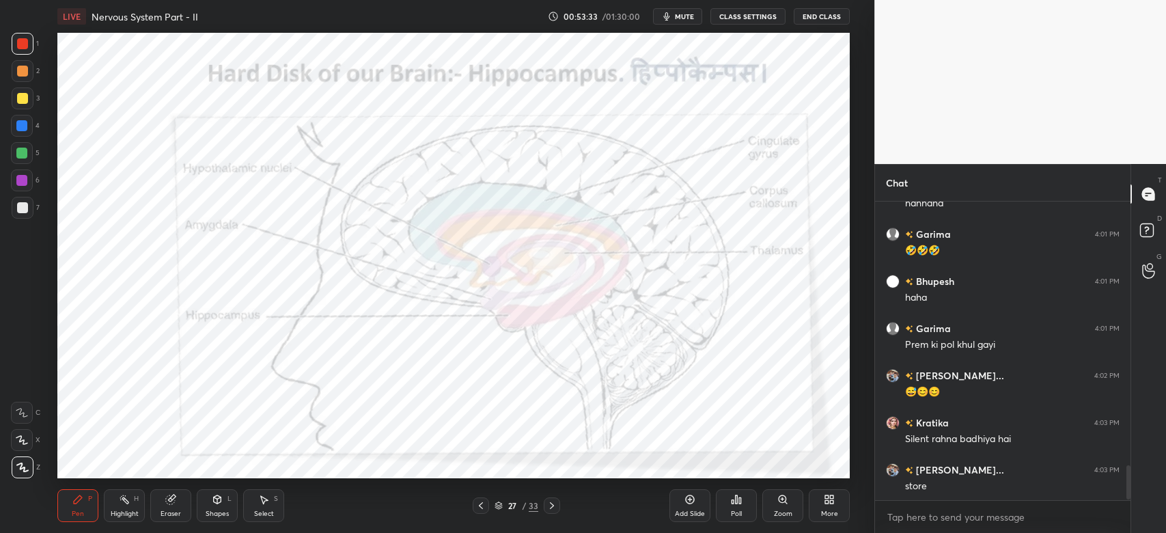
scroll to position [2295, 0]
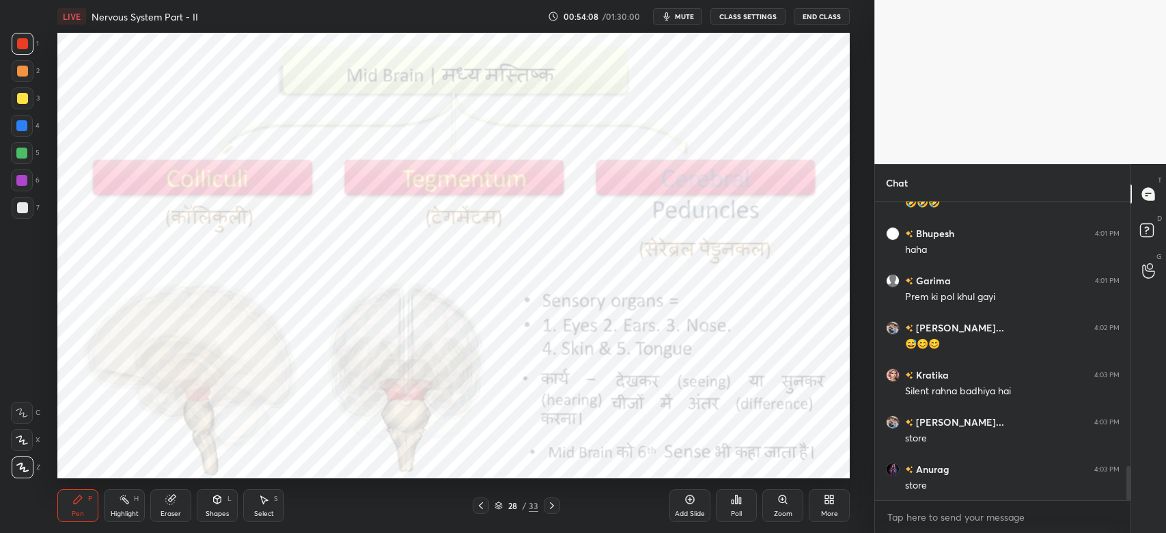
click at [15, 44] on div at bounding box center [23, 44] width 22 height 22
click at [37, 185] on div "6" at bounding box center [25, 180] width 29 height 22
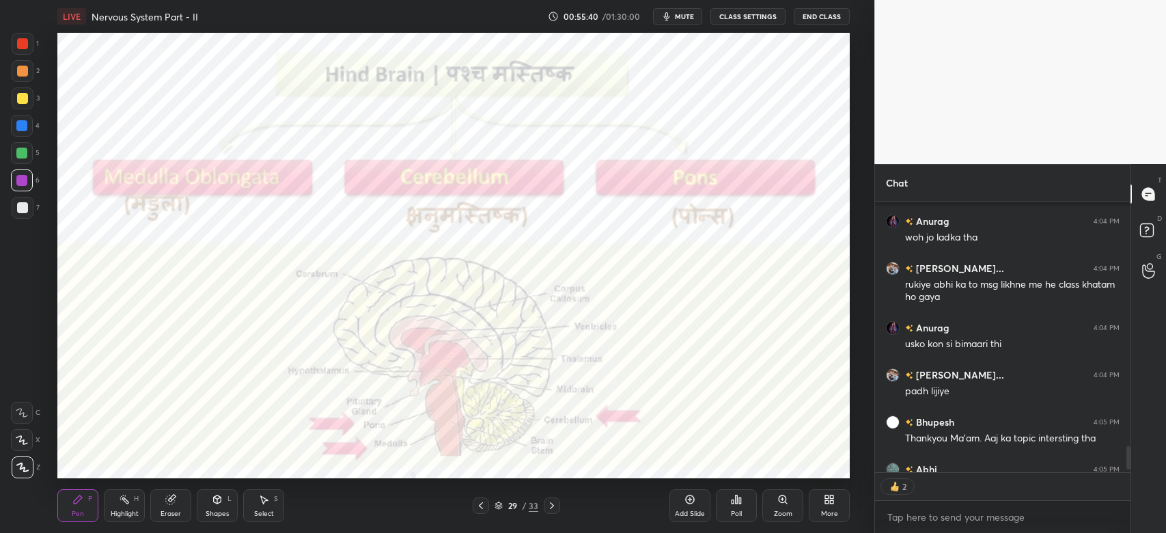
scroll to position [2905, 0]
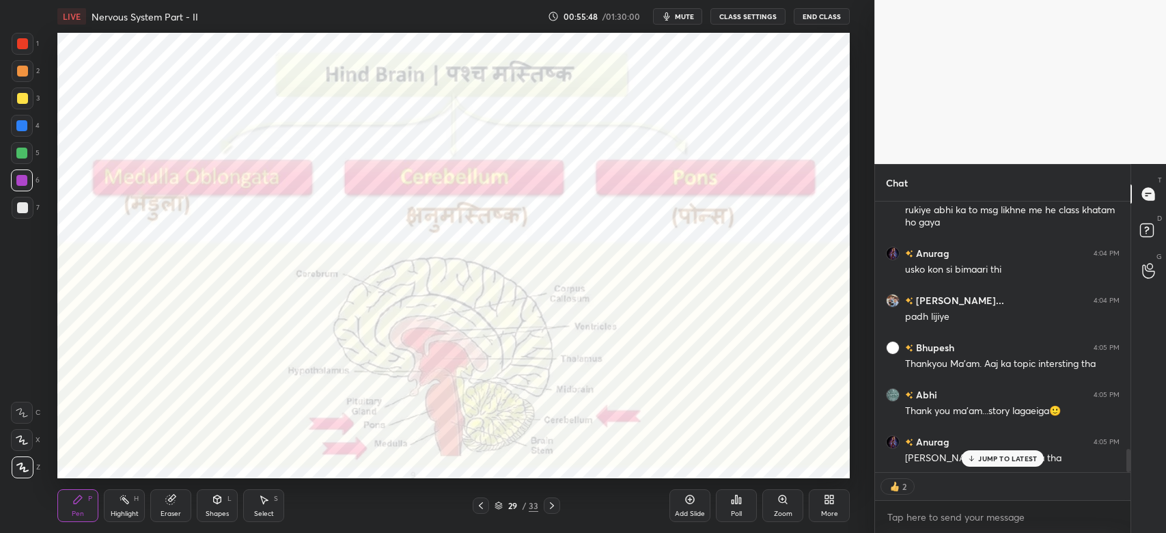
click at [993, 454] on p "JUMP TO LATEST" at bounding box center [1007, 458] width 59 height 8
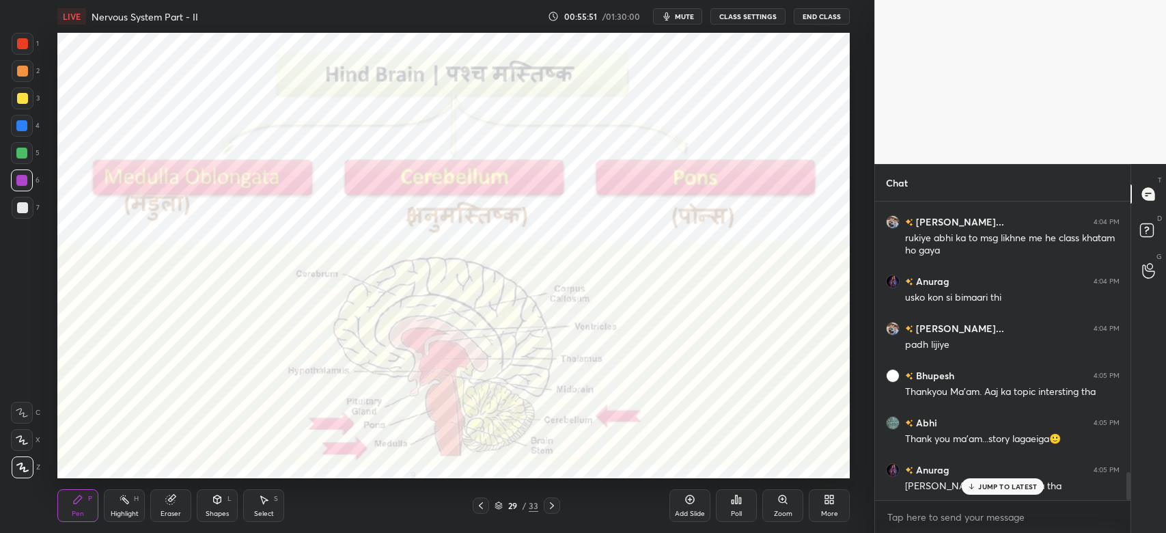
click at [982, 490] on p "JUMP TO LATEST" at bounding box center [1007, 486] width 59 height 8
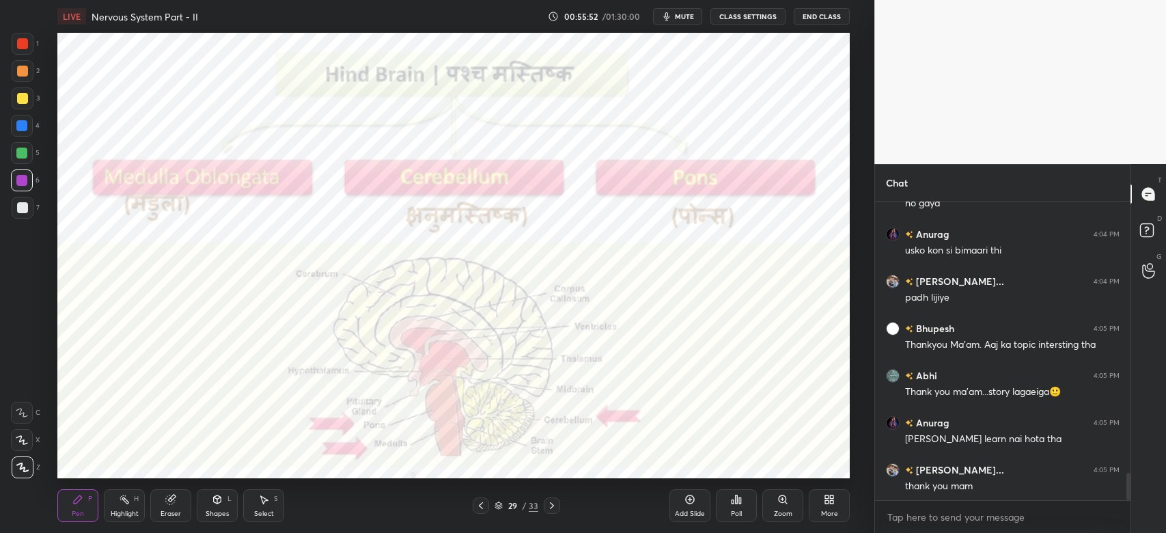
click at [982, 490] on div "Prem Kumar... 4:04 PM rukiye abhi ka to msg likhne me he class khatam ho gaya A…" at bounding box center [1002, 351] width 255 height 299
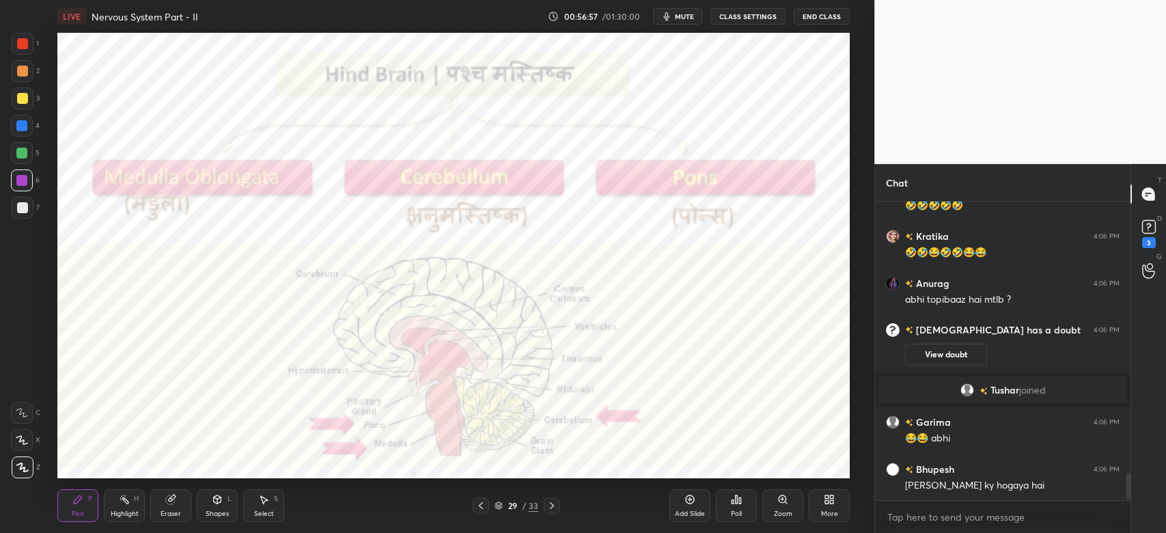
scroll to position [3023, 0]
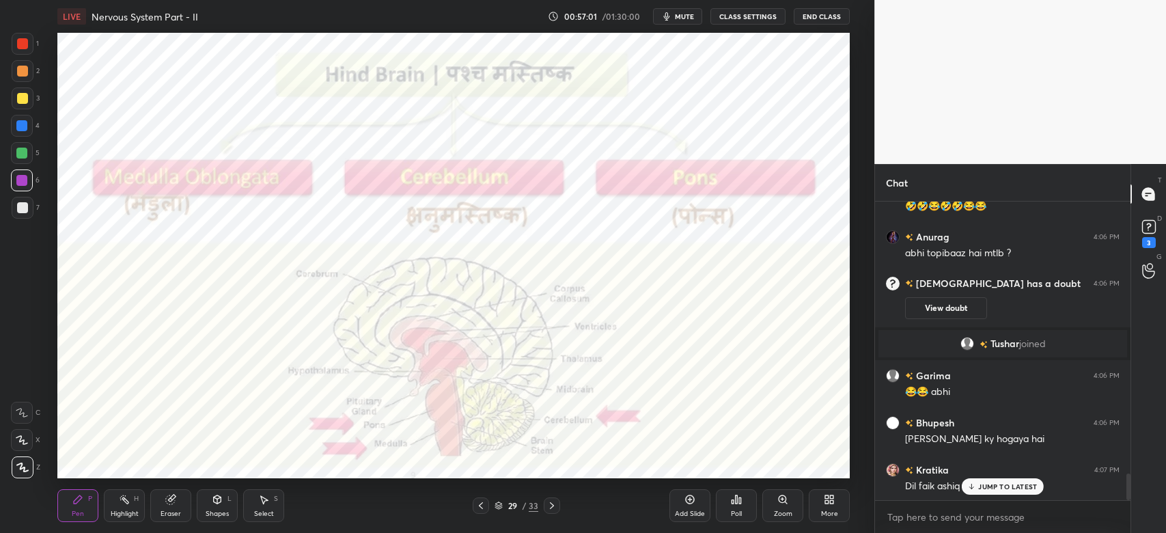
click at [984, 487] on p "JUMP TO LATEST" at bounding box center [1007, 486] width 59 height 8
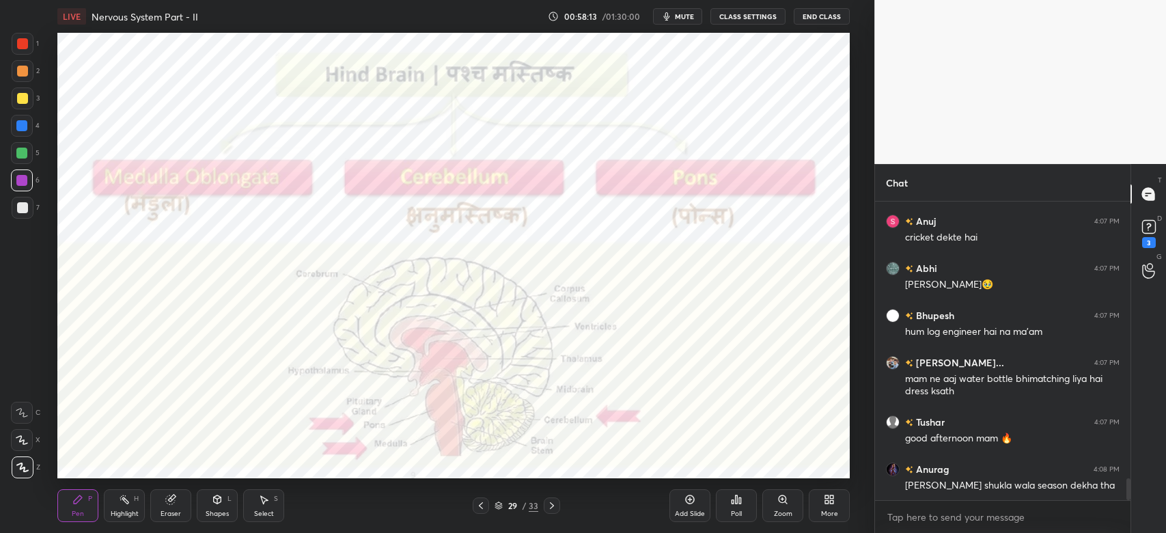
scroll to position [3756, 0]
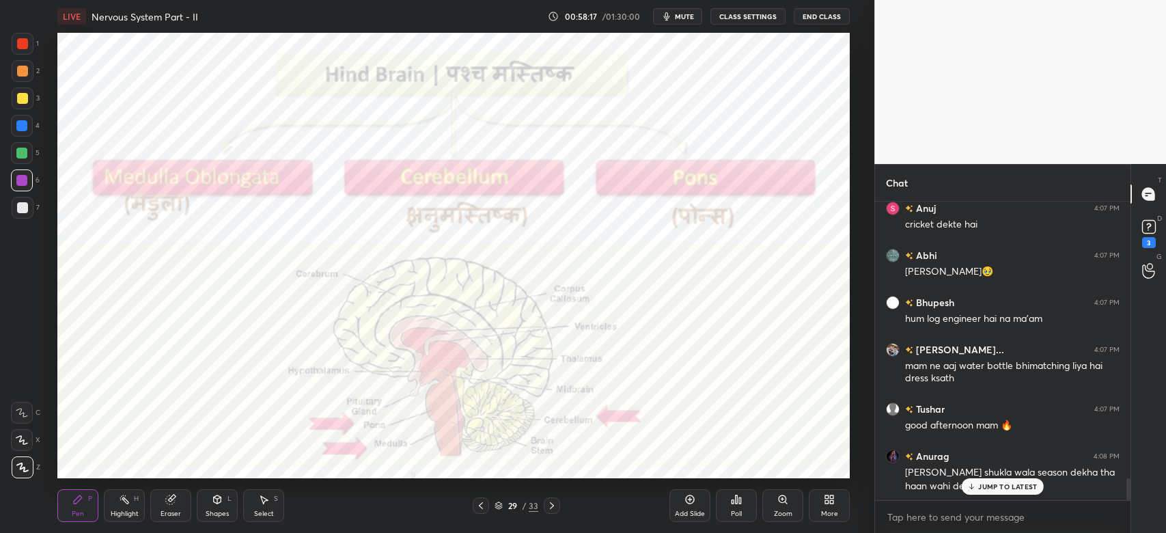
click at [984, 489] on p "JUMP TO LATEST" at bounding box center [1007, 486] width 59 height 8
click at [692, 20] on button "mute" at bounding box center [677, 16] width 49 height 16
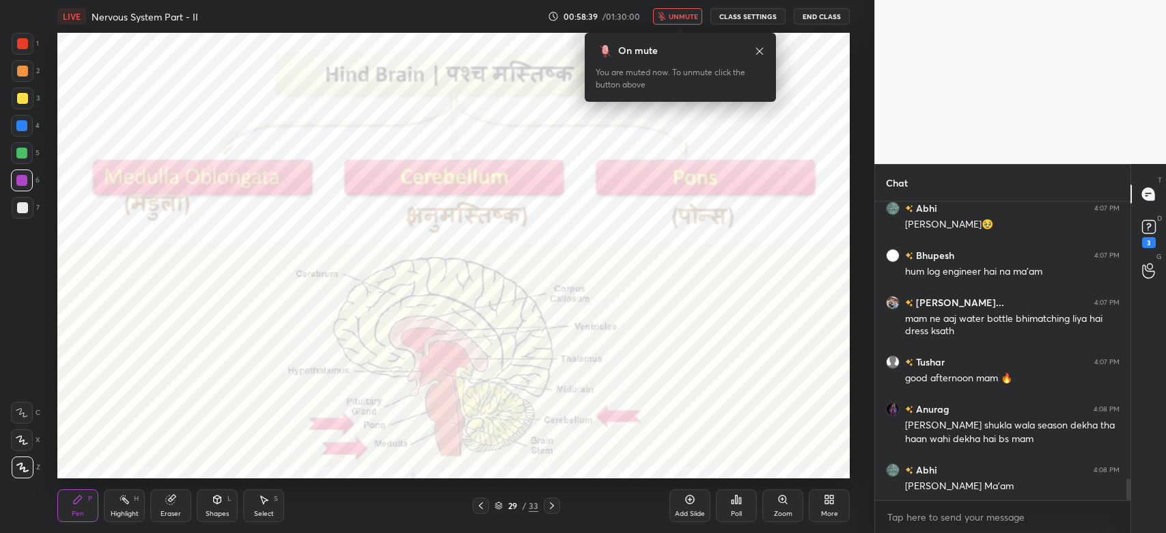
scroll to position [3851, 0]
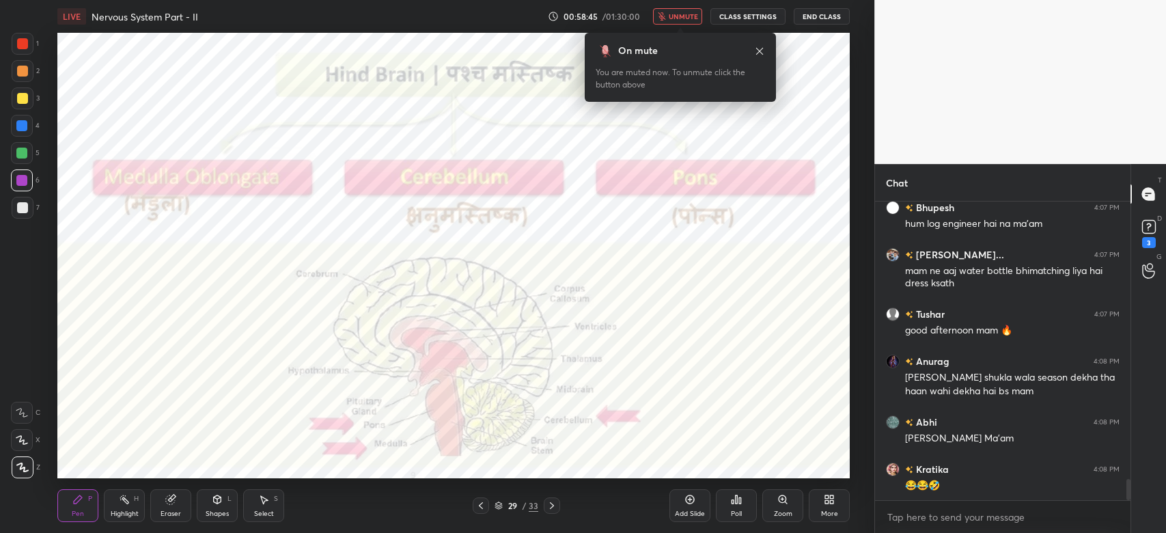
click at [692, 20] on button "unmute" at bounding box center [677, 16] width 49 height 16
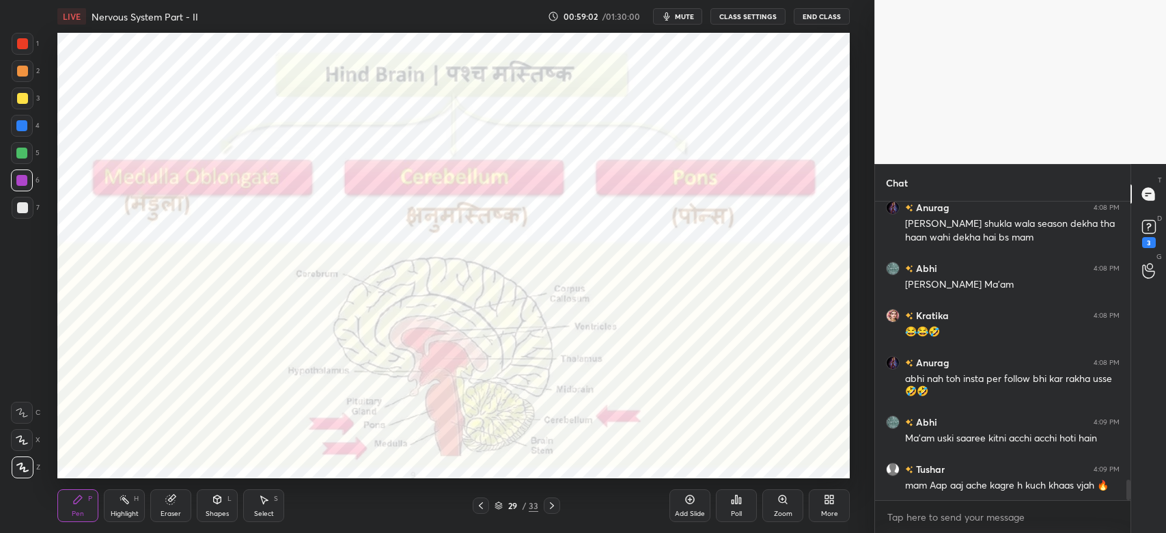
scroll to position [4052, 0]
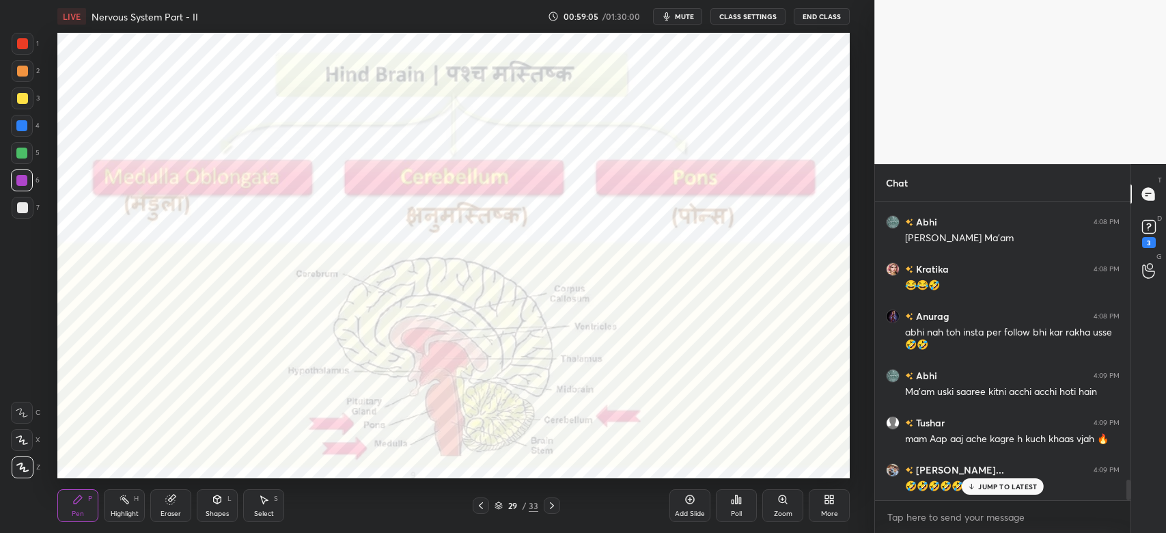
click at [973, 485] on icon at bounding box center [971, 486] width 9 height 8
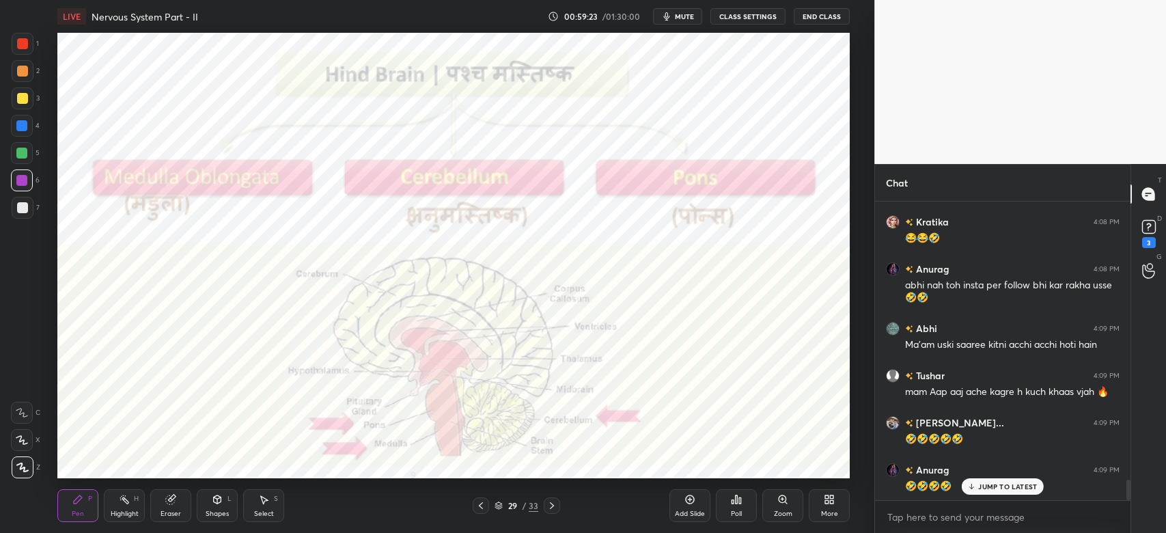
click at [973, 485] on icon at bounding box center [971, 486] width 9 height 8
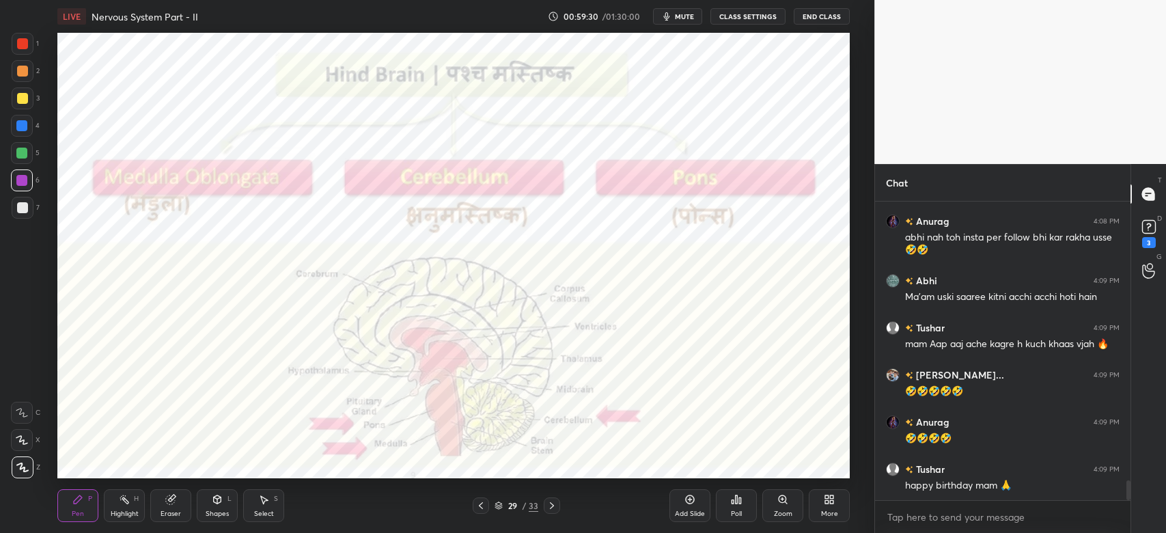
scroll to position [4193, 0]
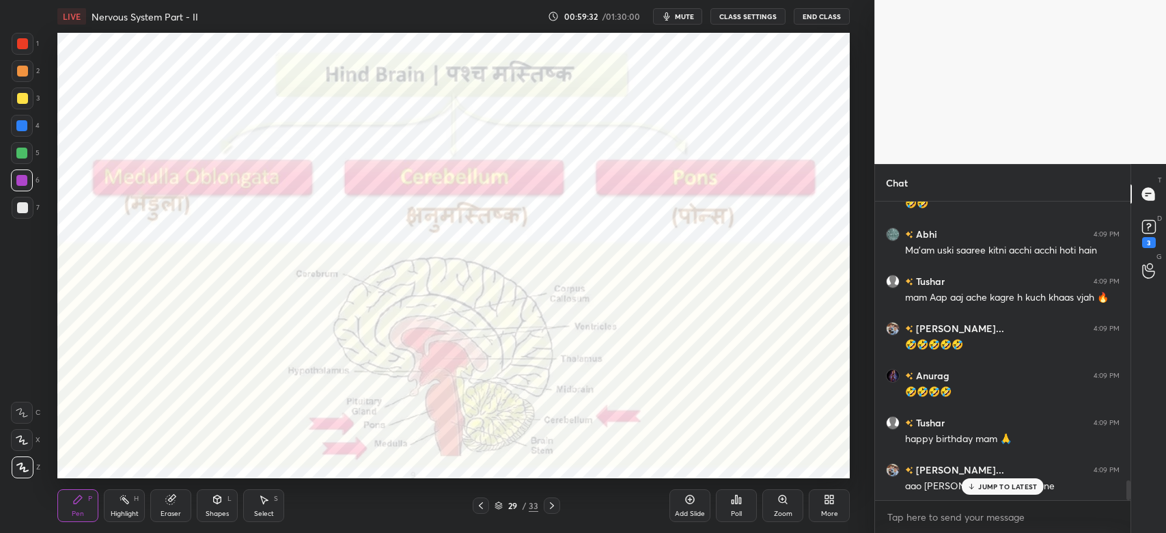
click at [1002, 484] on p "JUMP TO LATEST" at bounding box center [1007, 486] width 59 height 8
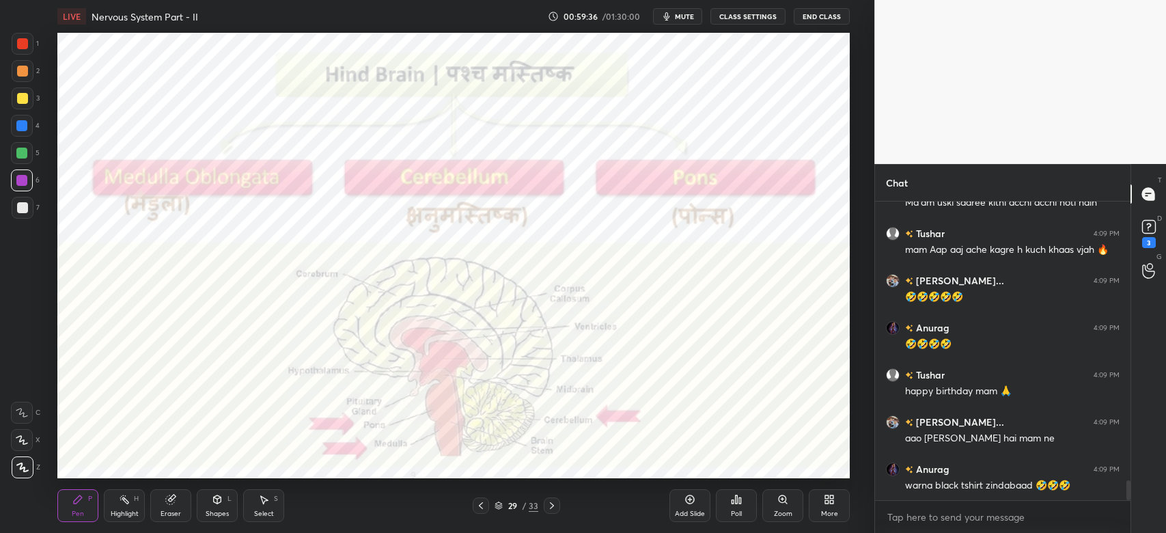
scroll to position [4287, 0]
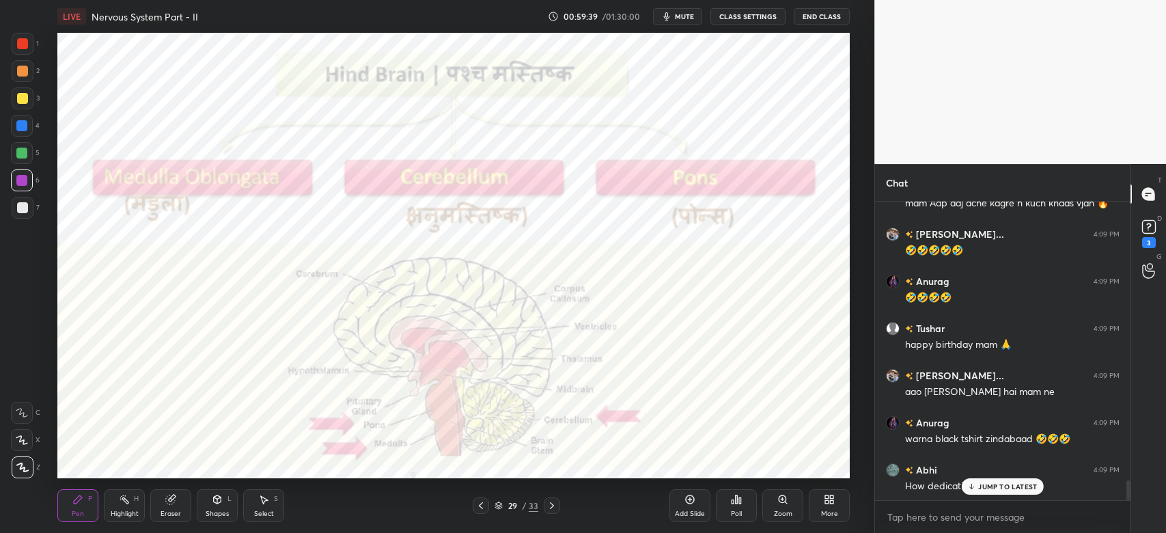
click at [971, 480] on div "JUMP TO LATEST" at bounding box center [1003, 486] width 82 height 16
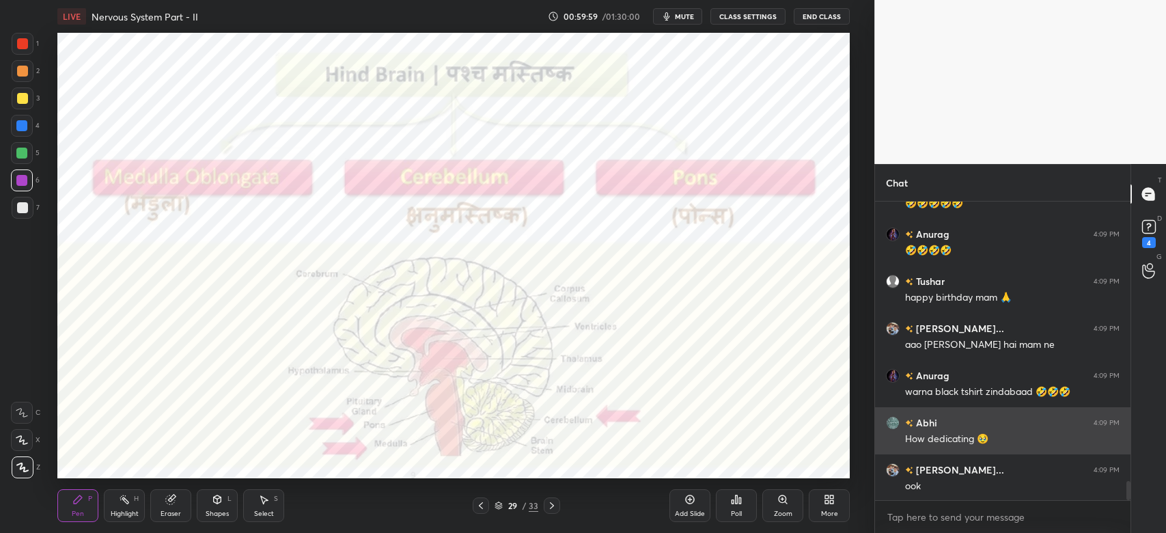
scroll to position [4382, 0]
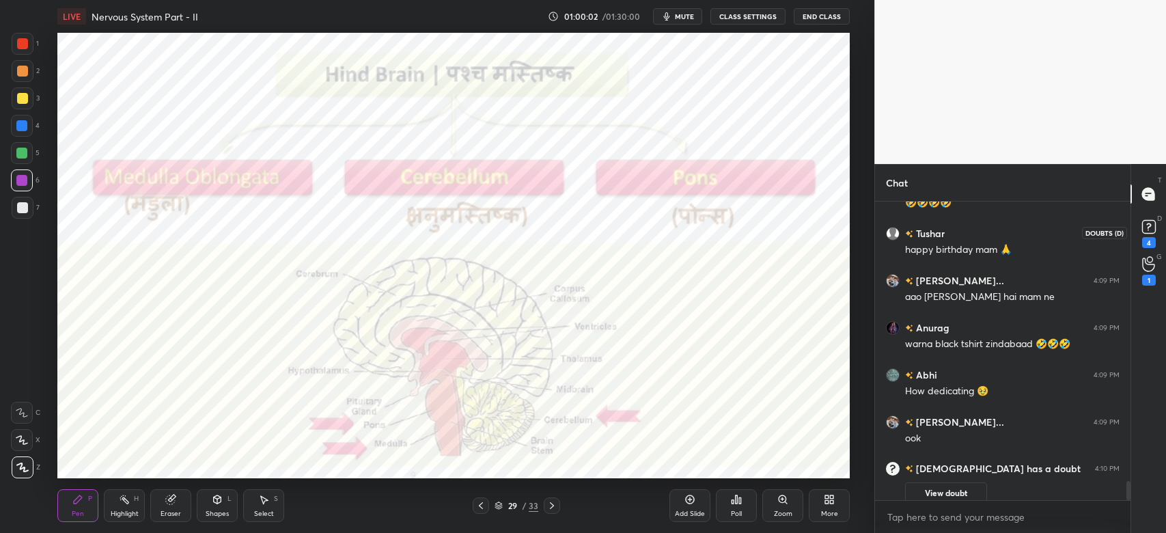
click at [1153, 227] on rect at bounding box center [1148, 227] width 13 height 13
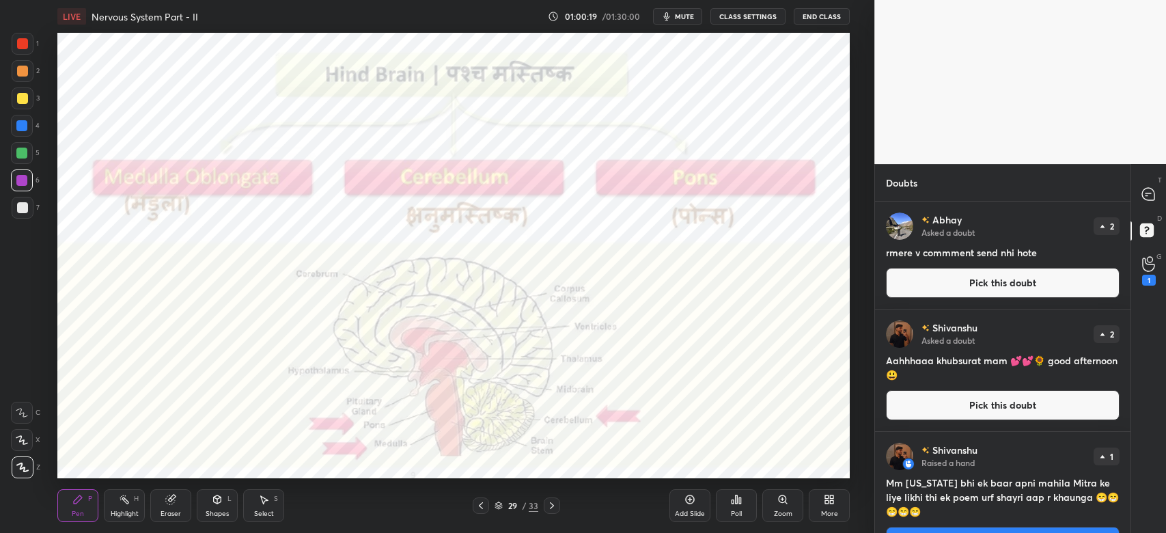
drag, startPoint x: 1131, startPoint y: 259, endPoint x: 1131, endPoint y: 283, distance: 23.9
click at [1131, 283] on div "G Raise Hand (G) 1" at bounding box center [1148, 270] width 35 height 38
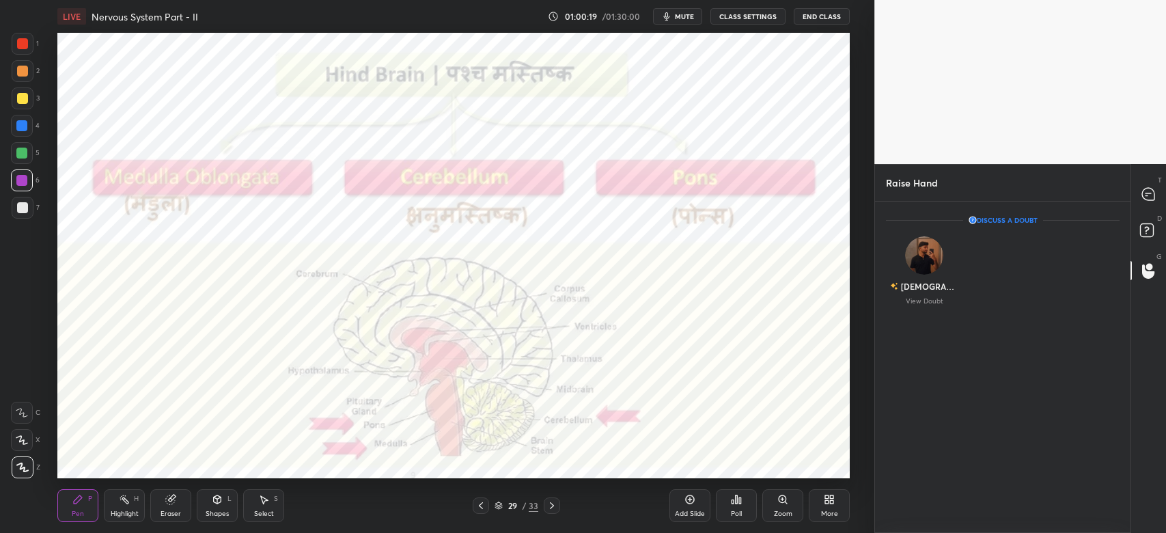
scroll to position [5, 4]
drag, startPoint x: 1131, startPoint y: 283, endPoint x: 1136, endPoint y: 249, distance: 33.9
click at [1136, 249] on div "T Messages (T) D Doubts (D) G Raise Hand (G)" at bounding box center [1149, 348] width 36 height 369
click at [1131, 219] on div "T Messages (T) D Doubts (D) G Raise Hand (G)" at bounding box center [1149, 348] width 36 height 369
click at [1128, 228] on div "shivanshu View Doubt" at bounding box center [1002, 273] width 255 height 93
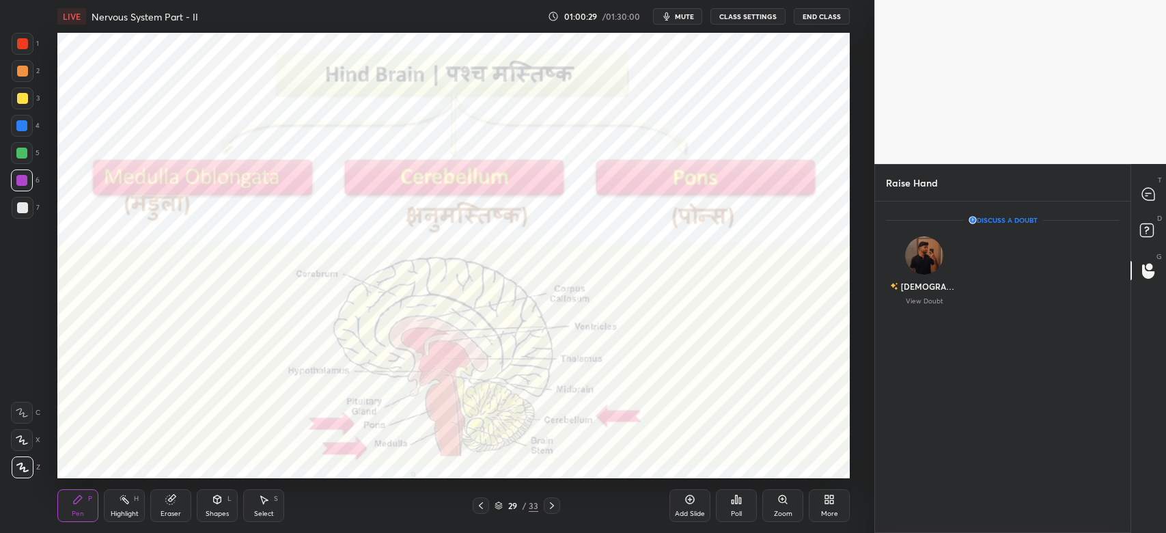
drag, startPoint x: 1132, startPoint y: 265, endPoint x: 1126, endPoint y: 207, distance: 58.4
click at [1126, 207] on div "Raise Hand Enable hand raising Enable raise hand to speak to learners. Once ena…" at bounding box center [1020, 348] width 292 height 369
click at [1146, 189] on icon at bounding box center [1148, 194] width 12 height 12
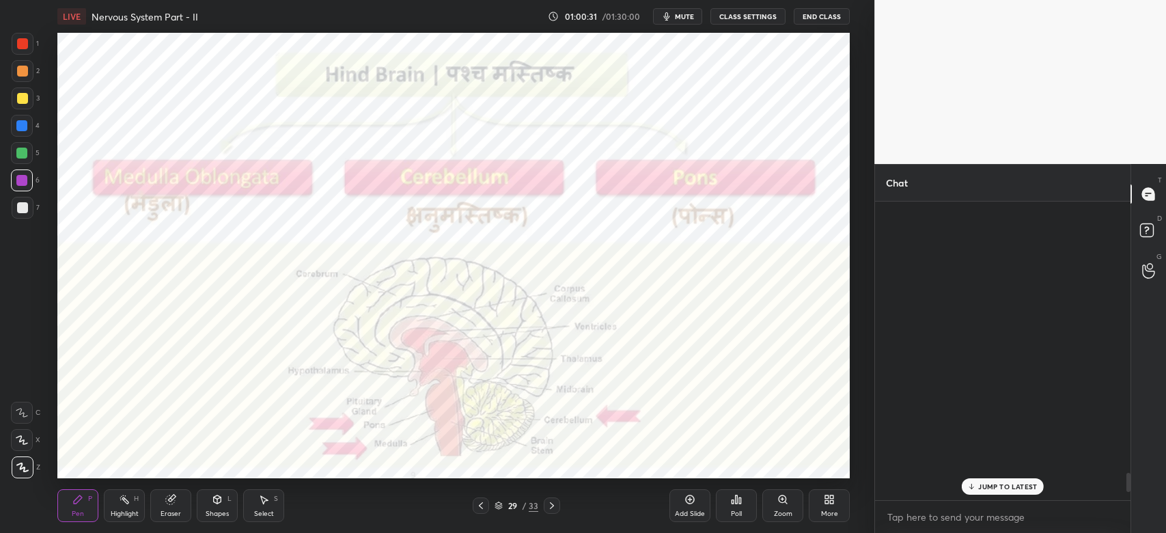
scroll to position [295, 251]
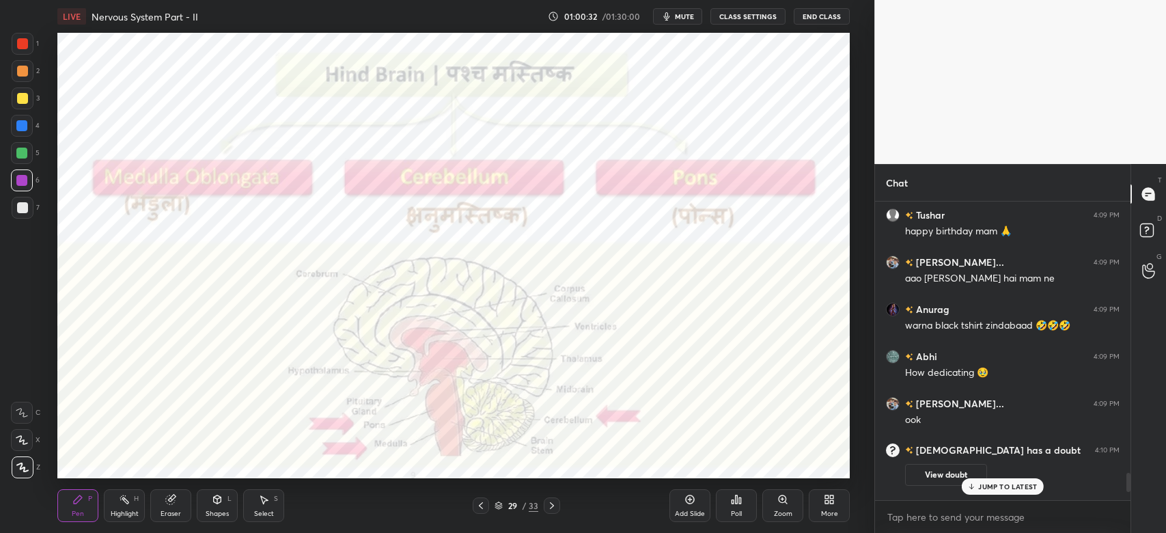
click at [1016, 485] on p "JUMP TO LATEST" at bounding box center [1007, 486] width 59 height 8
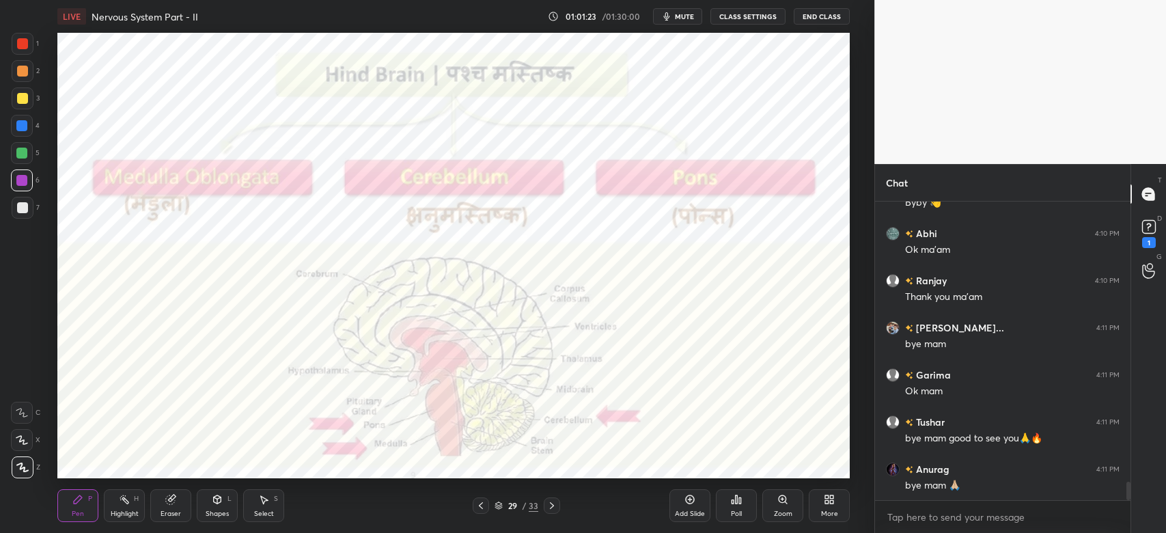
scroll to position [4513, 0]
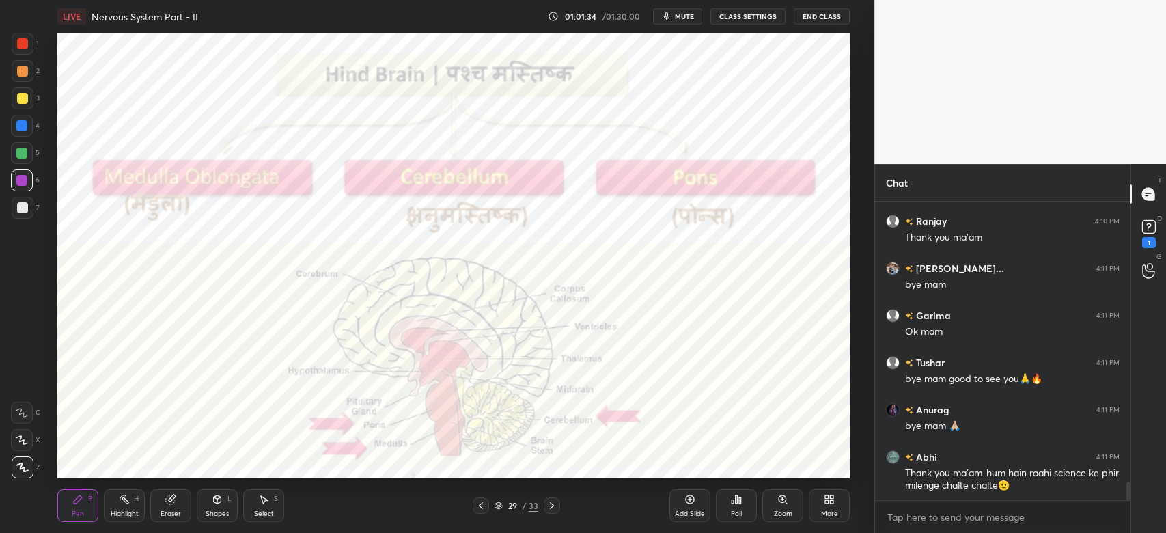
click at [812, 21] on button "End Class" at bounding box center [822, 16] width 56 height 16
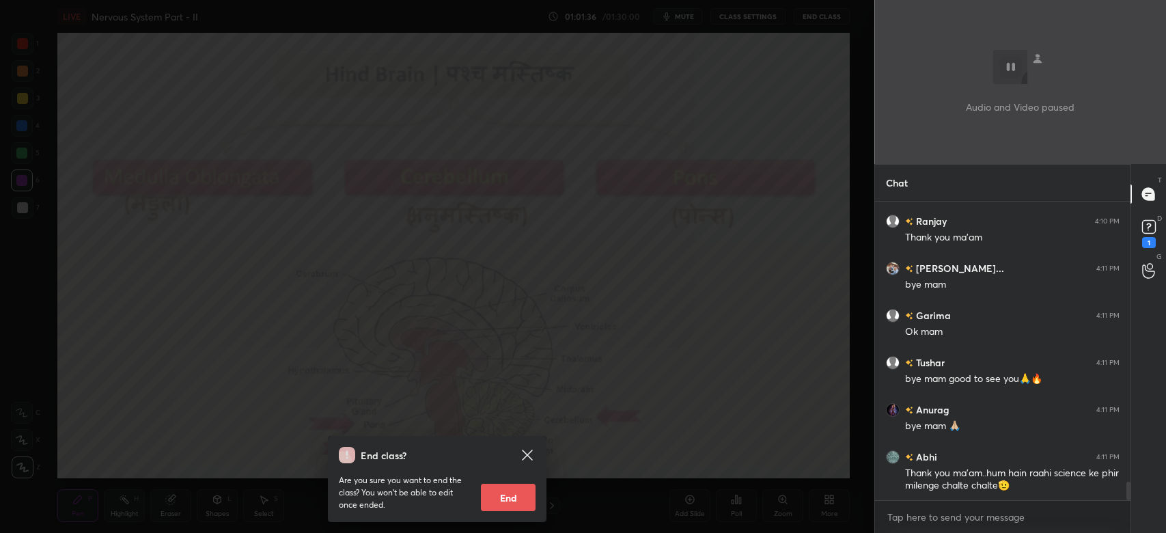
click at [508, 493] on button "End" at bounding box center [508, 497] width 55 height 27
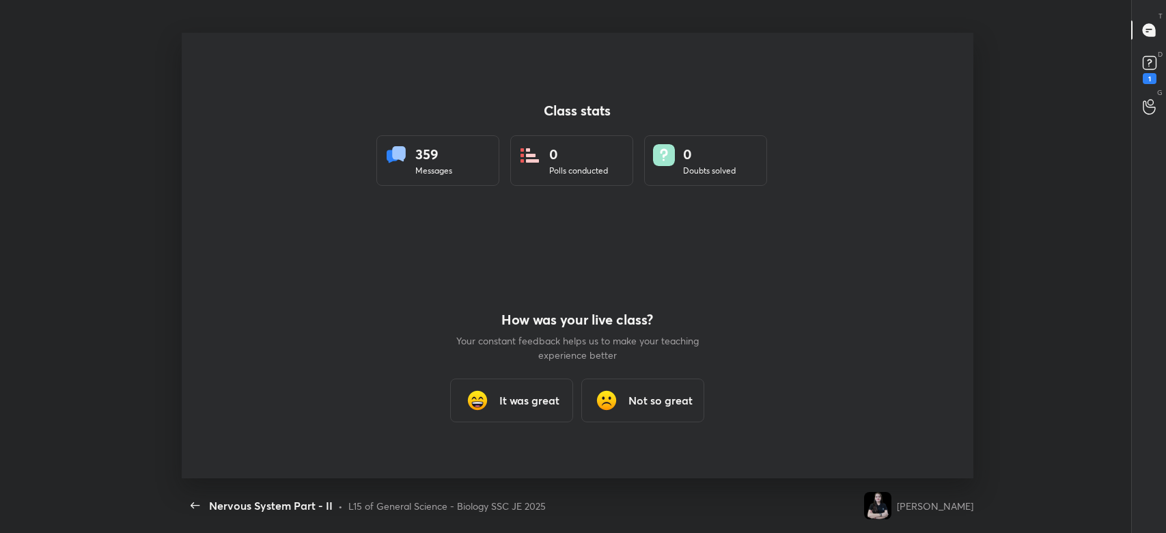
scroll to position [0, 0]
type textarea "x"
